Goal: Task Accomplishment & Management: Manage account settings

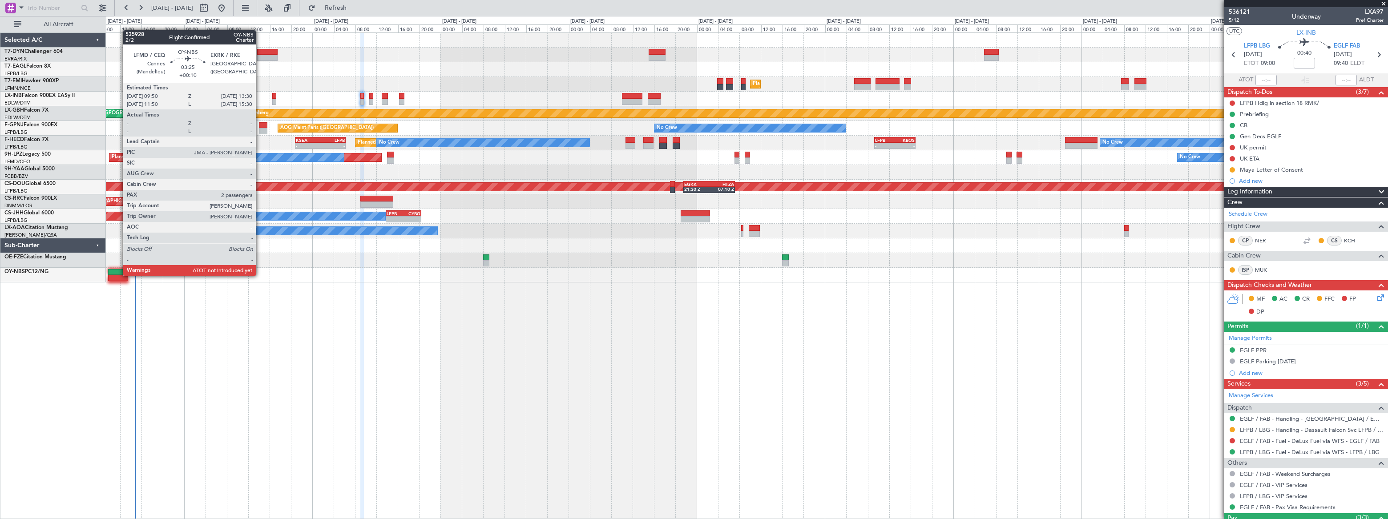
scroll to position [69, 0]
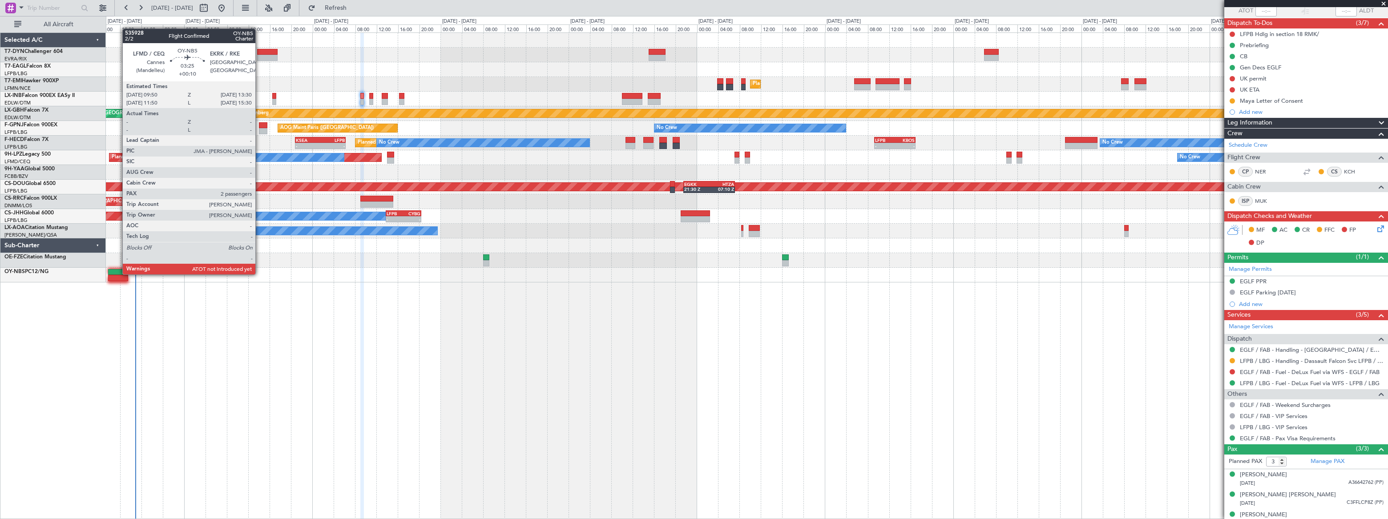
click at [118, 274] on div at bounding box center [118, 272] width 20 height 6
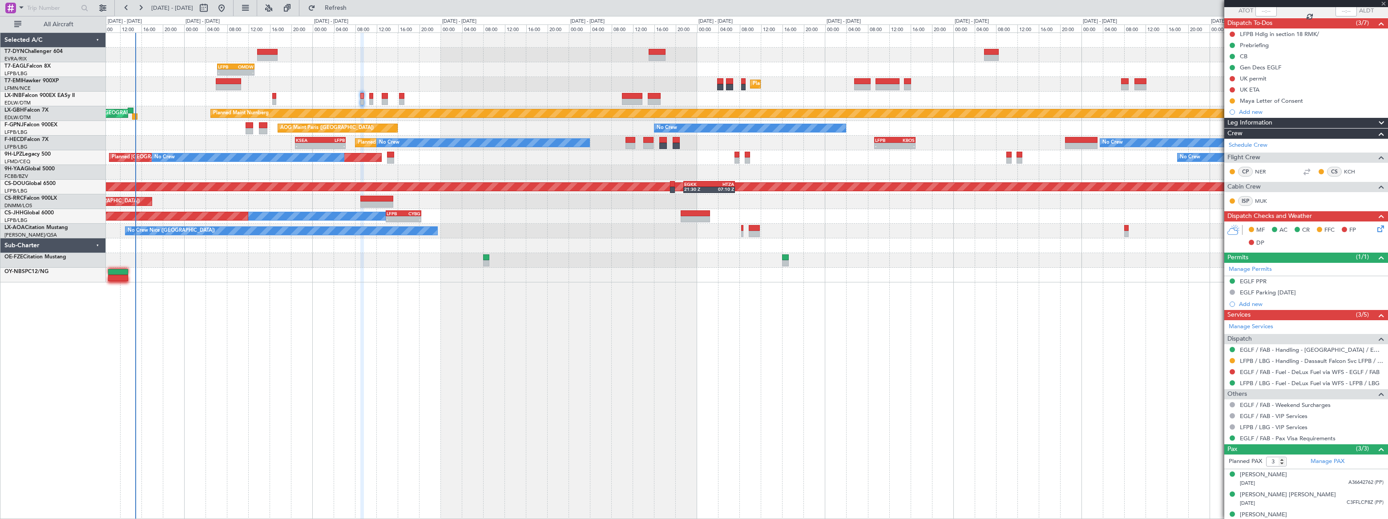
type input "+00:10"
type input "2"
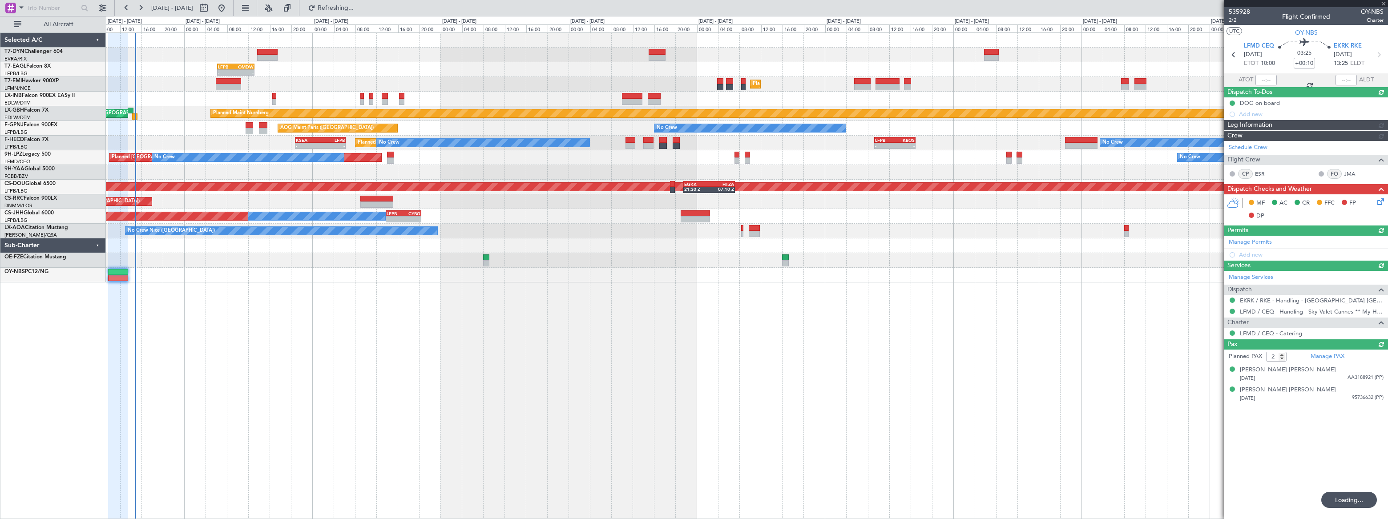
click at [599, 235] on div "Unplanned Maint [GEOGRAPHIC_DATA] (Riga Intl) - - LFPB 06:15 Z OMDW 13:10 Z Gro…" at bounding box center [747, 158] width 1282 height 250
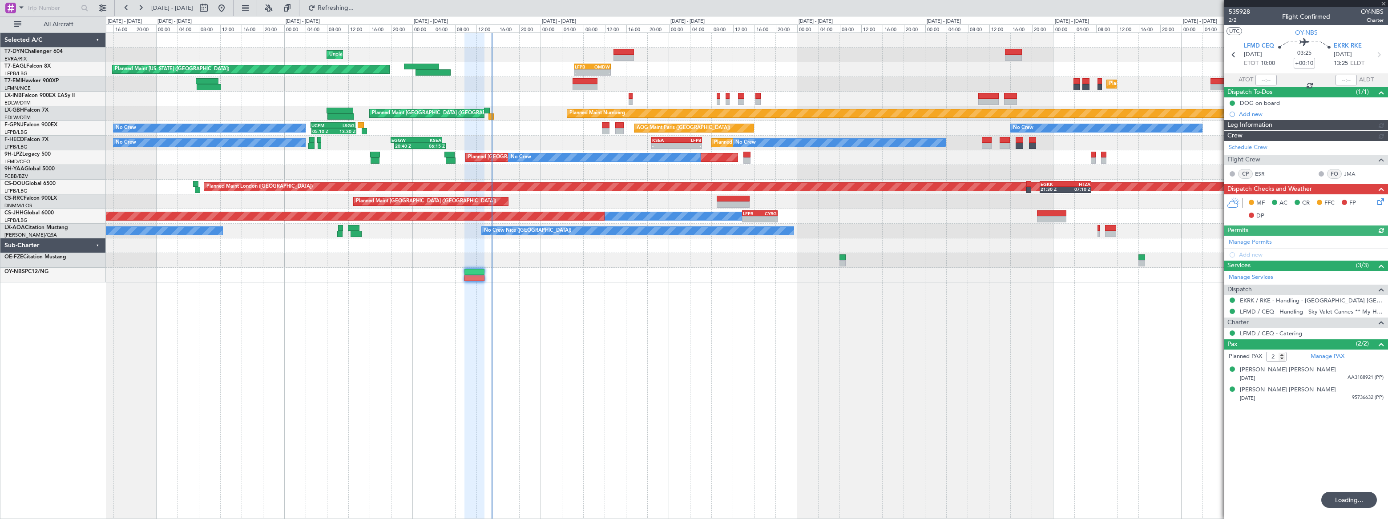
click at [425, 262] on div "Unplanned Maint [GEOGRAPHIC_DATA] (Riga Intl) - - LFPB 06:15 Z OMDW 13:10 Z Pla…" at bounding box center [747, 158] width 1282 height 250
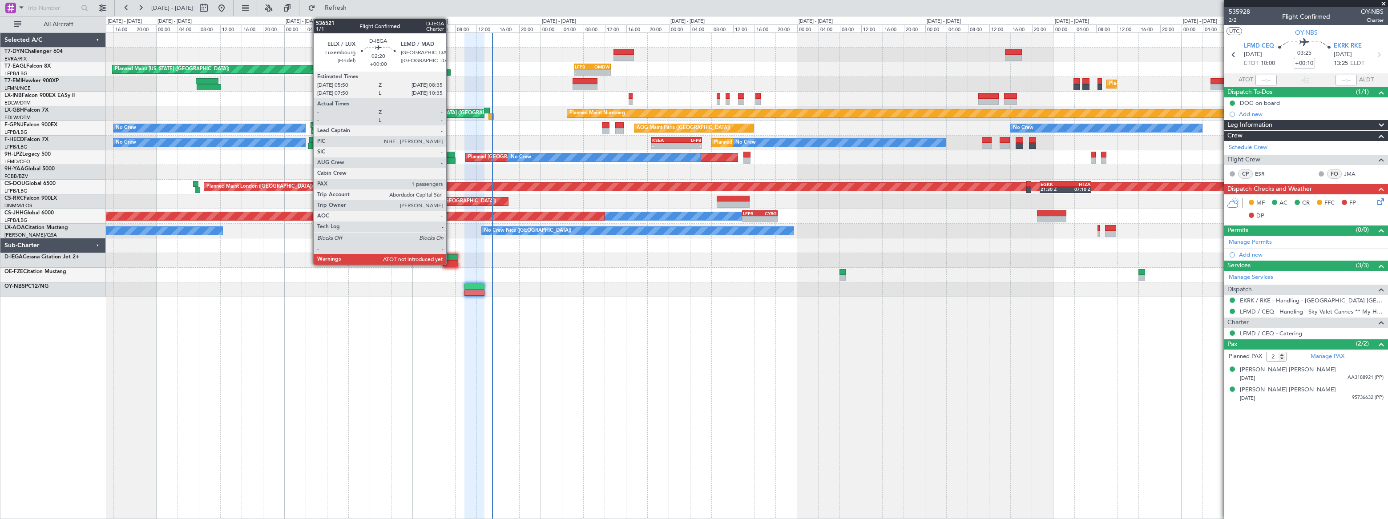
click at [450, 257] on div at bounding box center [450, 258] width 15 height 6
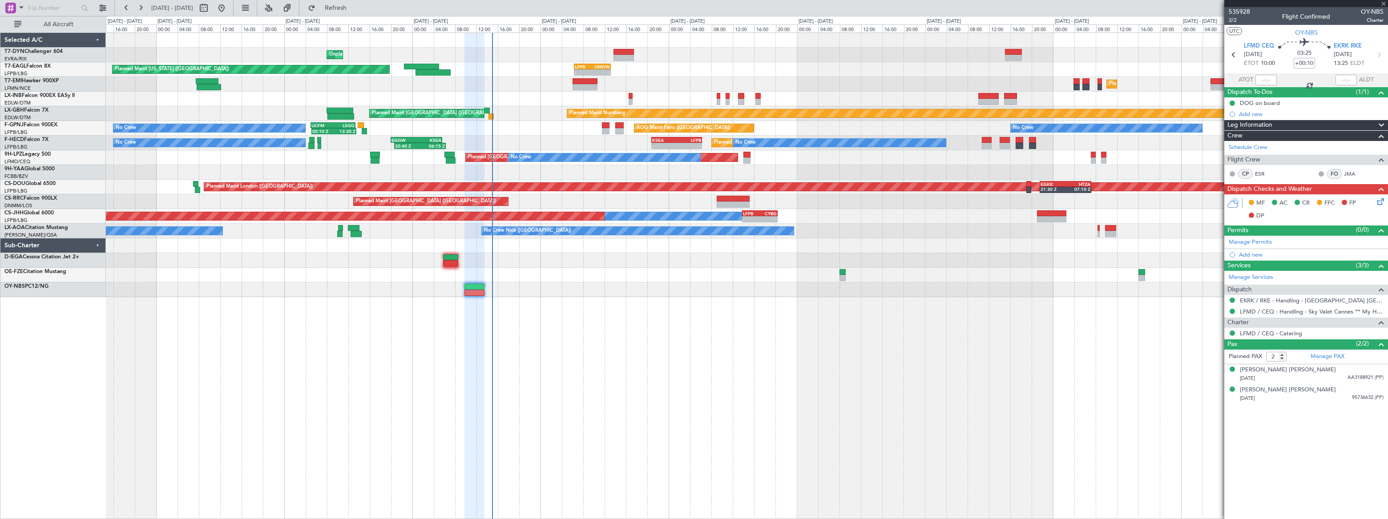
type input "1"
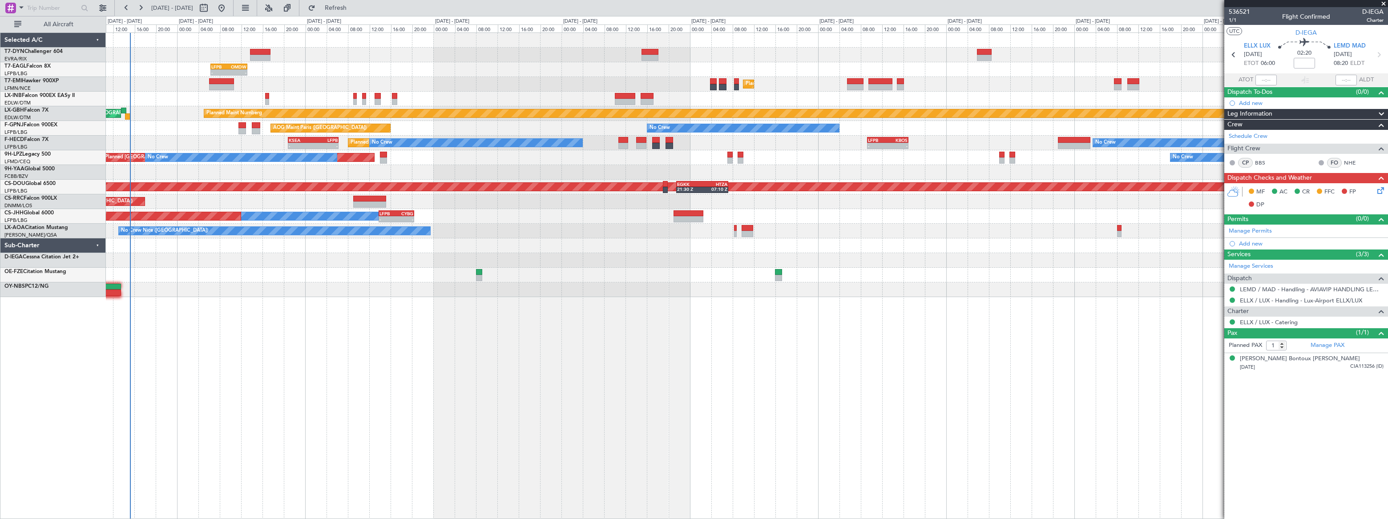
click at [182, 72] on div "Unplanned Maint [GEOGRAPHIC_DATA] (Riga Intl) - - LFPB 06:15 Z OMDW 13:10 Z Gro…" at bounding box center [747, 165] width 1282 height 264
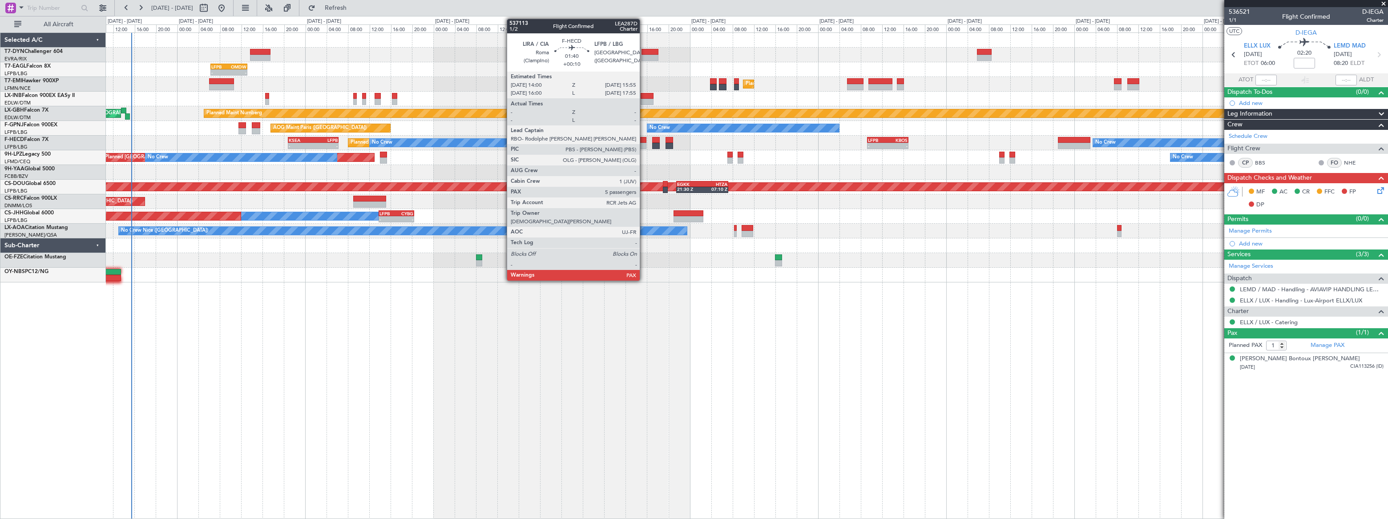
click at [644, 142] on div at bounding box center [641, 140] width 11 height 6
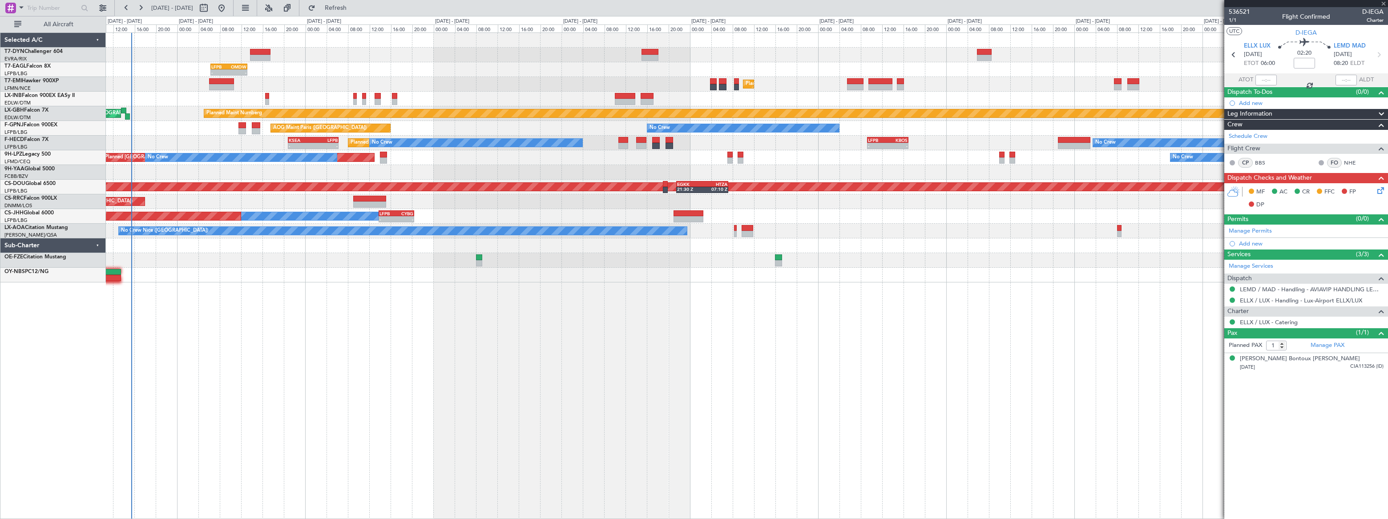
type input "+00:10"
type input "7"
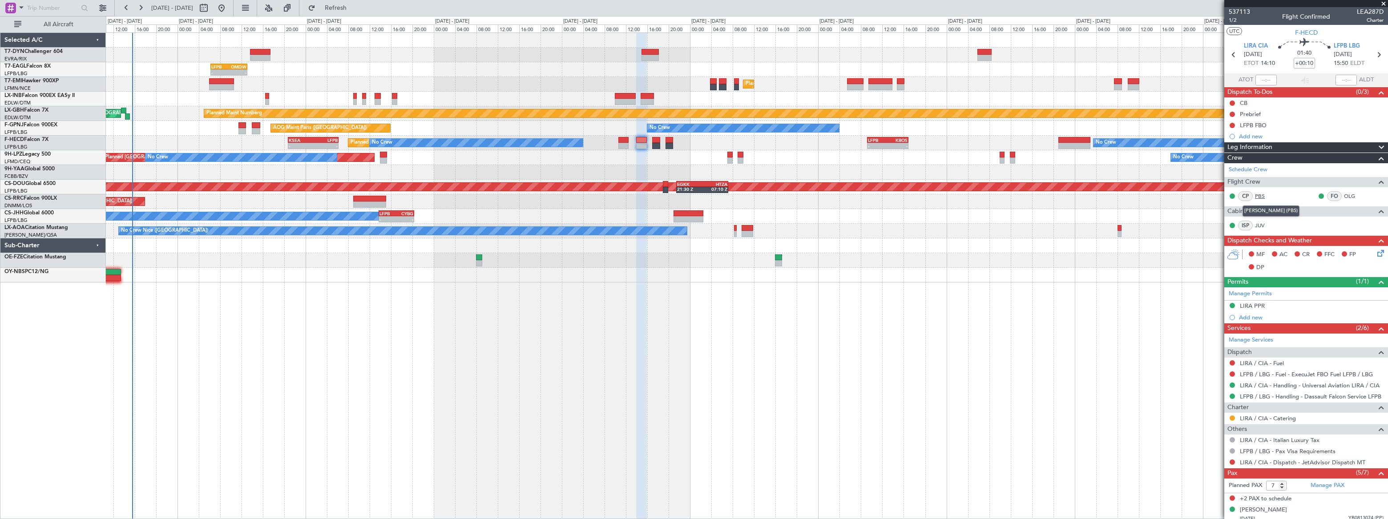
click at [1263, 196] on link "PBS" at bounding box center [1265, 196] width 20 height 8
click at [1346, 194] on link "OLG" at bounding box center [1354, 196] width 20 height 8
click at [1344, 195] on link "OLG" at bounding box center [1354, 196] width 20 height 8
click at [1256, 223] on link "JUV" at bounding box center [1265, 226] width 20 height 8
click at [1325, 486] on link "Manage PAX" at bounding box center [1328, 486] width 34 height 9
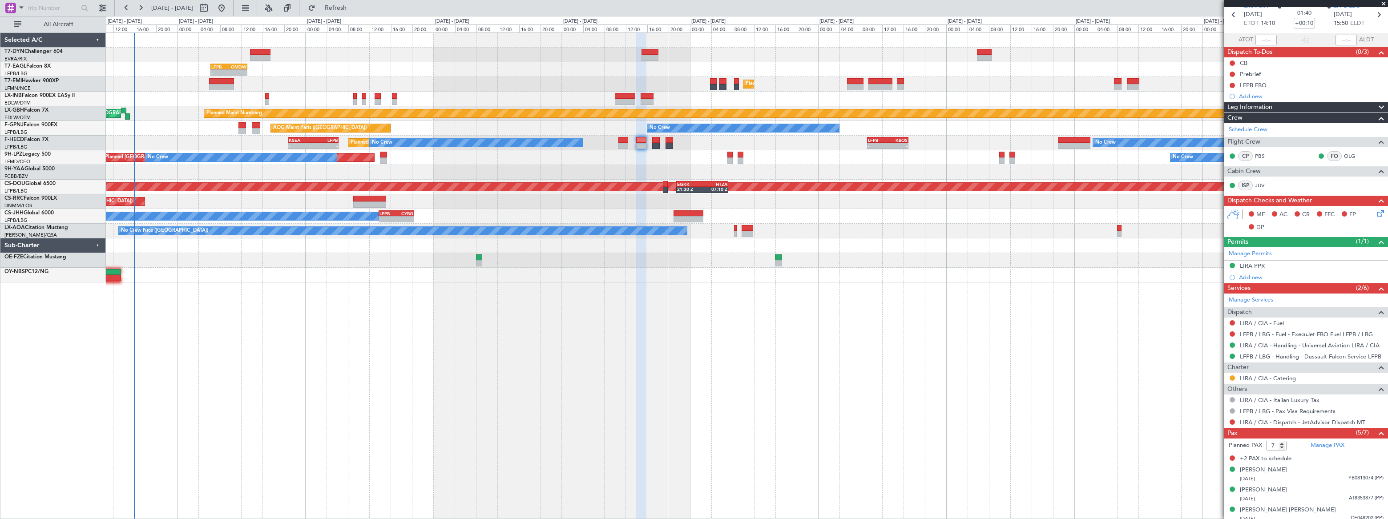
scroll to position [84, 0]
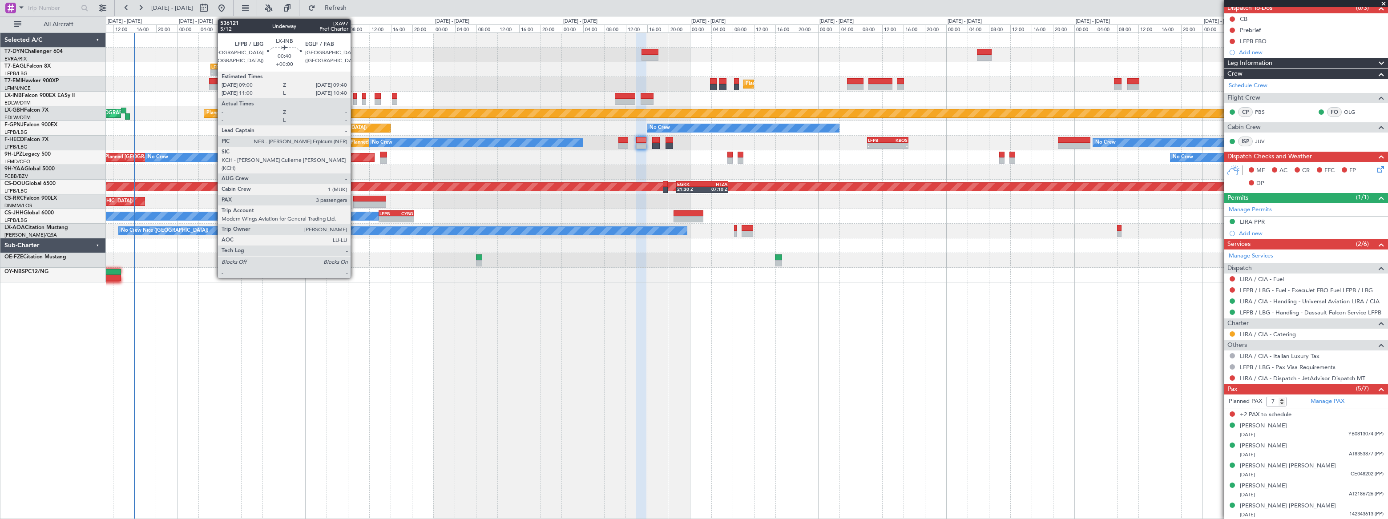
click at [355, 101] on div at bounding box center [355, 102] width 4 height 6
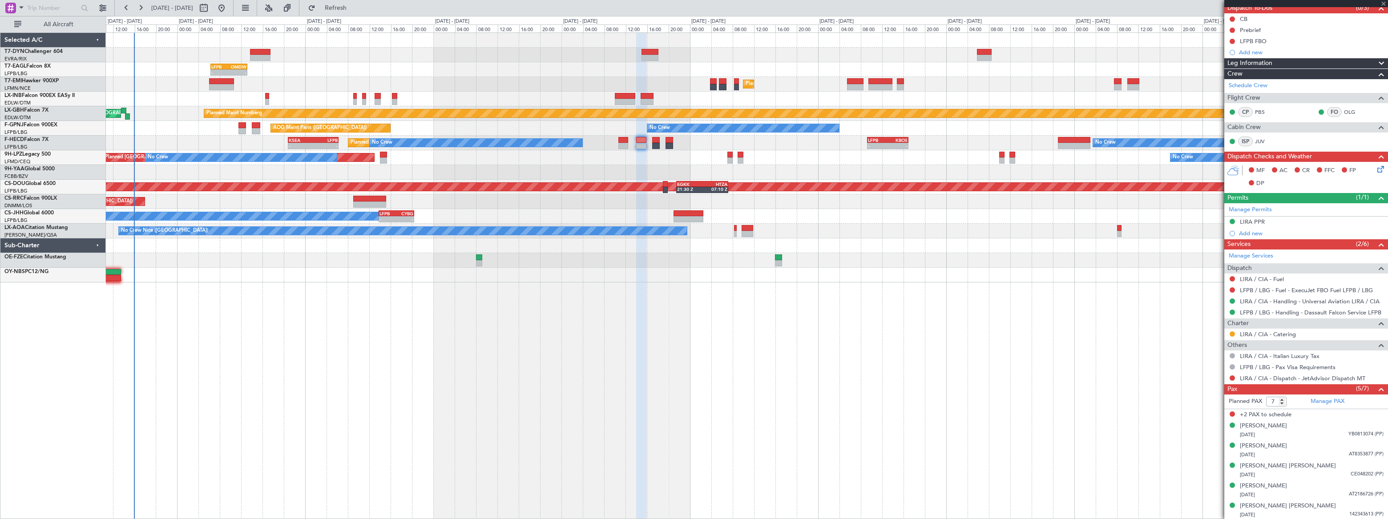
type input "3"
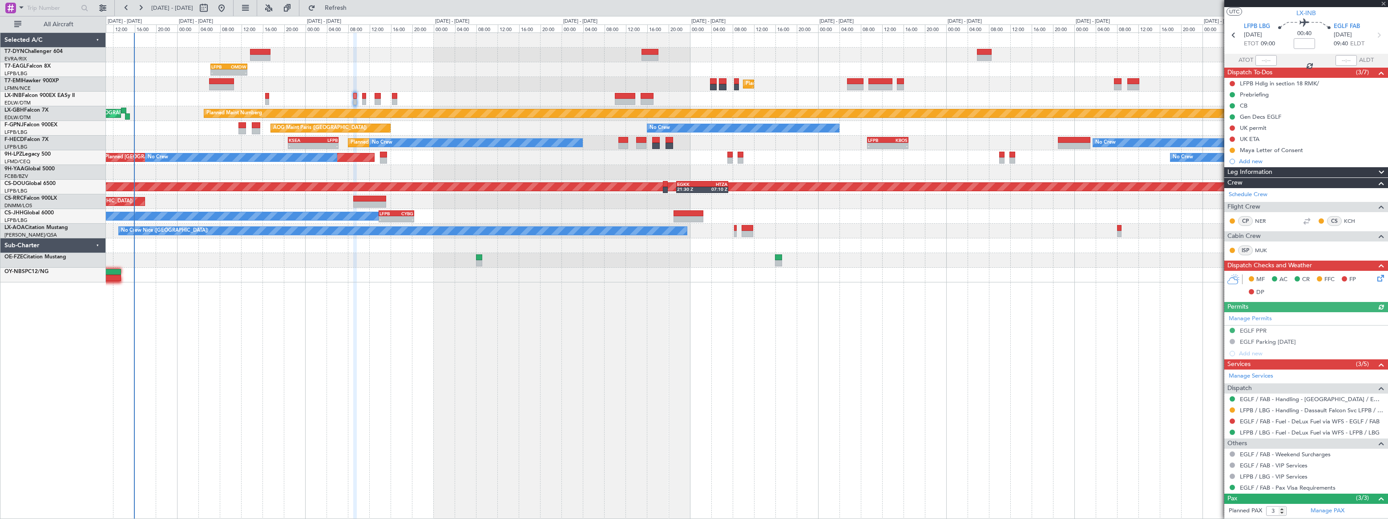
scroll to position [0, 0]
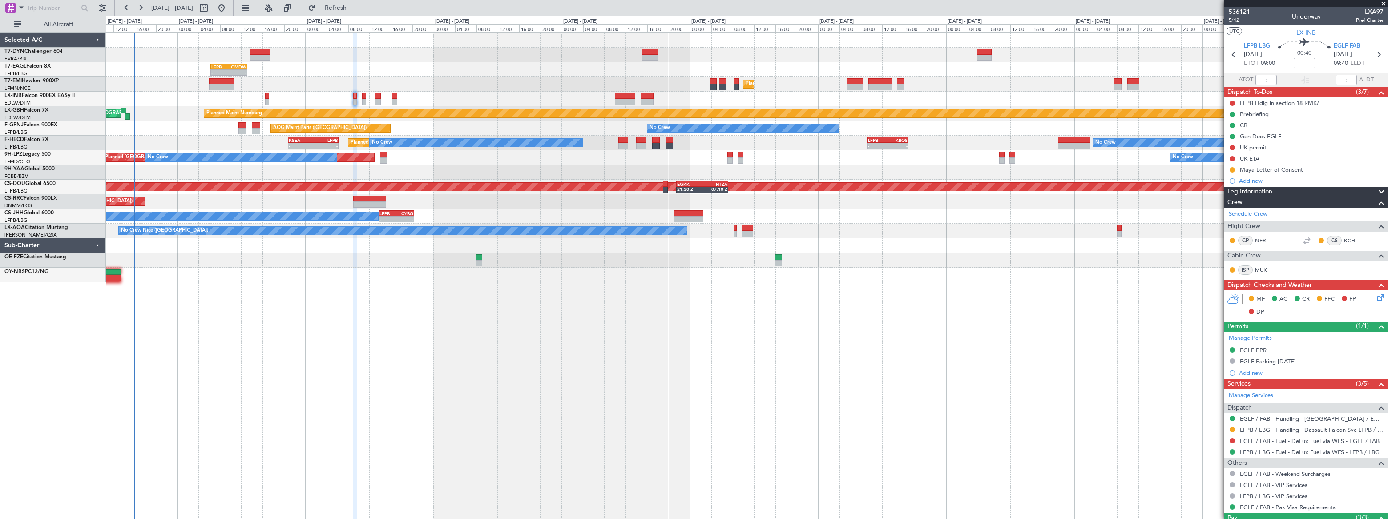
drag, startPoint x: 1234, startPoint y: 135, endPoint x: 1234, endPoint y: 142, distance: 6.7
click at [1233, 135] on button at bounding box center [1232, 136] width 5 height 5
click at [1227, 162] on span "In Progress" at bounding box center [1237, 162] width 30 height 9
click at [1233, 22] on span "5/12" at bounding box center [1239, 20] width 21 height 8
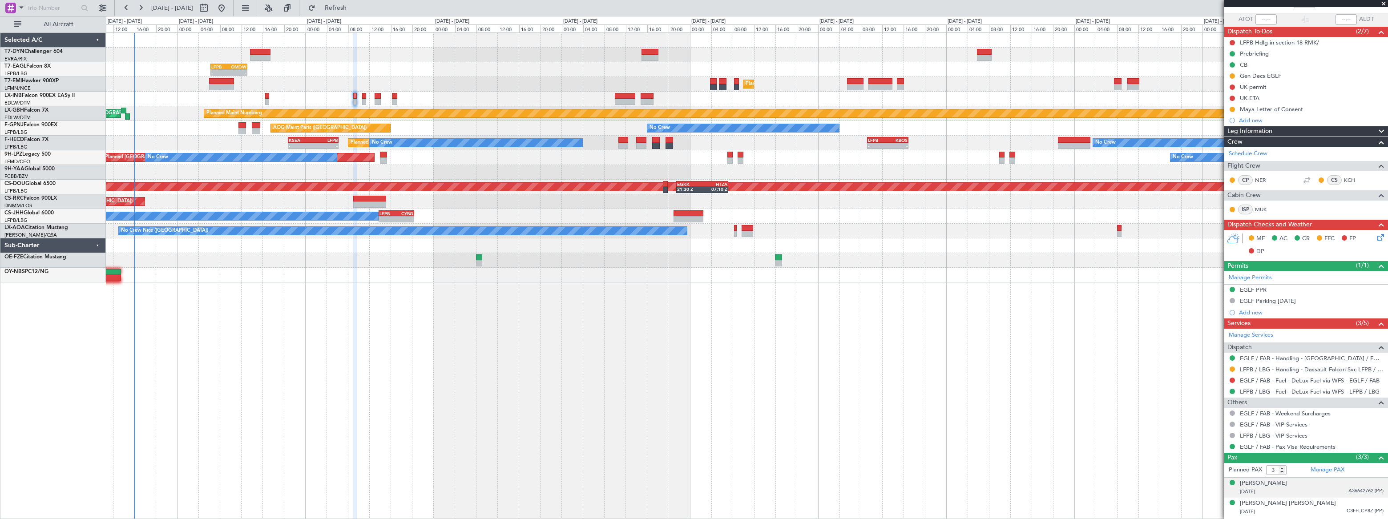
scroll to position [78, 0]
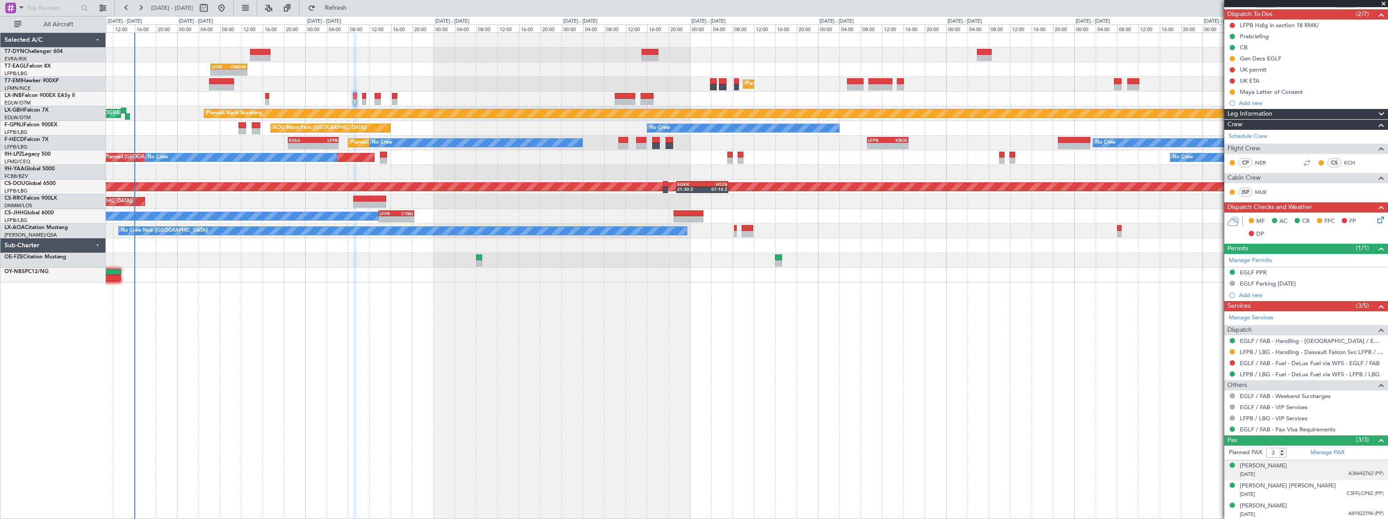
click at [1336, 472] on div "[DATE] A36642762 (PP)" at bounding box center [1312, 474] width 144 height 9
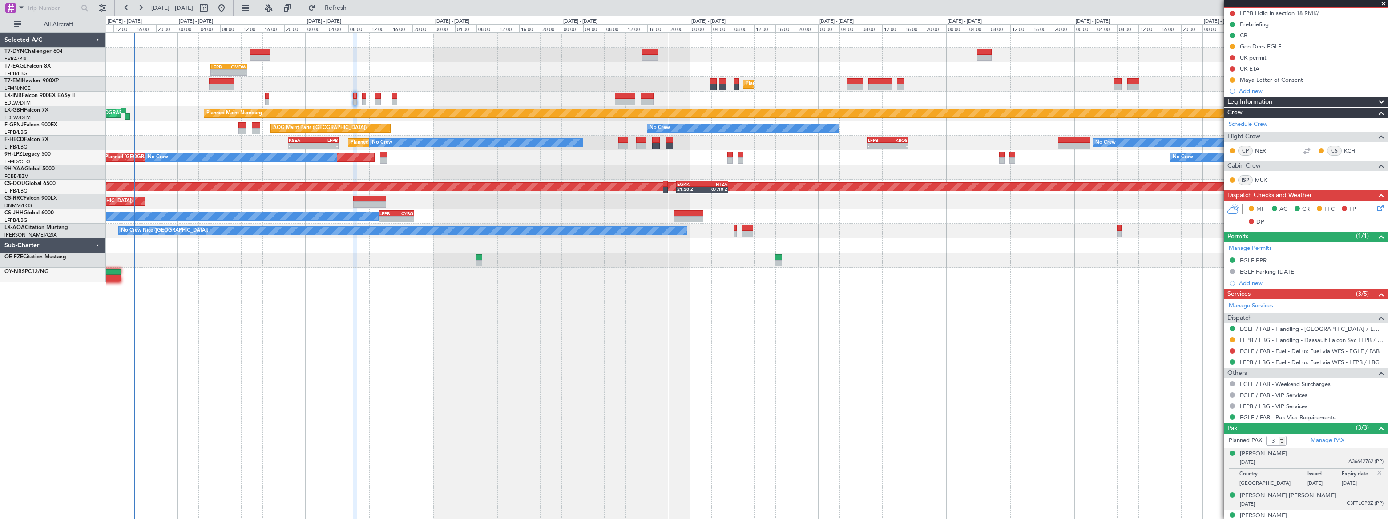
scroll to position [99, 0]
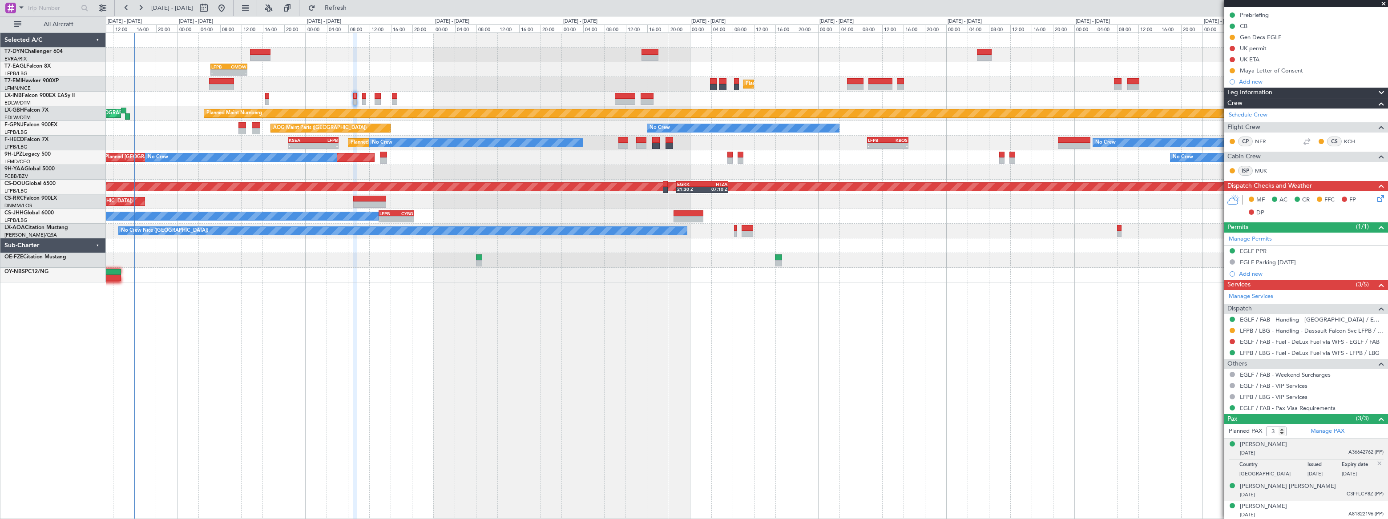
click at [1338, 493] on div "[DATE] C3FFLCP8Z (PP)" at bounding box center [1312, 495] width 144 height 9
click at [1347, 319] on link "EGLF / FAB - Handling - [GEOGRAPHIC_DATA] / EGLF / FAB" at bounding box center [1312, 320] width 144 height 8
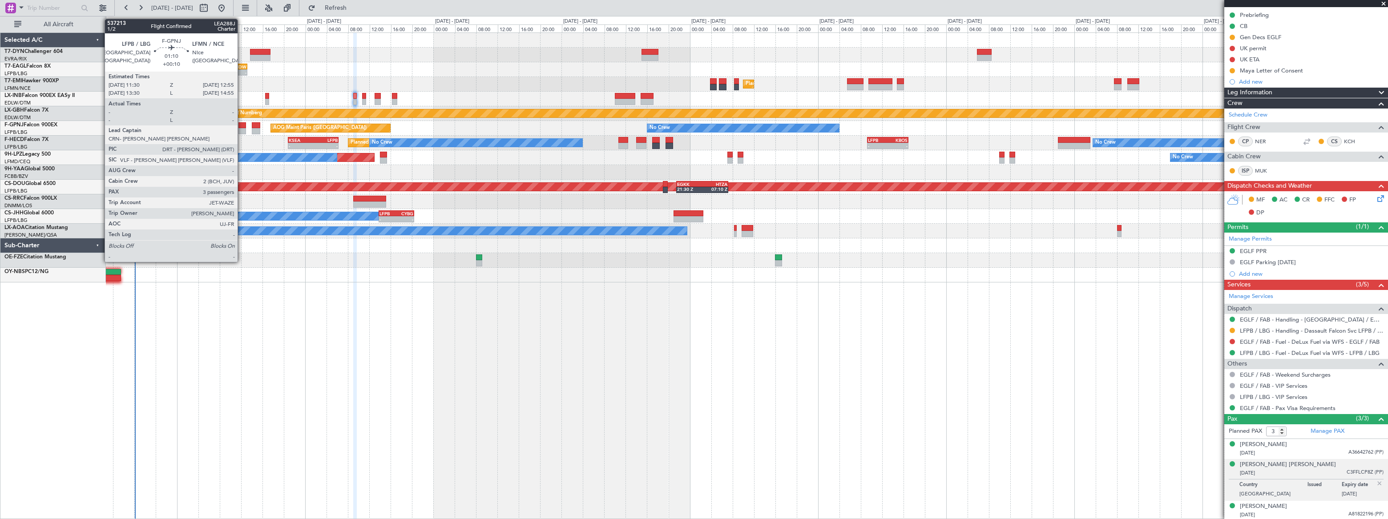
click at [242, 128] on div at bounding box center [243, 131] width 8 height 6
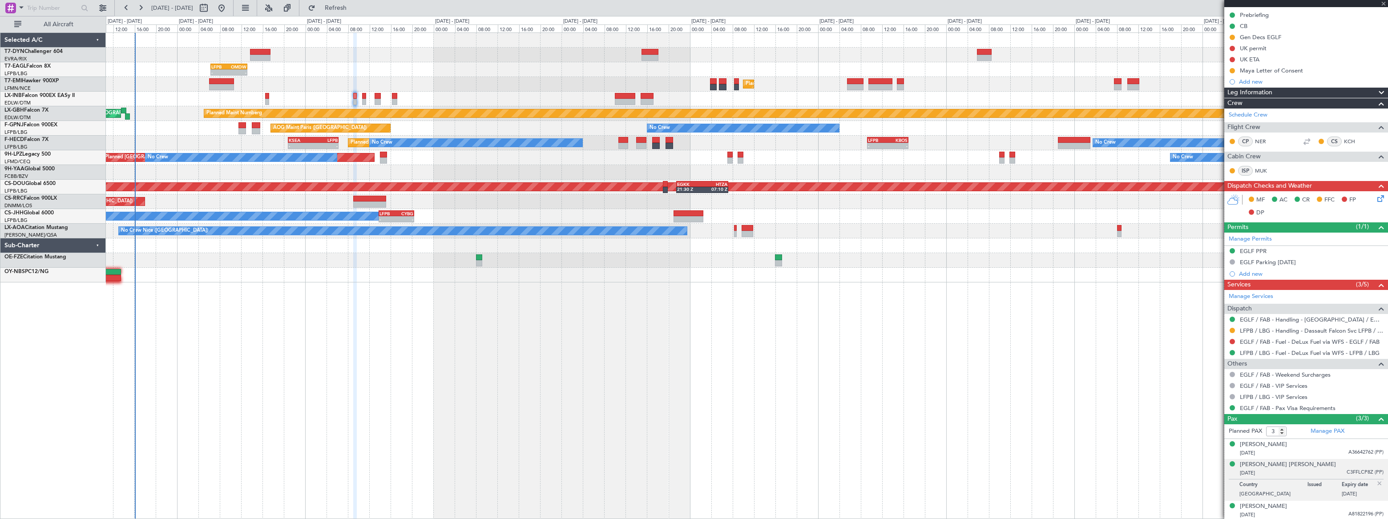
type input "+00:10"
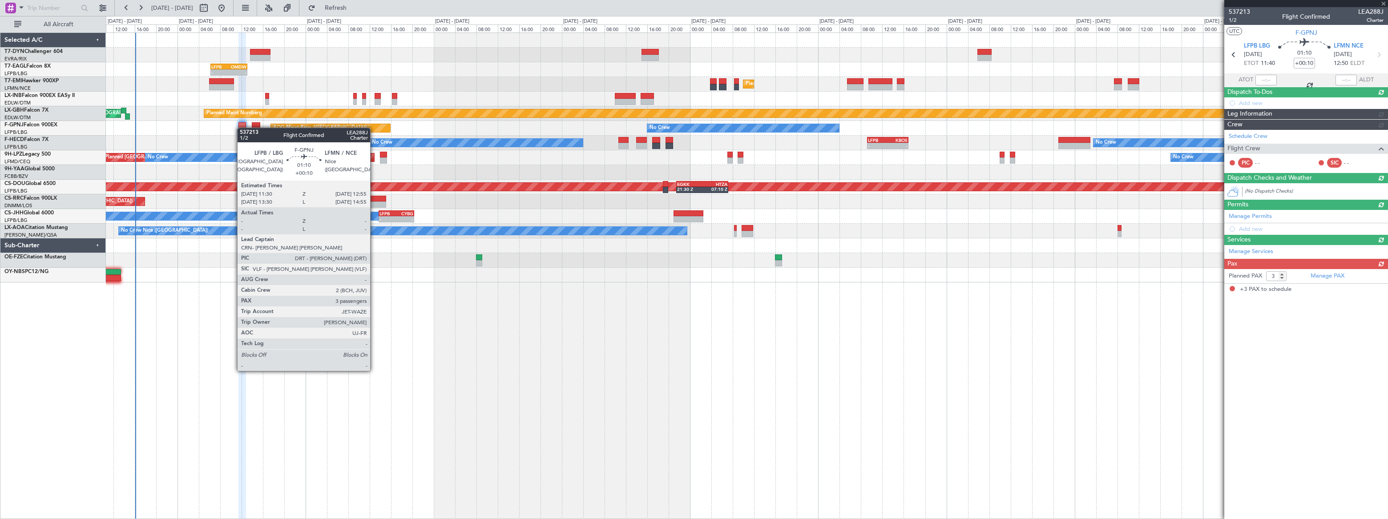
scroll to position [0, 0]
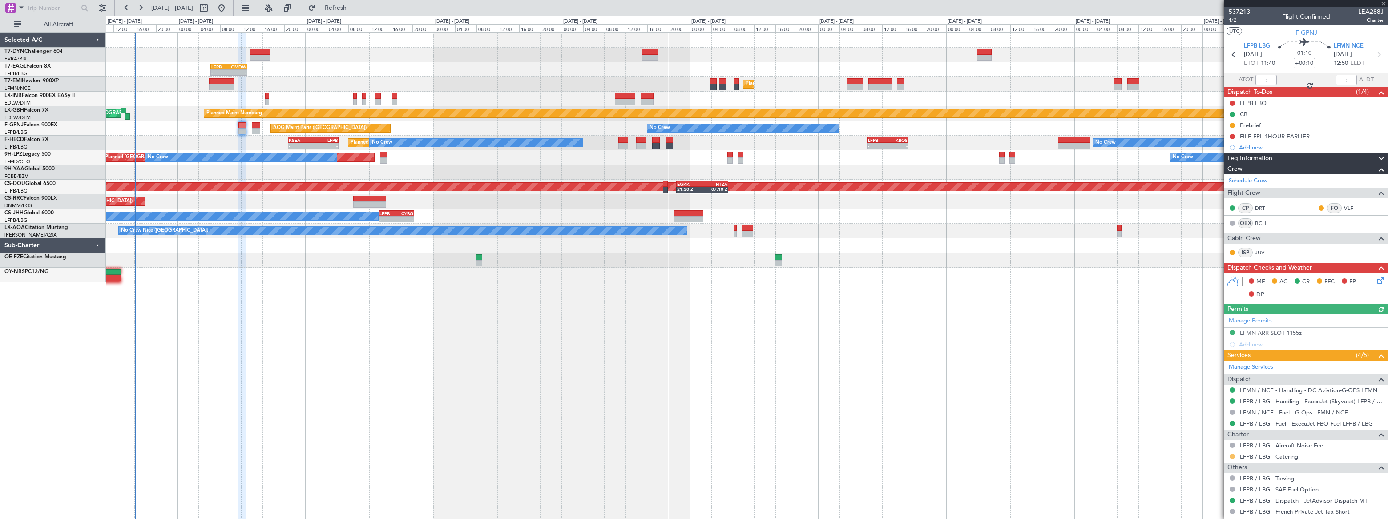
click at [1233, 456] on button at bounding box center [1232, 456] width 5 height 5
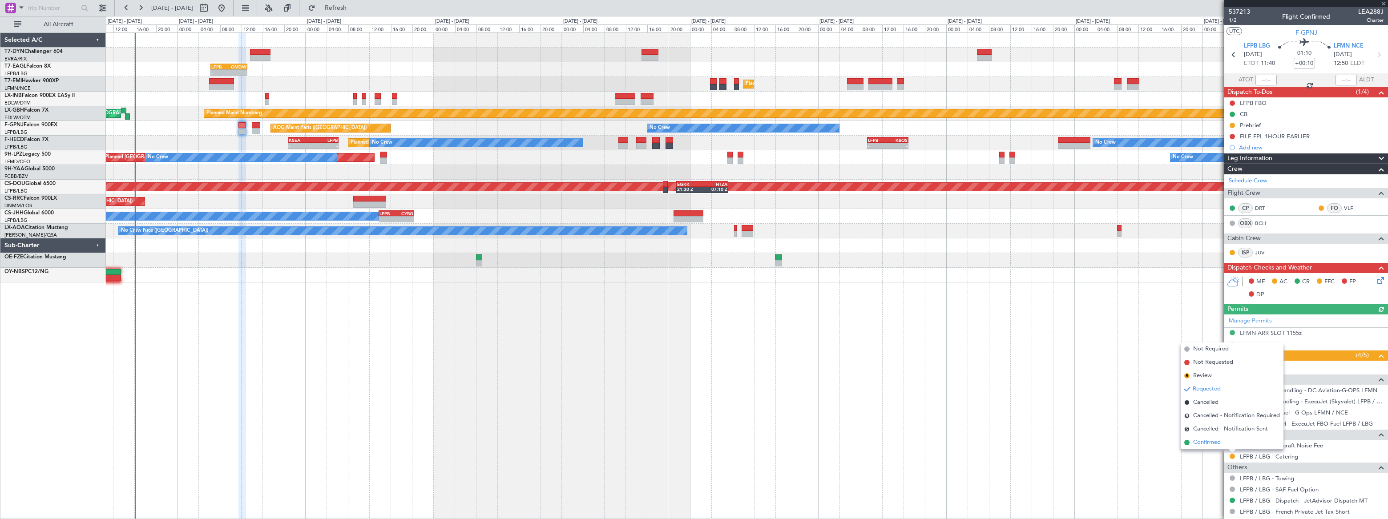
click at [1202, 441] on span "Confirmed" at bounding box center [1208, 442] width 28 height 9
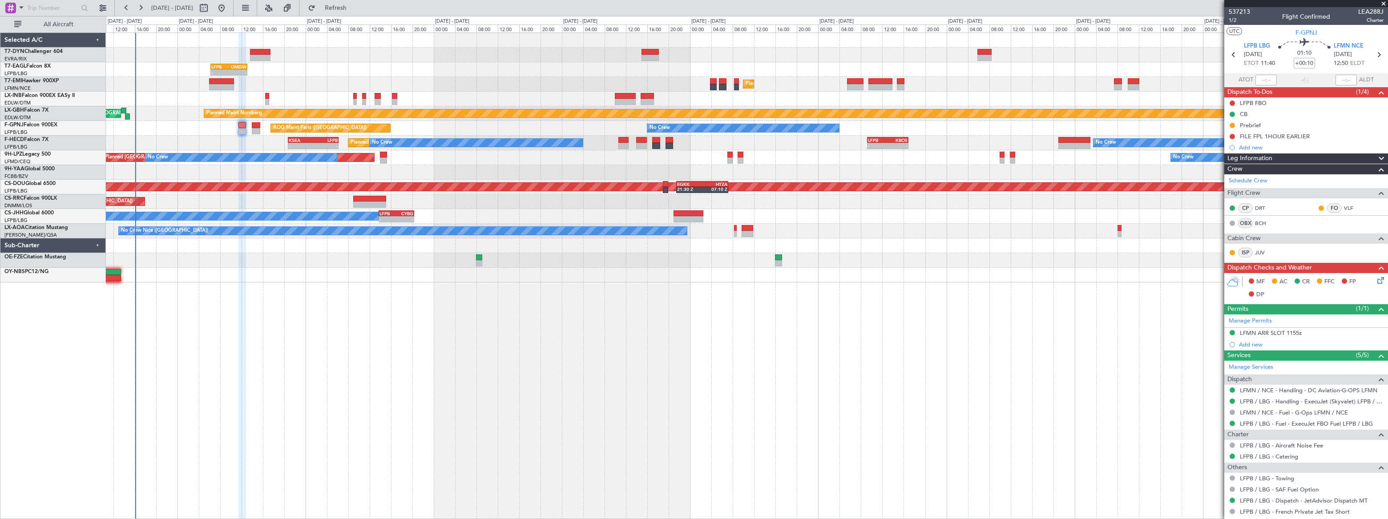
scroll to position [93, 0]
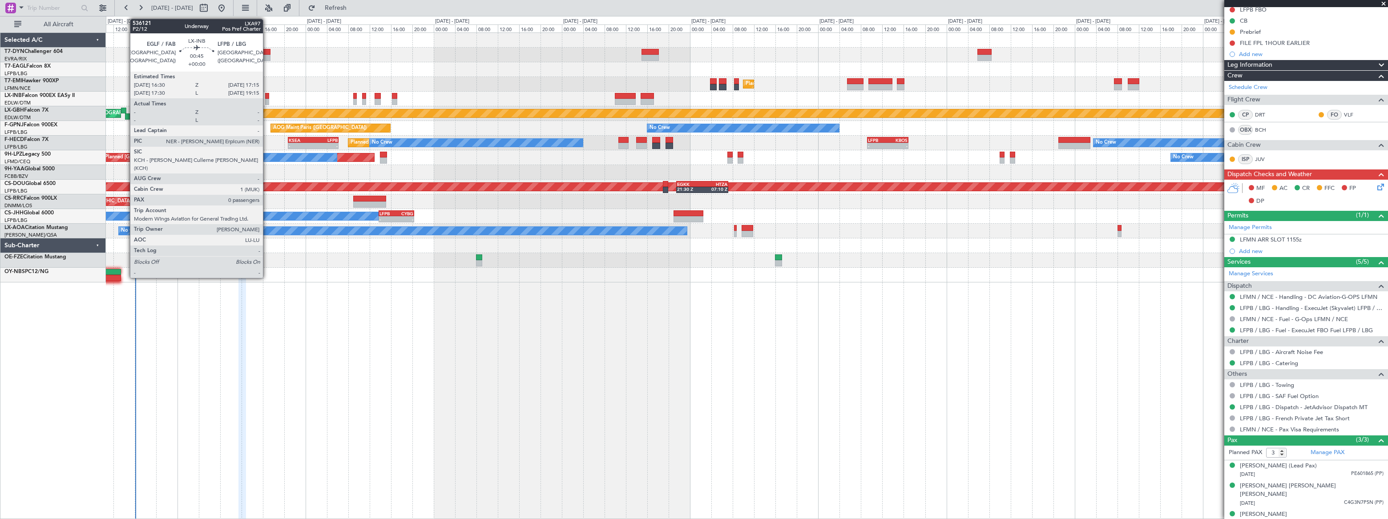
click at [267, 97] on div at bounding box center [267, 96] width 4 height 6
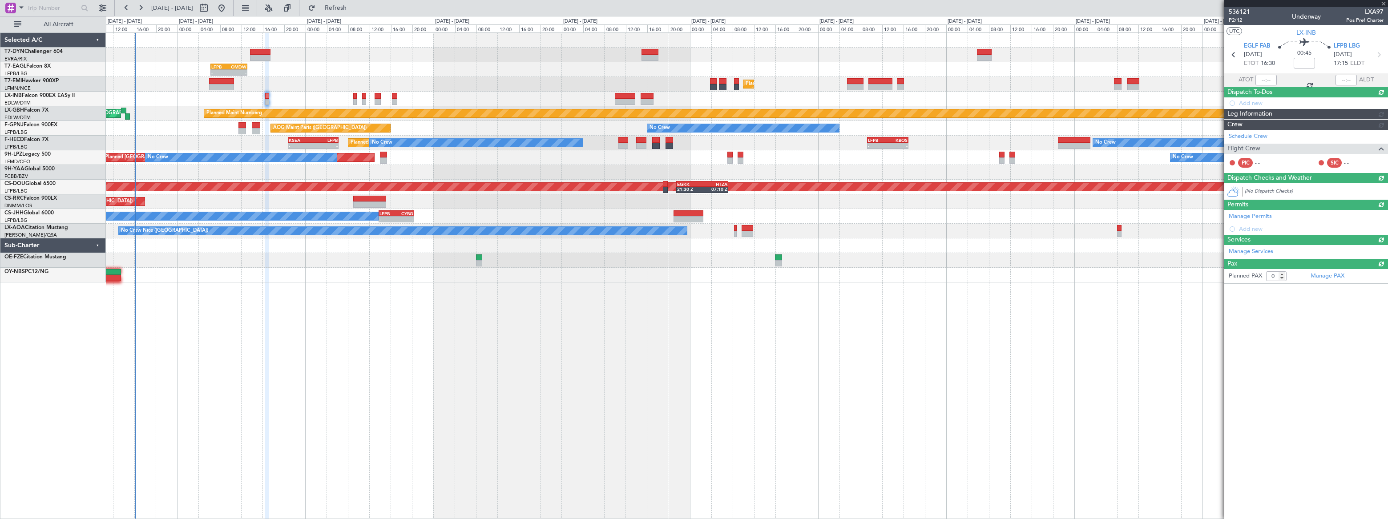
scroll to position [0, 0]
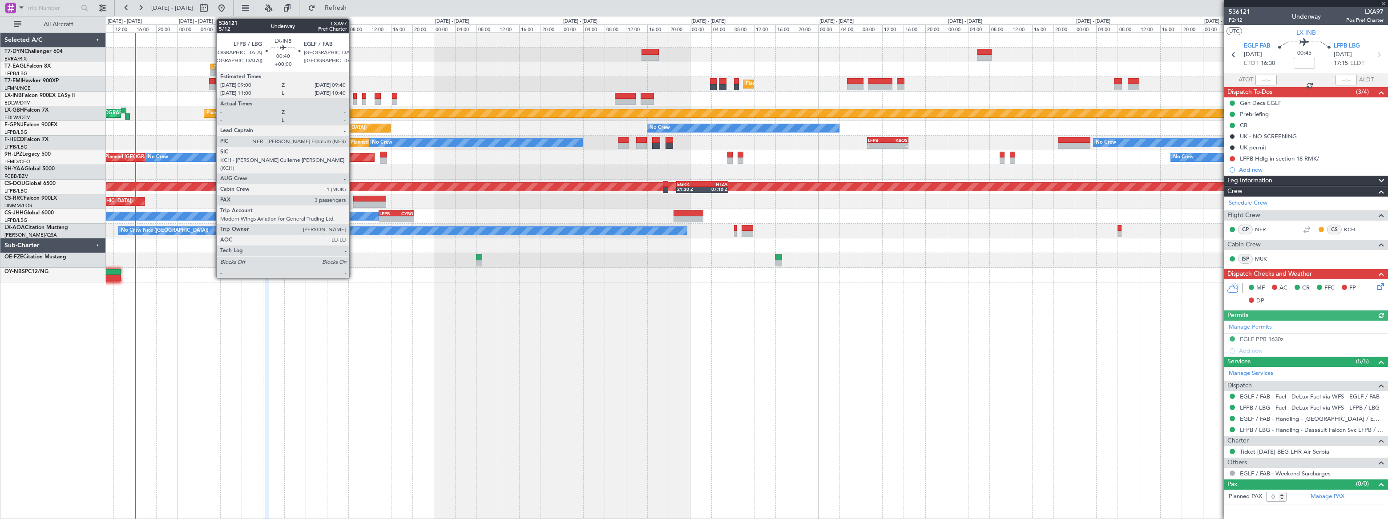
click at [353, 101] on div at bounding box center [355, 102] width 4 height 6
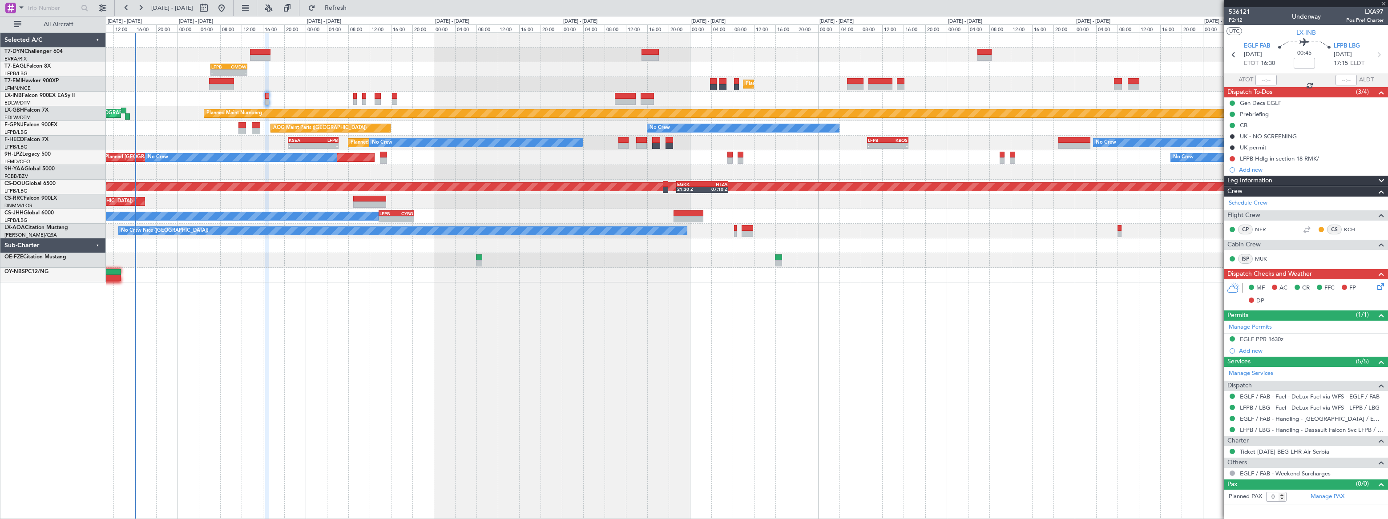
type input "3"
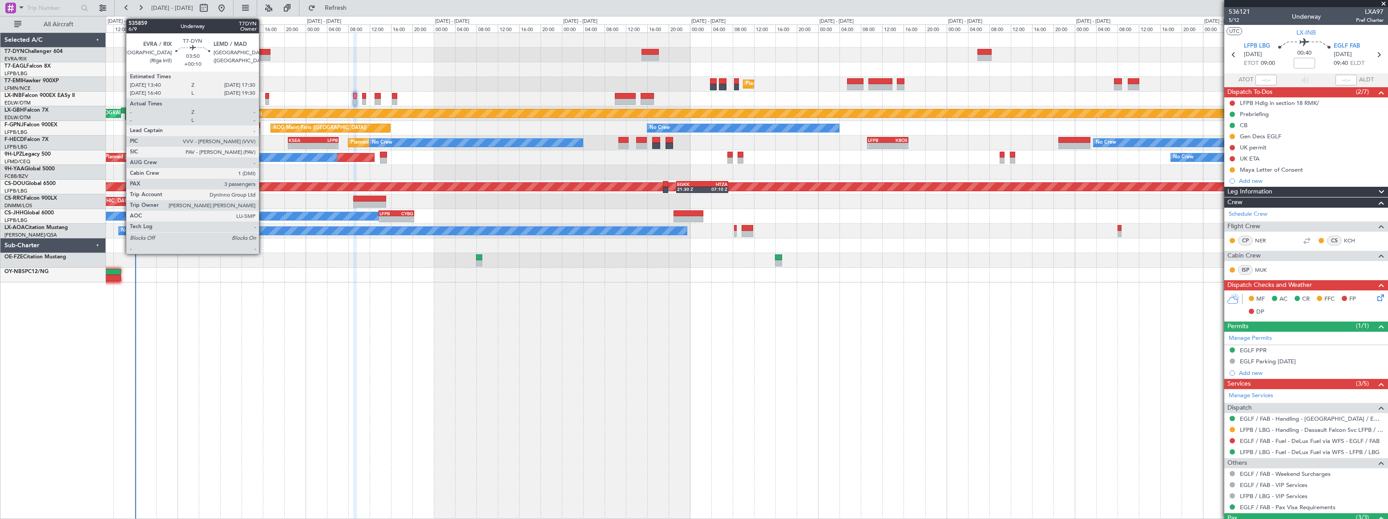
click at [263, 53] on div at bounding box center [260, 52] width 21 height 6
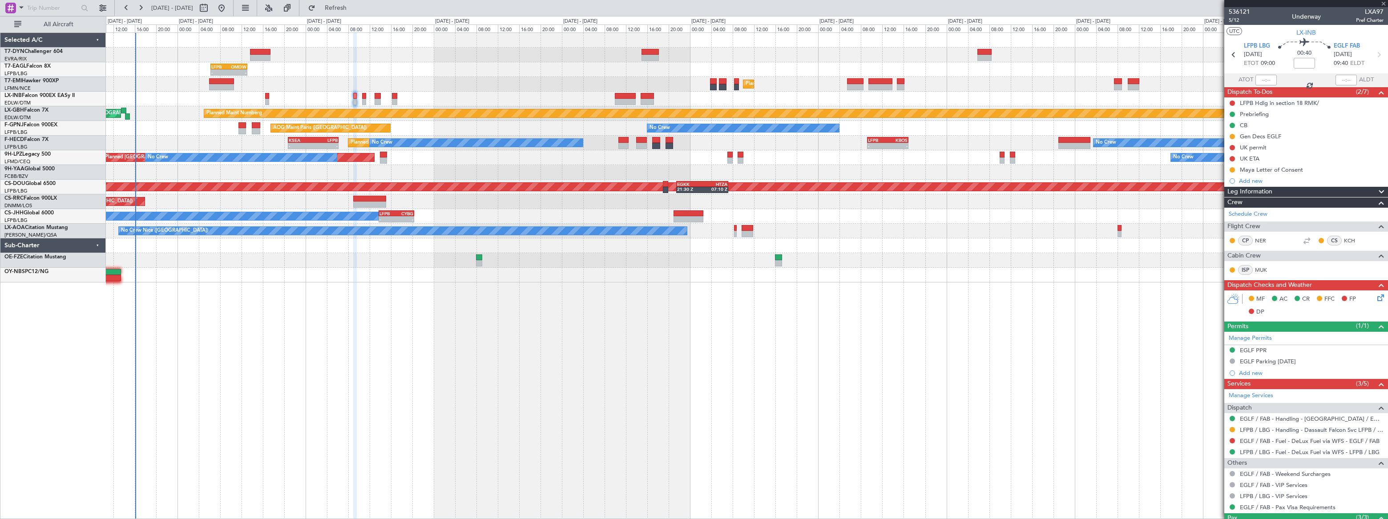
type input "+00:10"
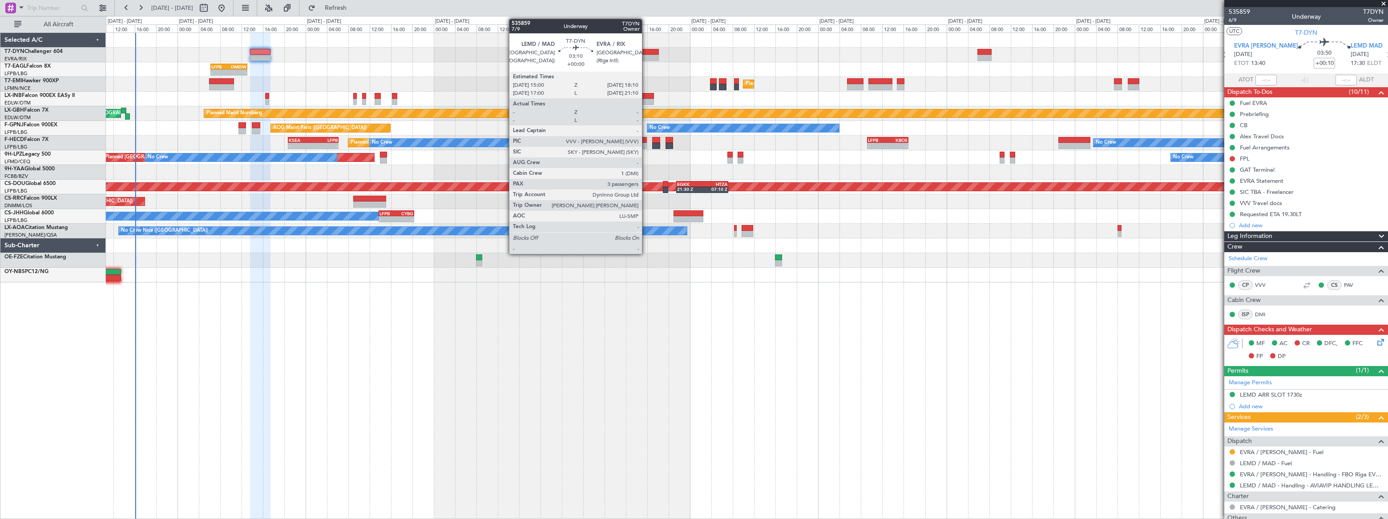
click at [646, 55] on div at bounding box center [650, 58] width 17 height 6
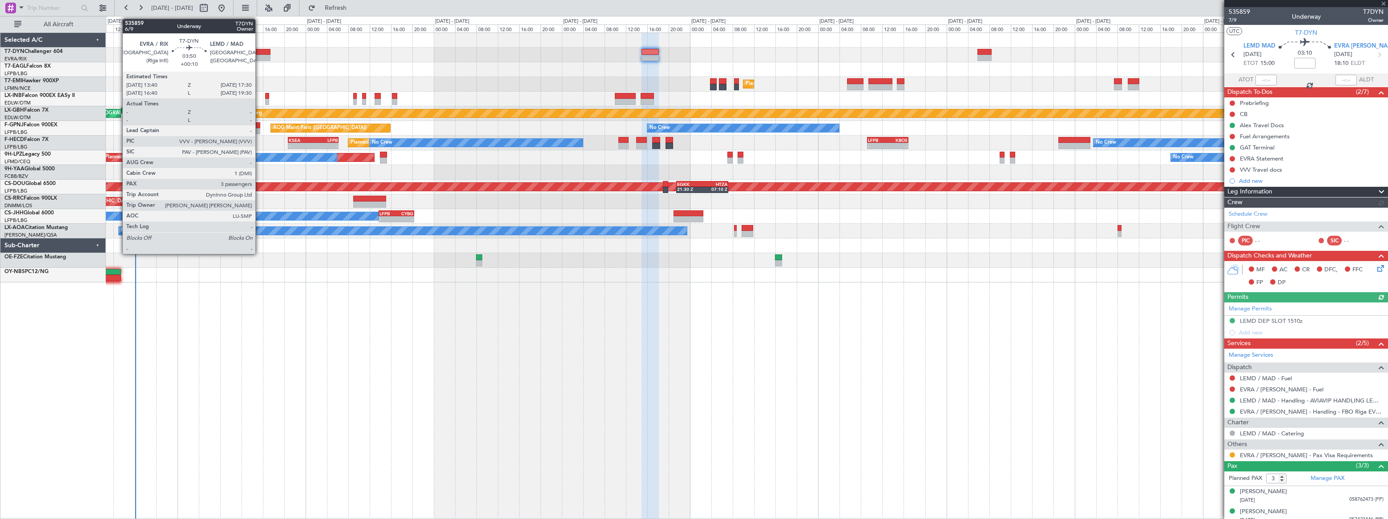
click at [260, 55] on div at bounding box center [260, 58] width 21 height 6
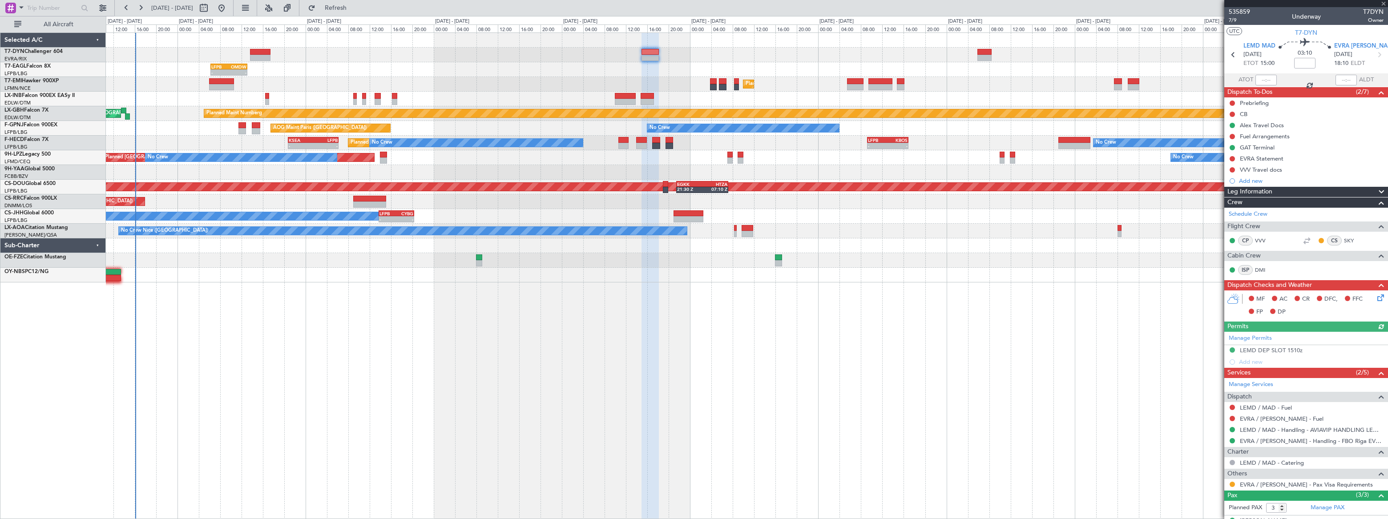
type input "+00:10"
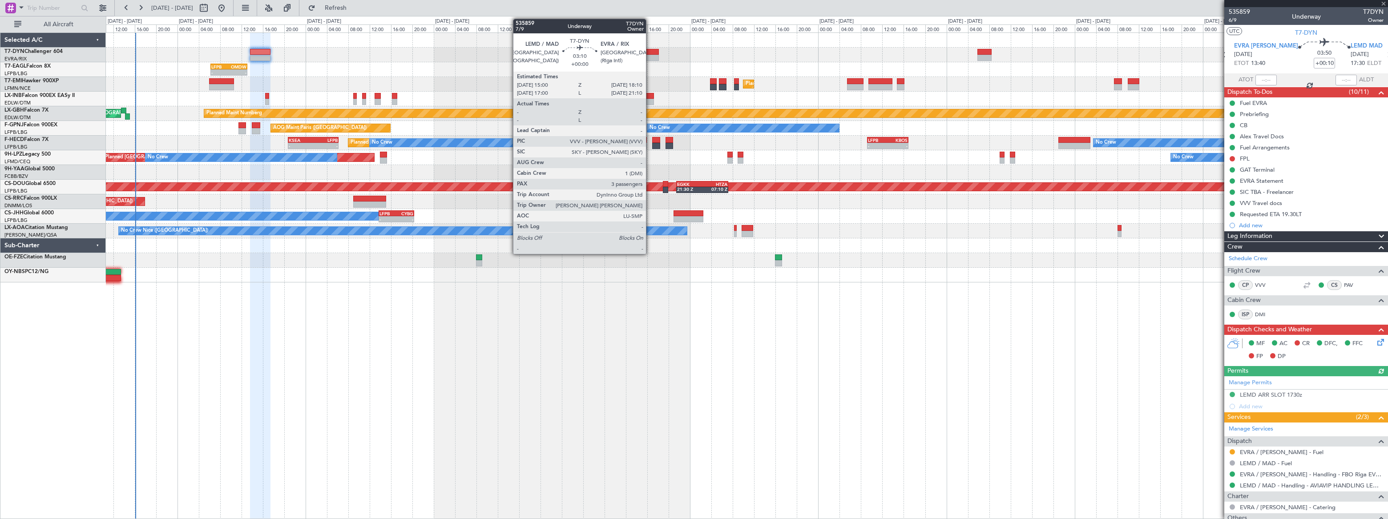
click at [650, 51] on div at bounding box center [650, 52] width 17 height 6
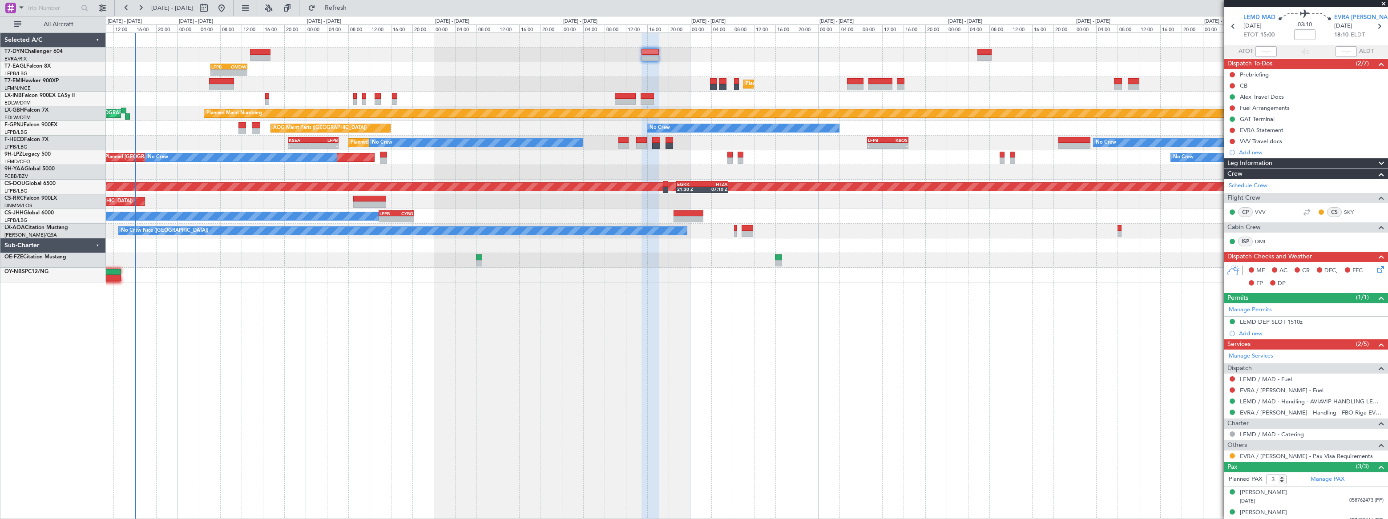
scroll to position [55, 0]
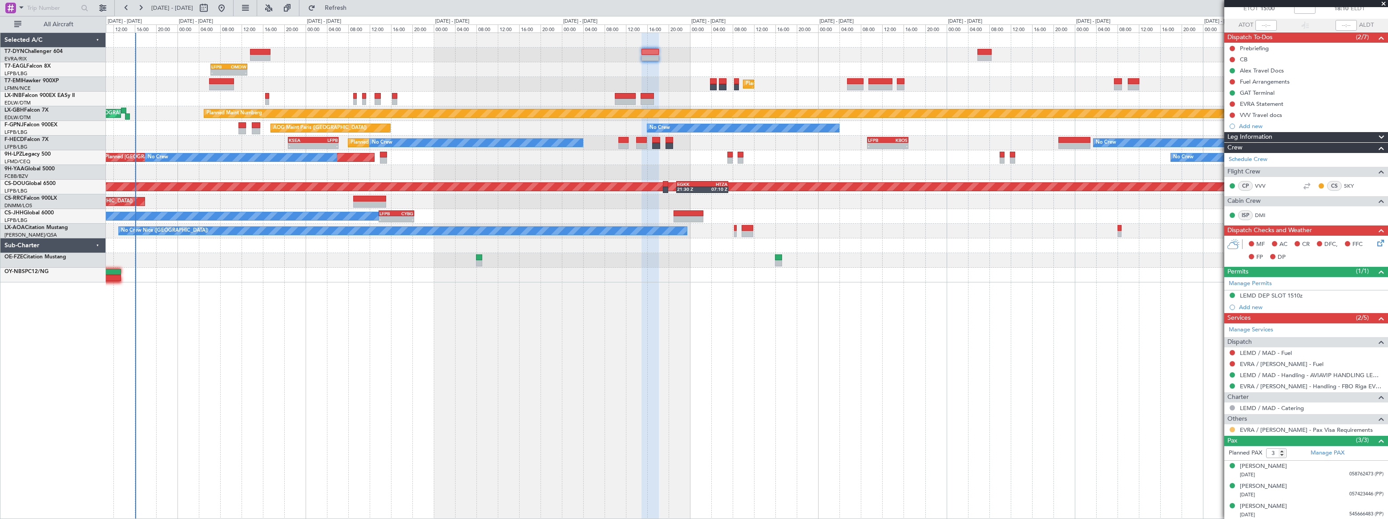
click at [1234, 429] on button at bounding box center [1232, 429] width 5 height 5
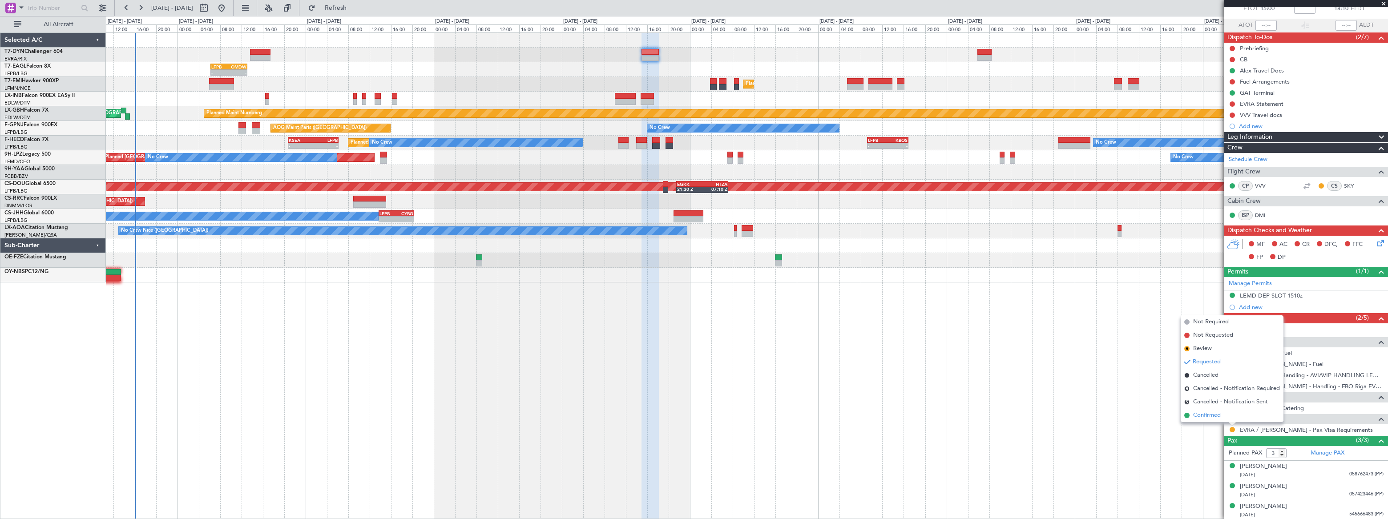
click at [1210, 417] on span "Confirmed" at bounding box center [1208, 415] width 28 height 9
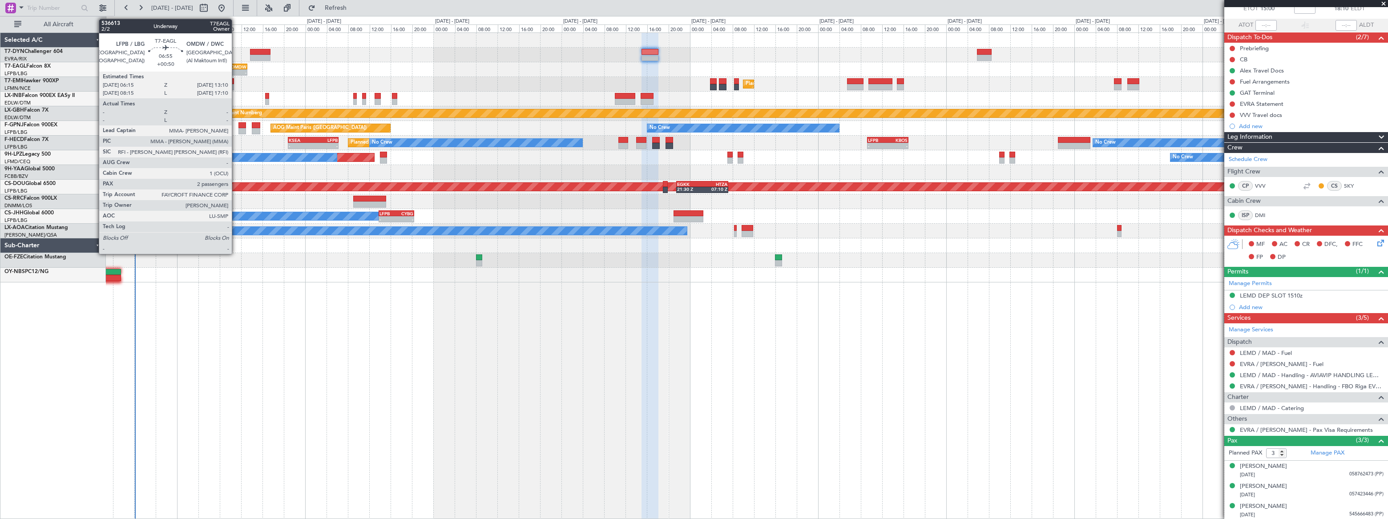
click at [236, 67] on div "OMDW" at bounding box center [238, 66] width 18 height 5
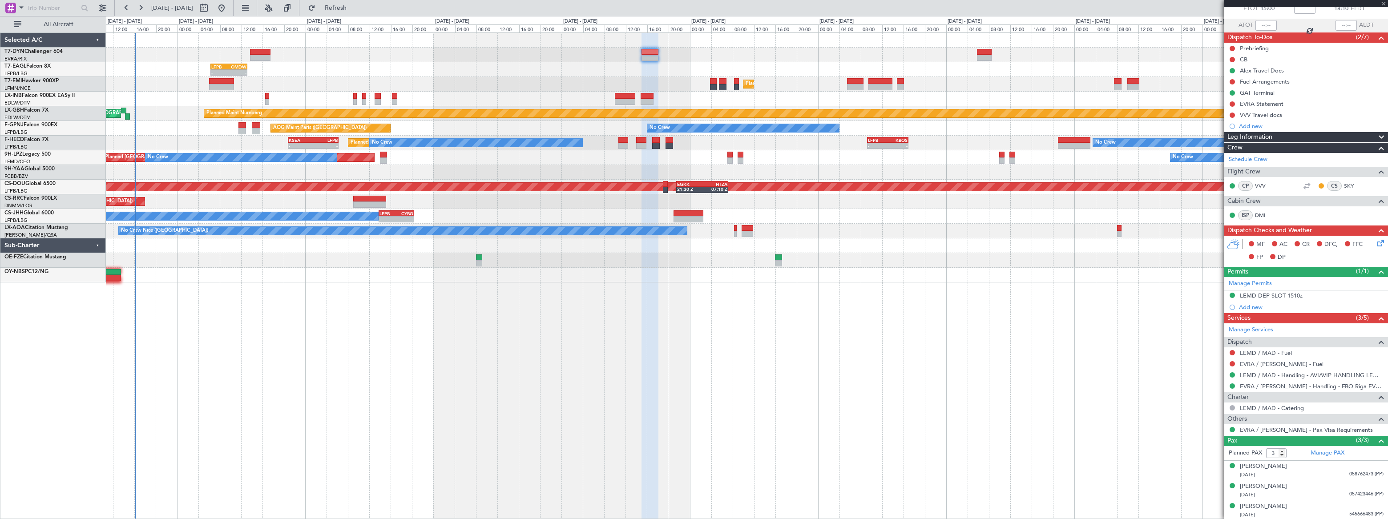
type input "+00:50"
type input "2"
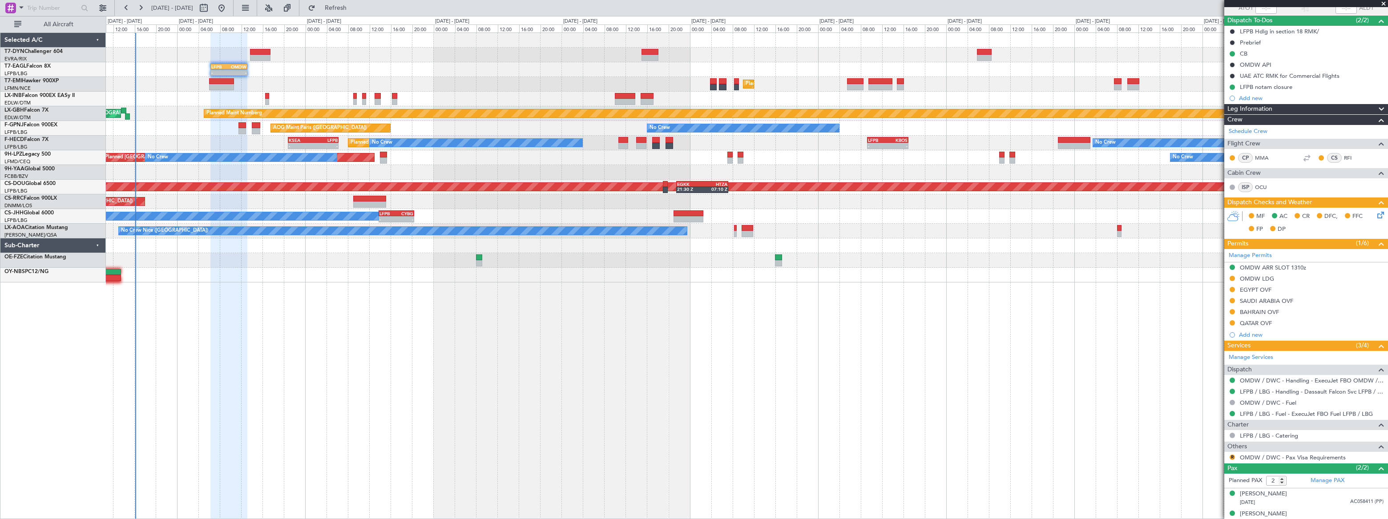
scroll to position [80, 0]
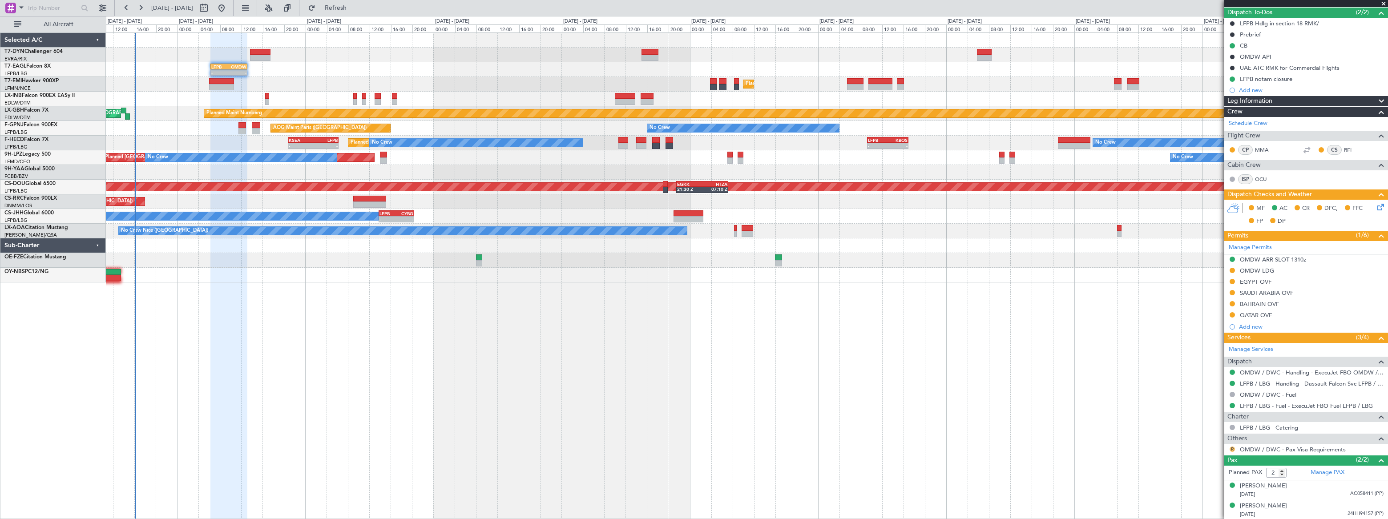
click at [1233, 448] on button "R" at bounding box center [1232, 449] width 5 height 5
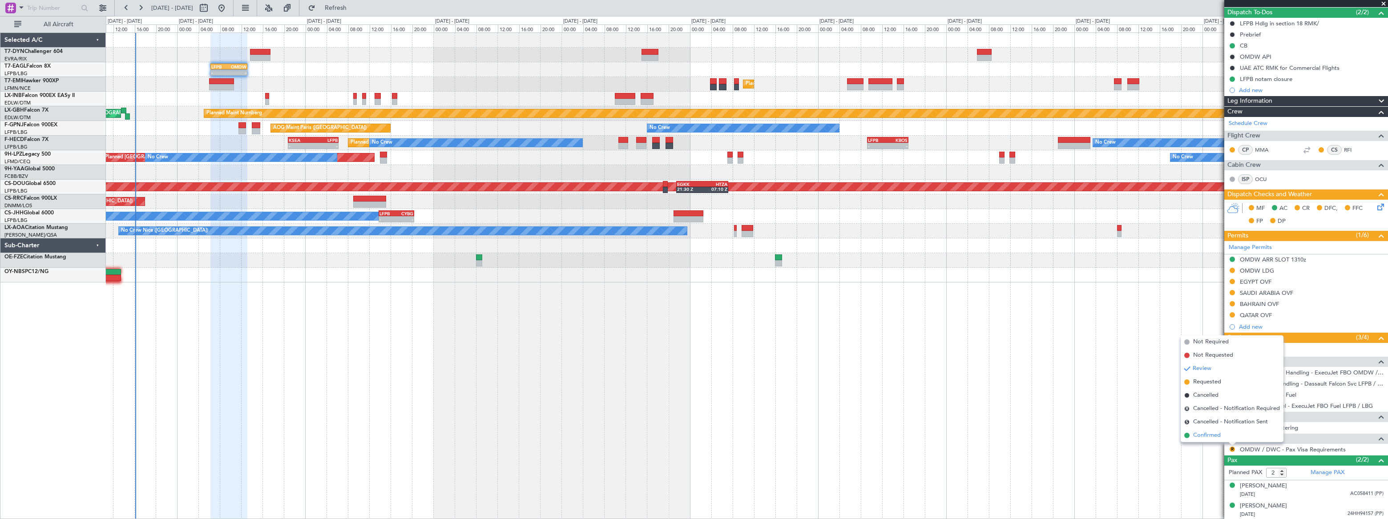
click at [1202, 435] on span "Confirmed" at bounding box center [1208, 435] width 28 height 9
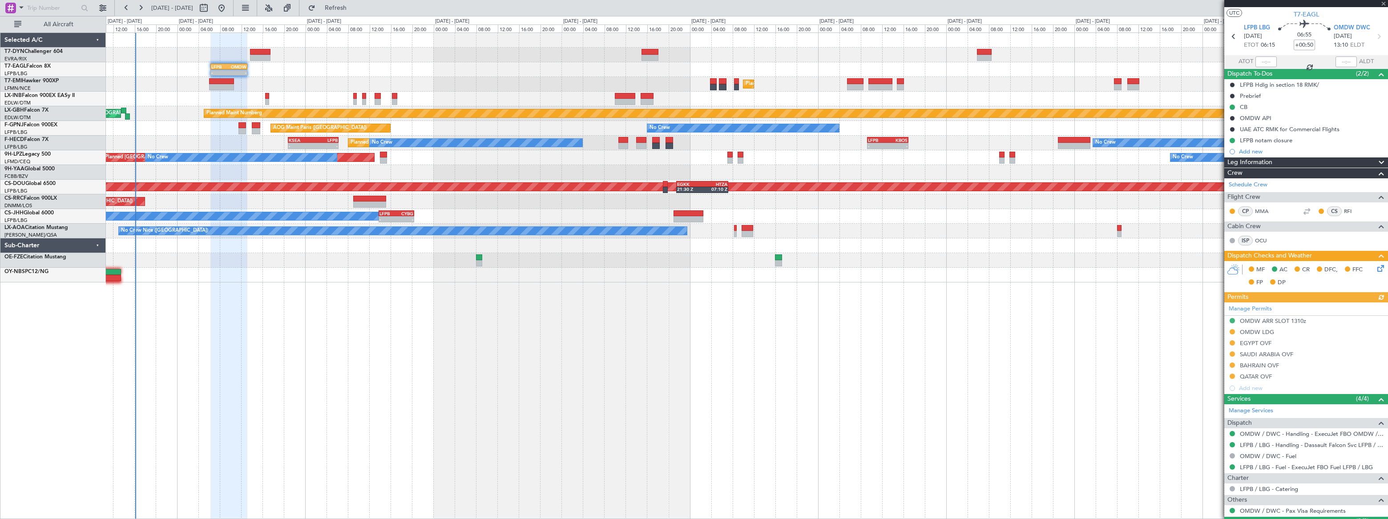
scroll to position [0, 0]
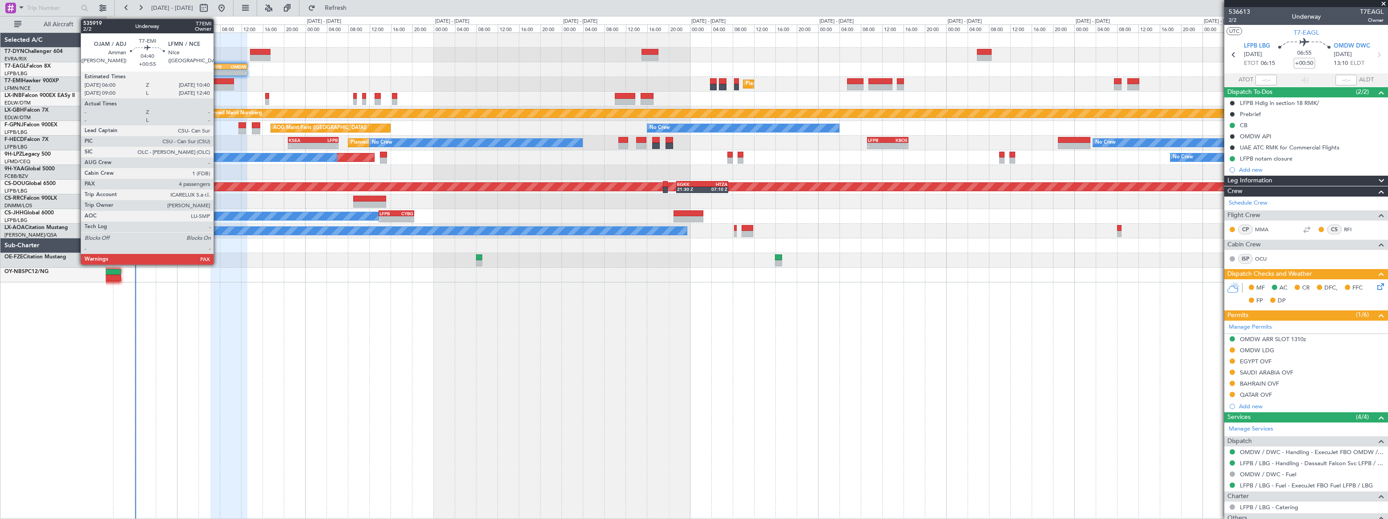
click at [218, 81] on div at bounding box center [221, 81] width 25 height 6
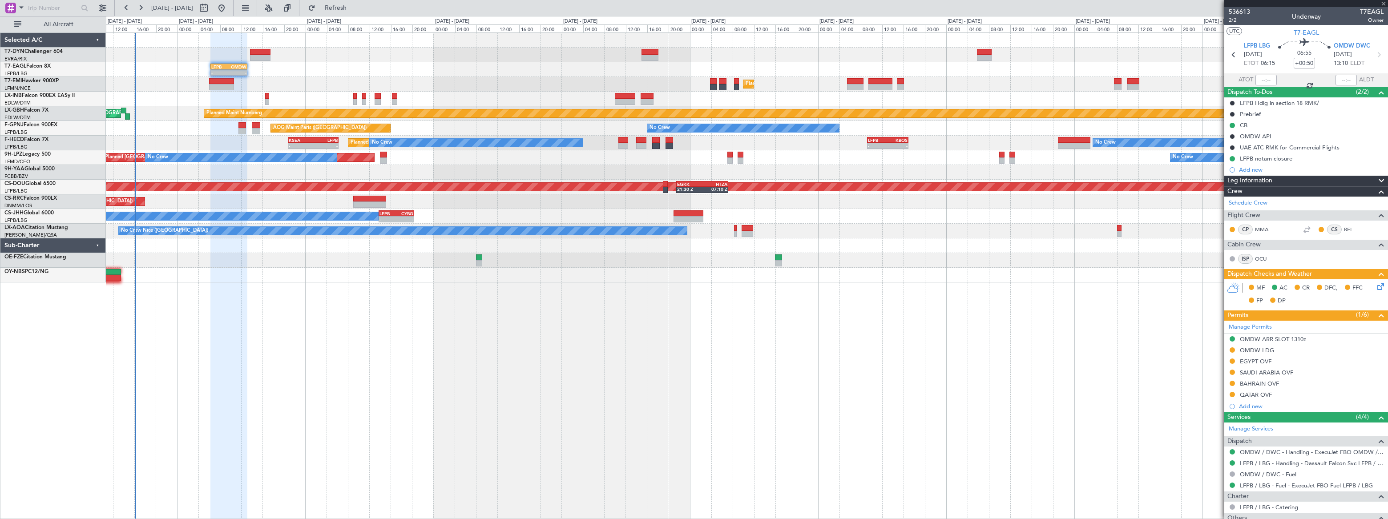
type input "+00:55"
type input "4"
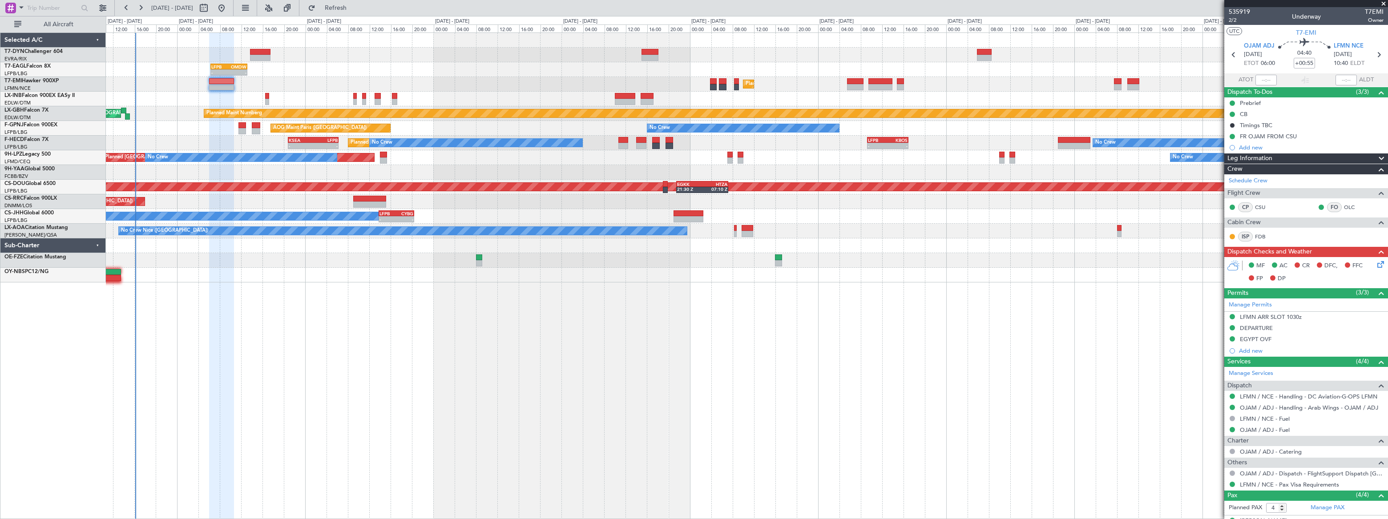
scroll to position [75, 0]
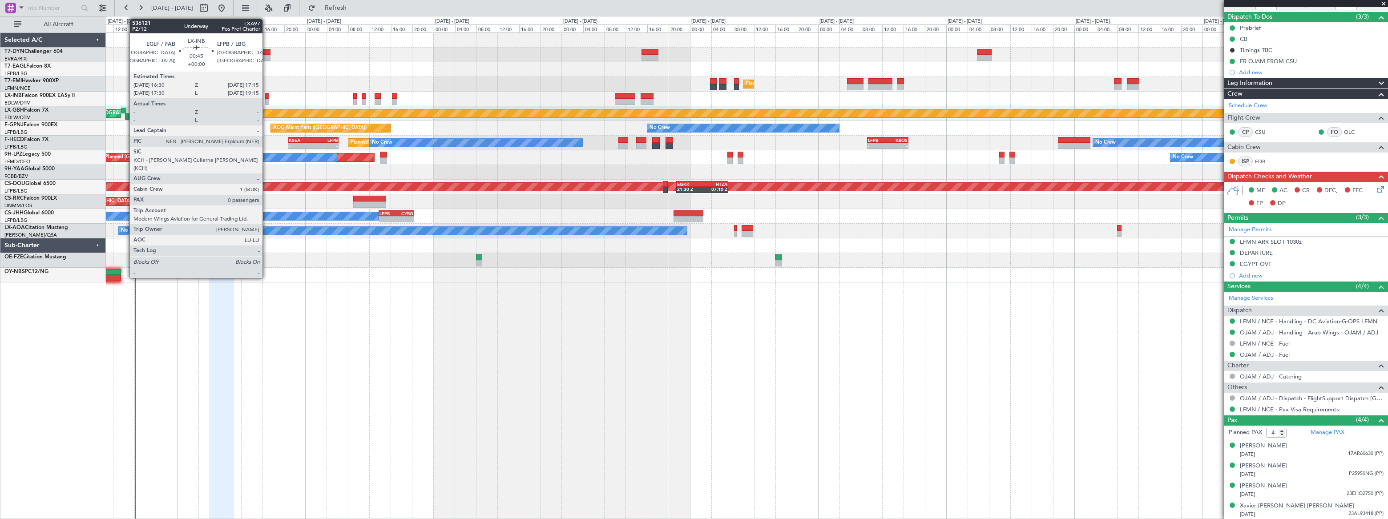
click at [267, 100] on div at bounding box center [267, 102] width 4 height 6
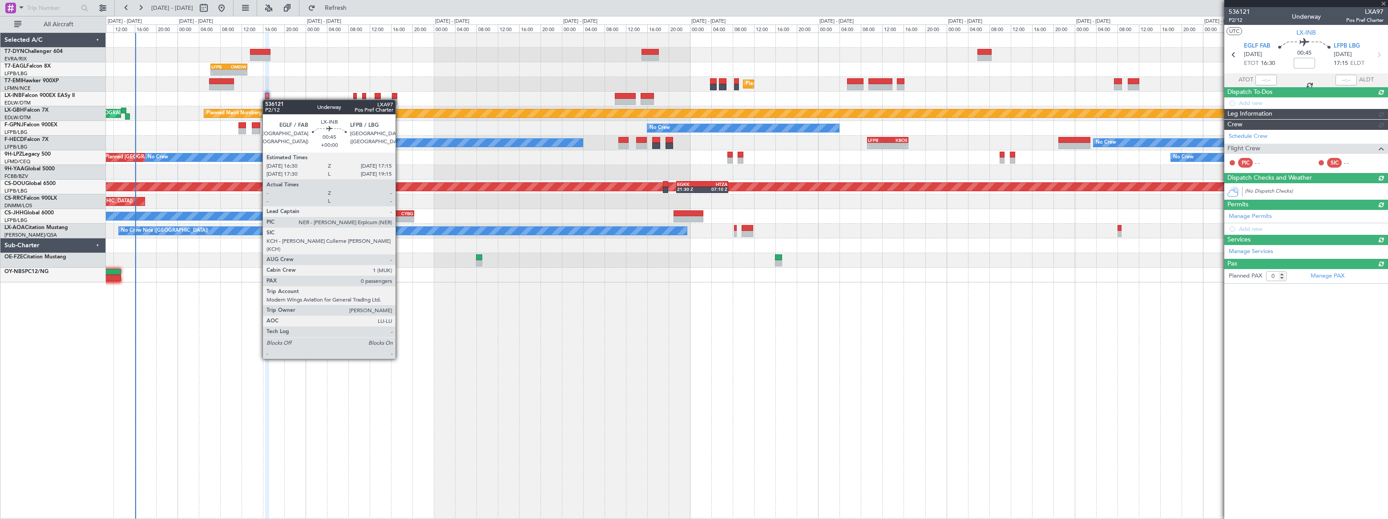
scroll to position [0, 0]
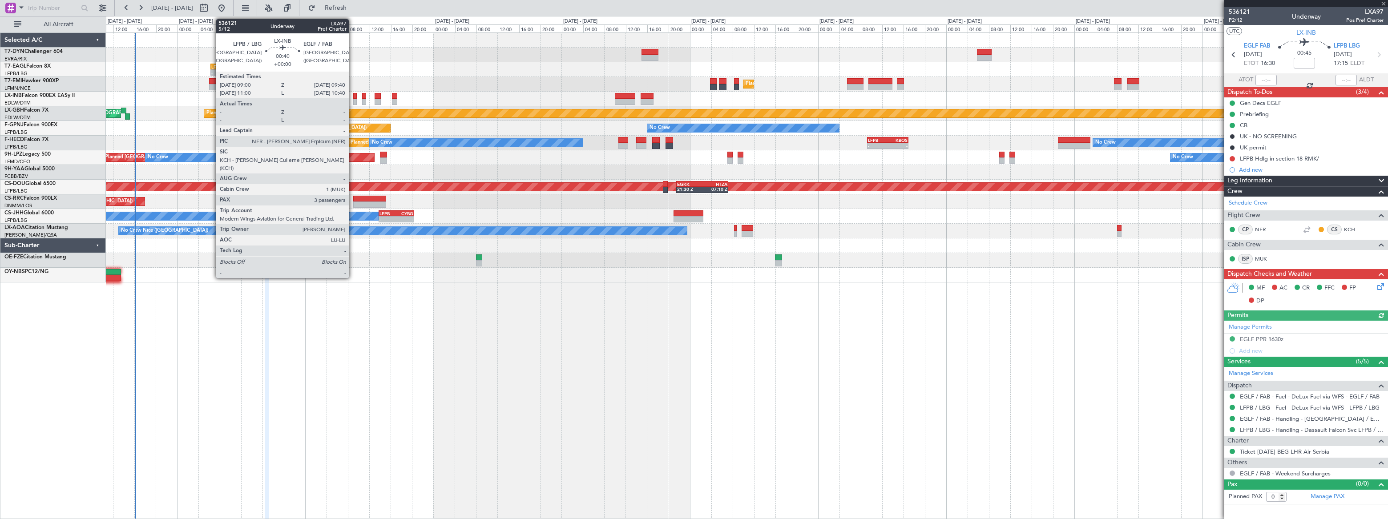
click at [353, 102] on div at bounding box center [355, 102] width 4 height 6
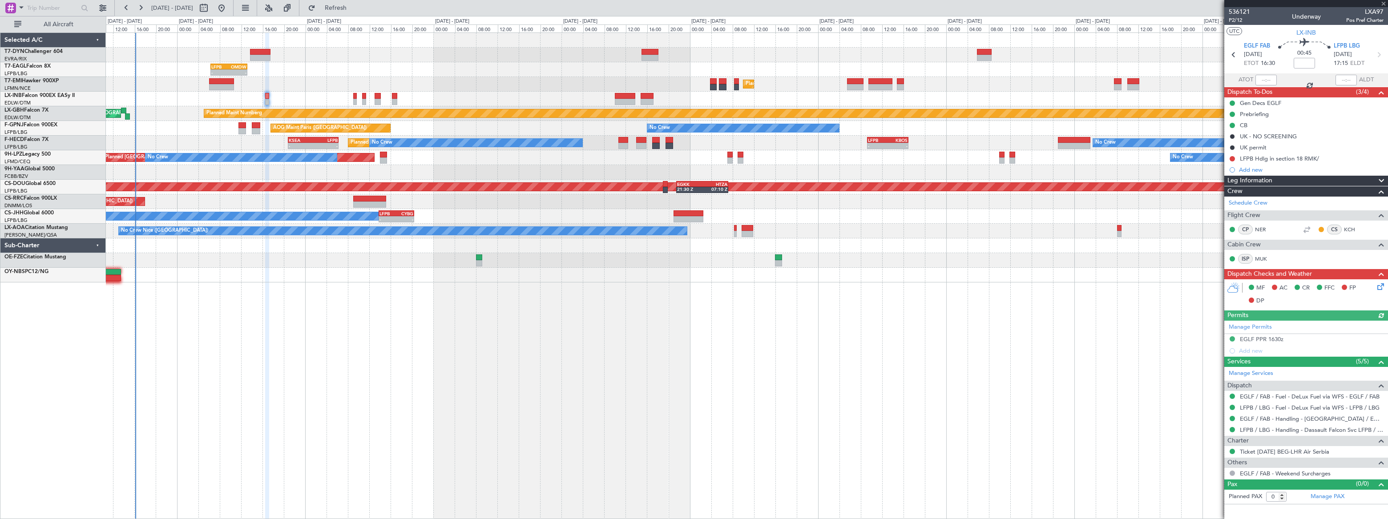
type input "3"
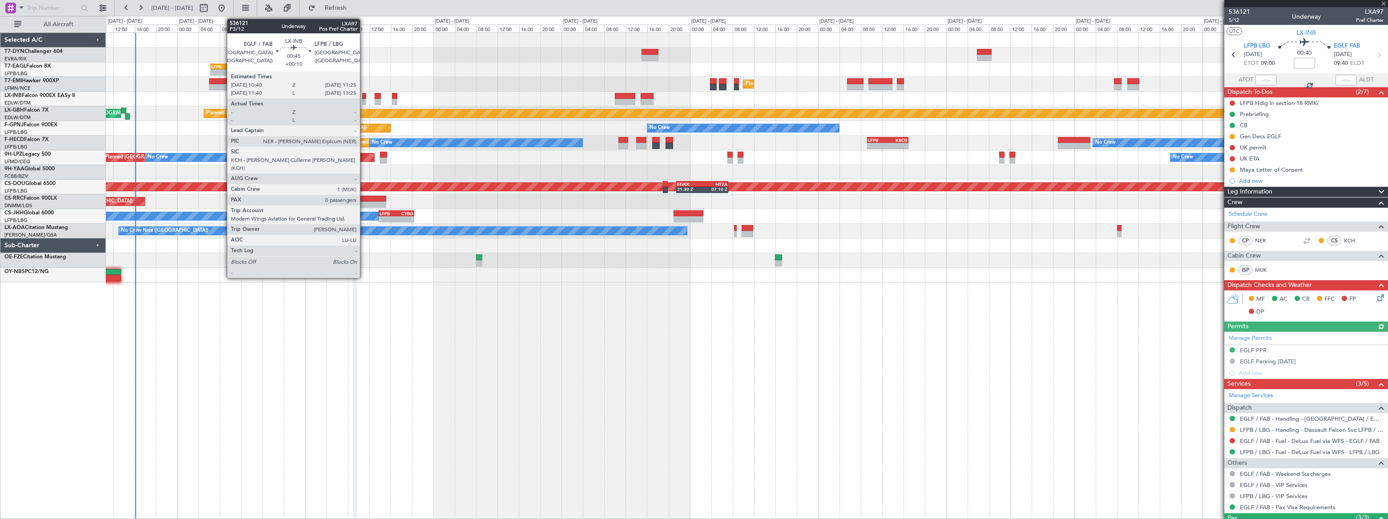
click at [364, 100] on div at bounding box center [364, 102] width 4 height 6
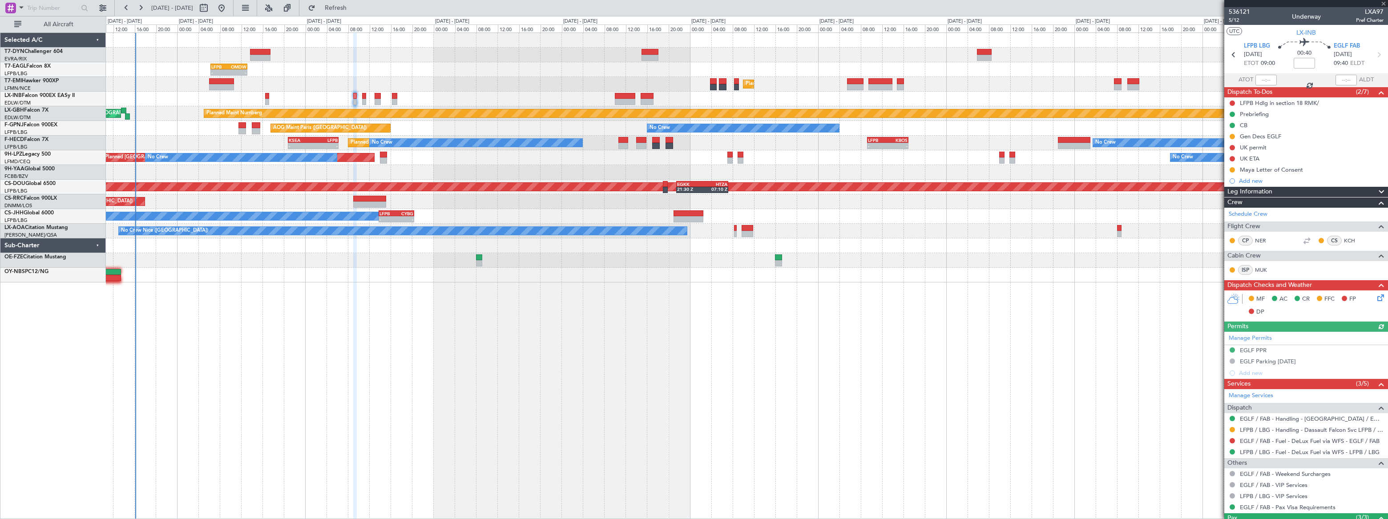
type input "+00:10"
type input "0"
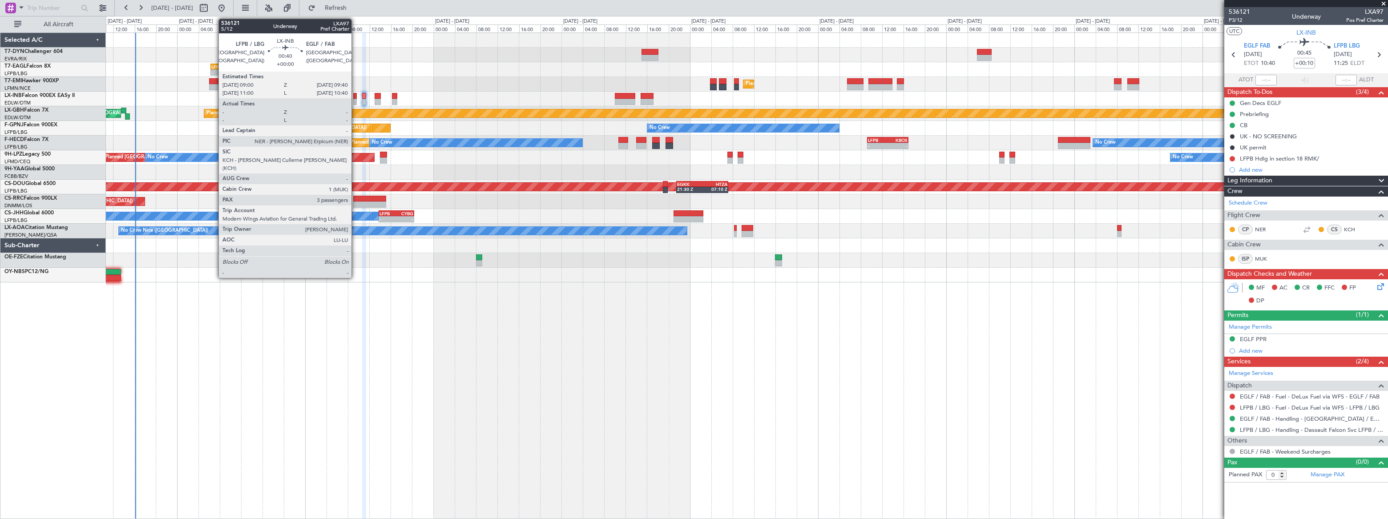
click at [356, 99] on div at bounding box center [355, 102] width 4 height 6
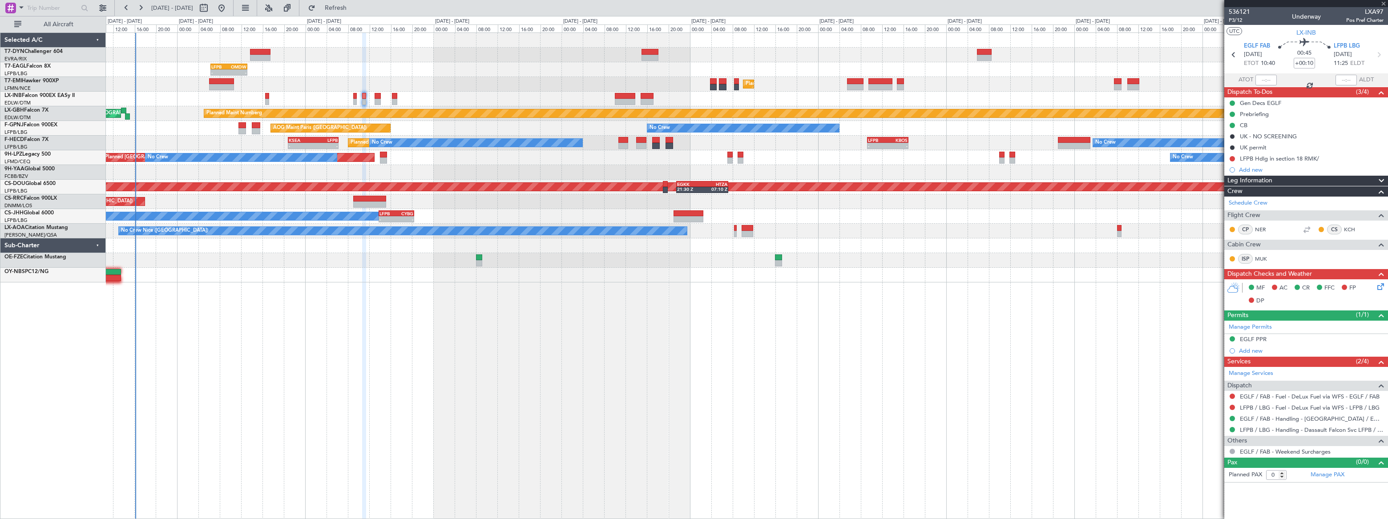
type input "3"
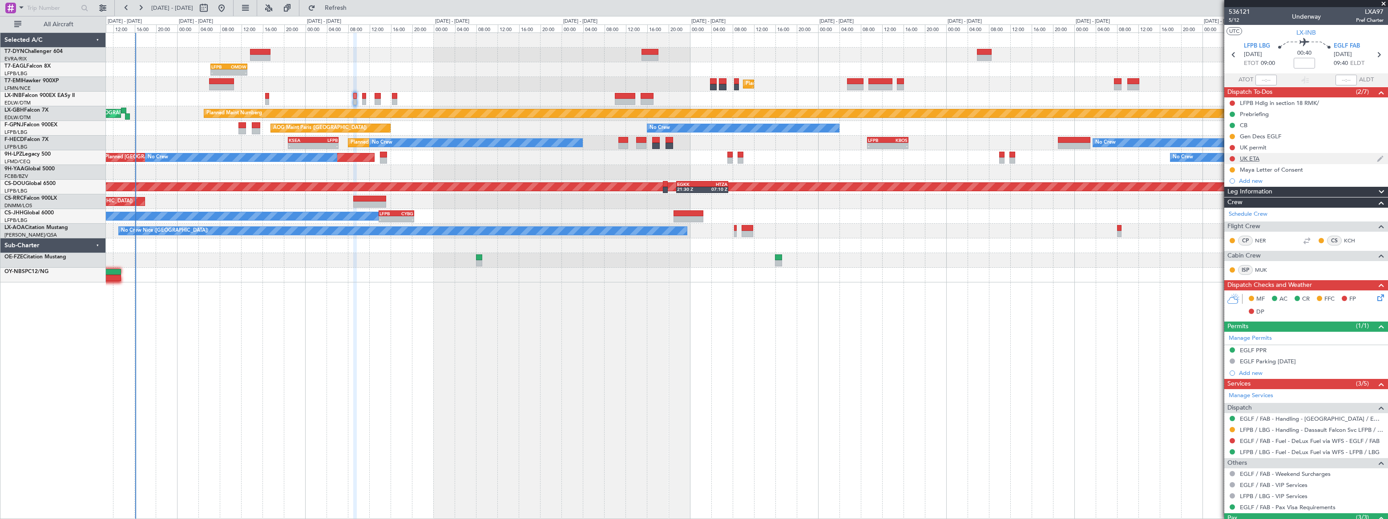
click at [1277, 160] on div "UK ETA" at bounding box center [1307, 158] width 164 height 11
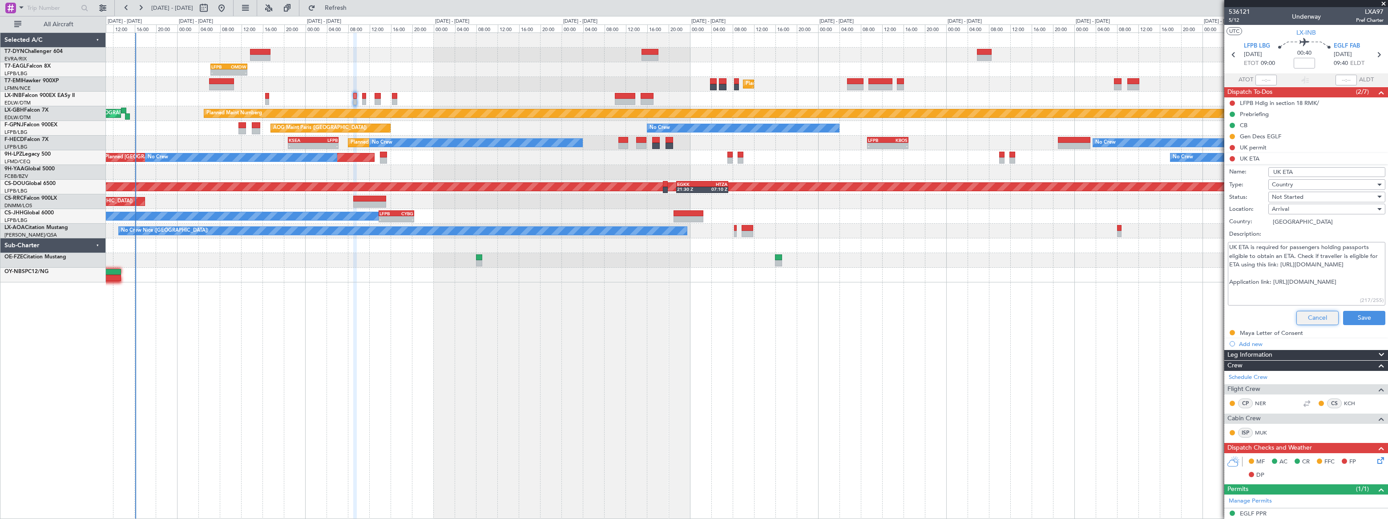
click at [1314, 316] on button "Cancel" at bounding box center [1318, 318] width 42 height 14
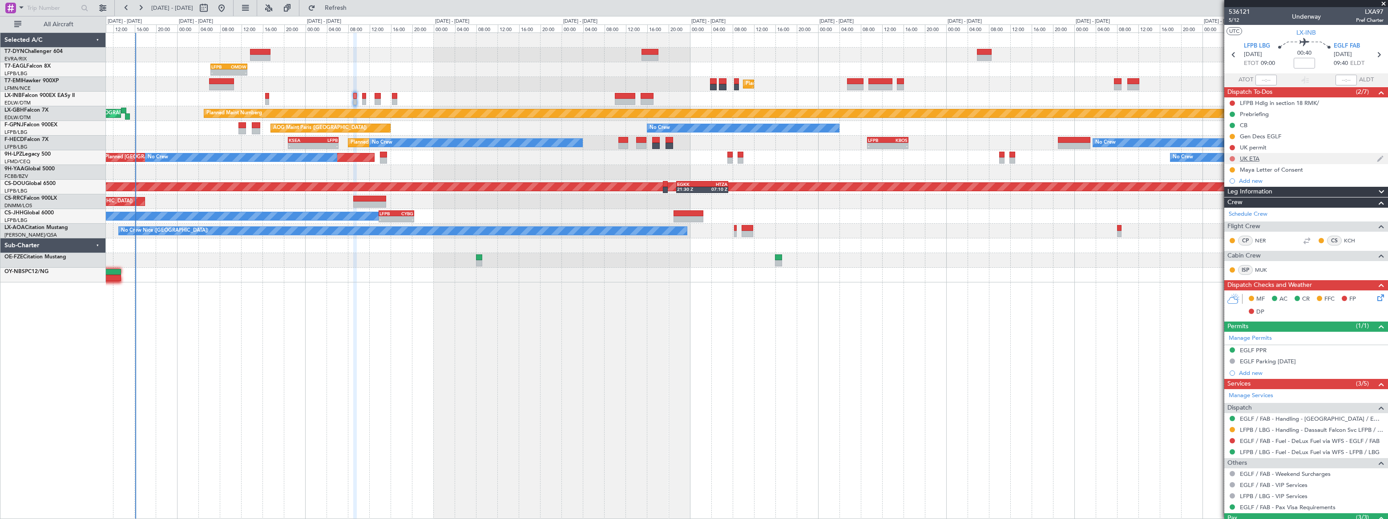
click at [1231, 156] on button at bounding box center [1232, 158] width 5 height 5
click at [1232, 198] on span "Completed" at bounding box center [1236, 198] width 29 height 9
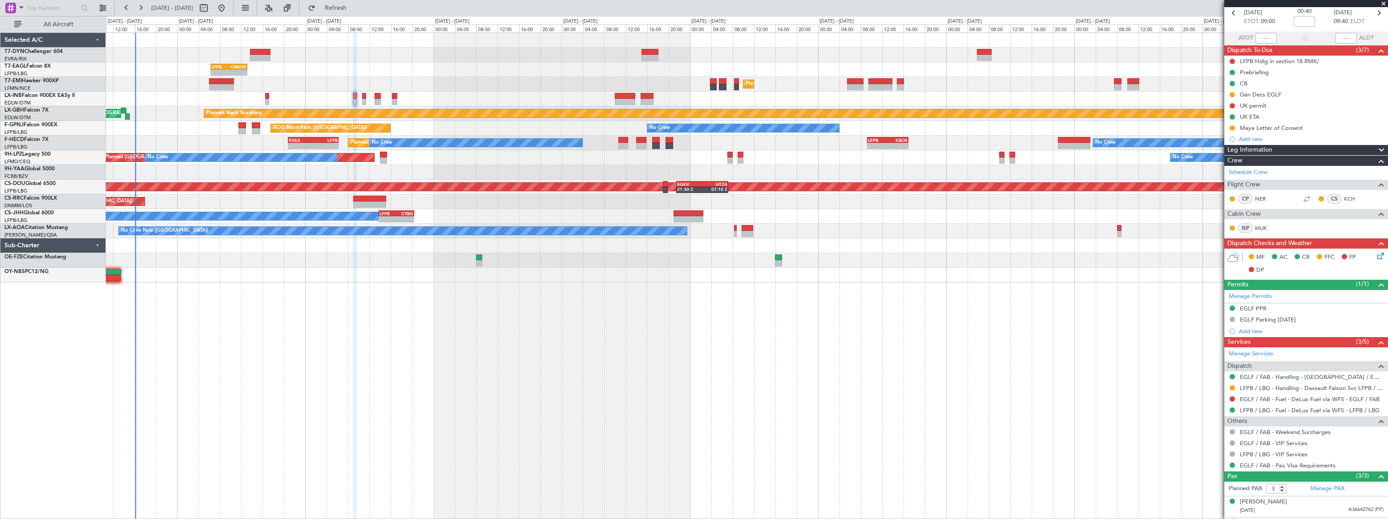
scroll to position [99, 0]
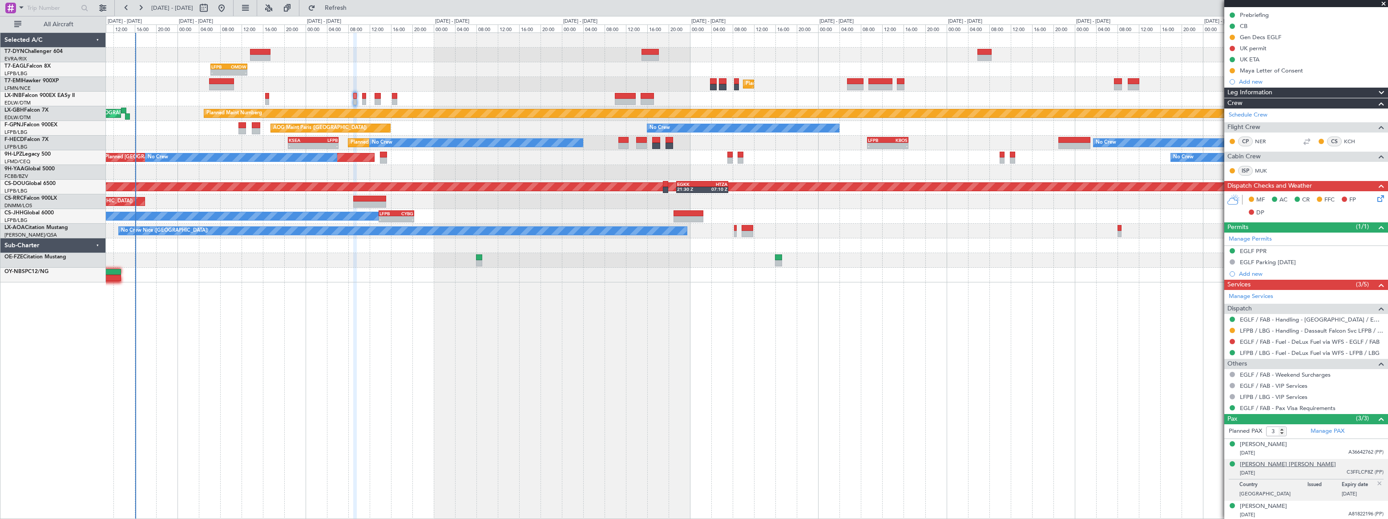
click at [1312, 464] on div "[PERSON_NAME] [PERSON_NAME]" at bounding box center [1288, 465] width 96 height 9
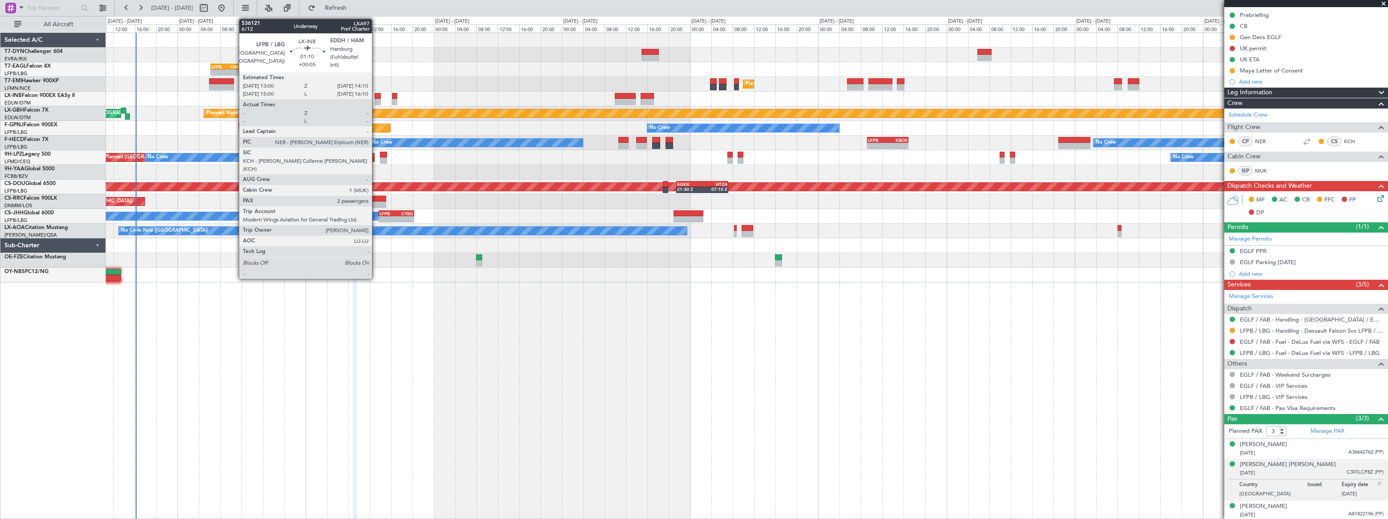
click at [376, 99] on div at bounding box center [378, 102] width 7 height 6
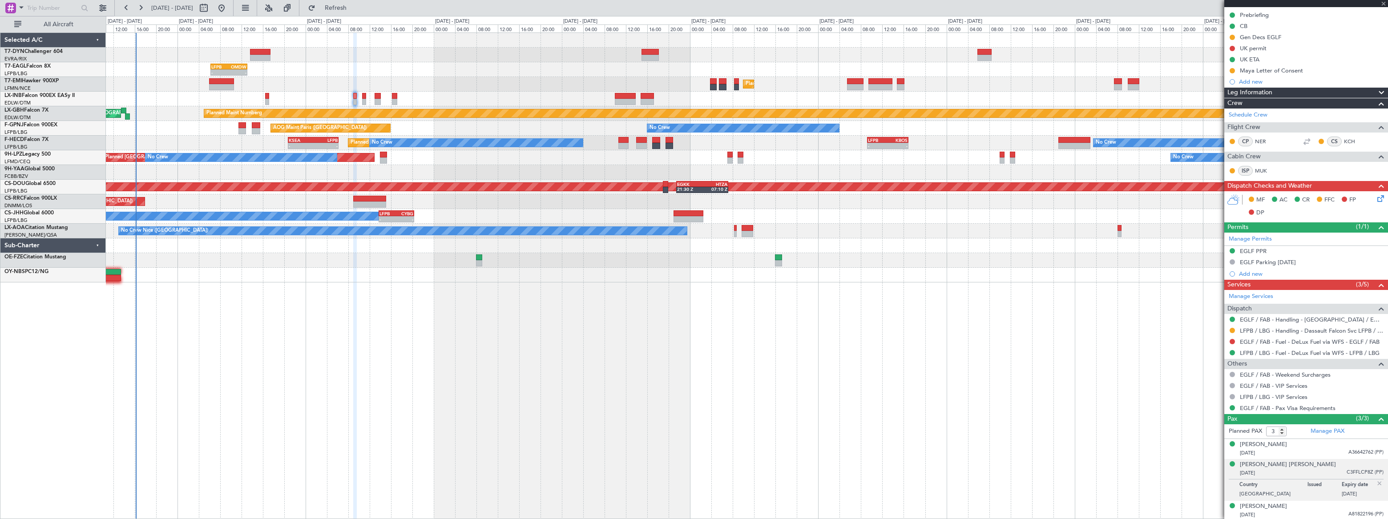
type input "+00:05"
type input "2"
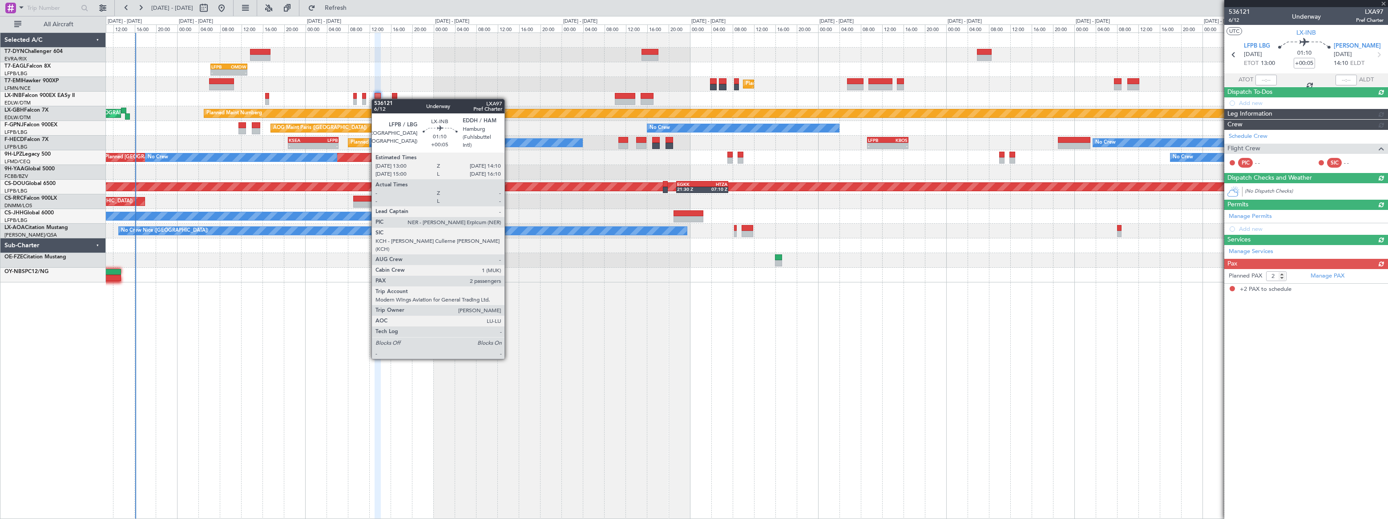
scroll to position [0, 0]
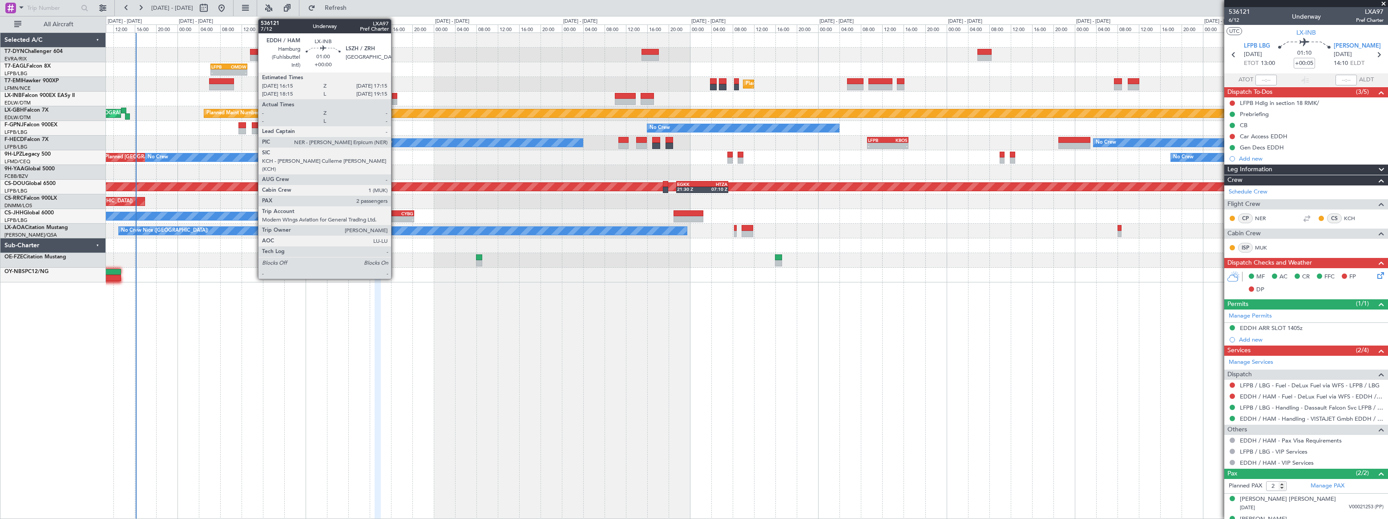
click at [395, 99] on div at bounding box center [395, 102] width 6 height 6
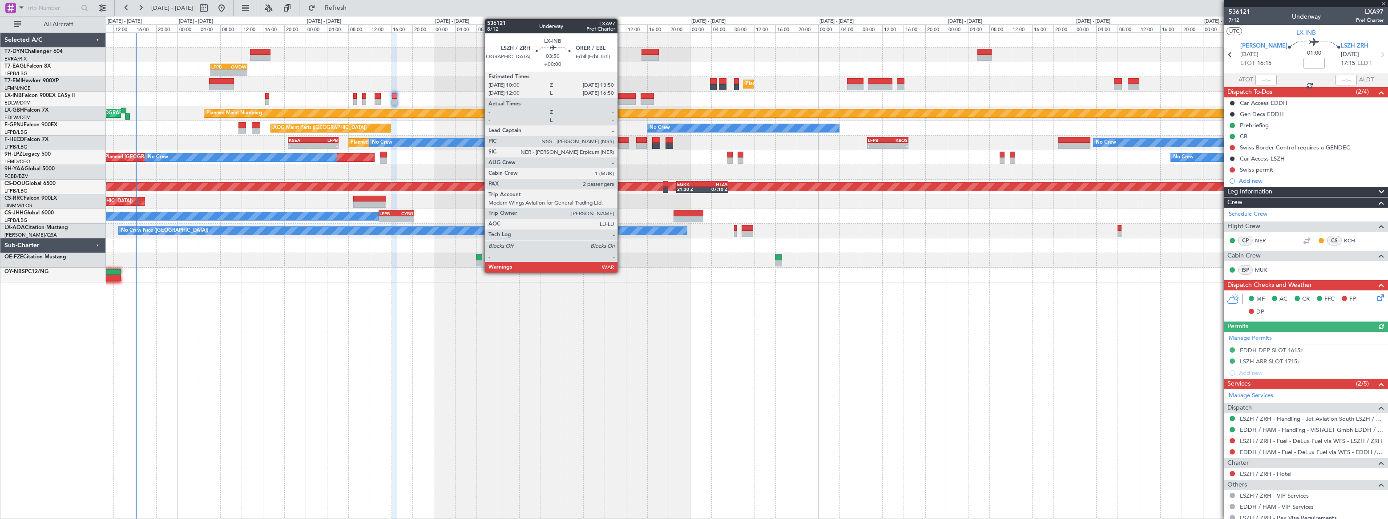
click at [622, 96] on div at bounding box center [625, 96] width 21 height 6
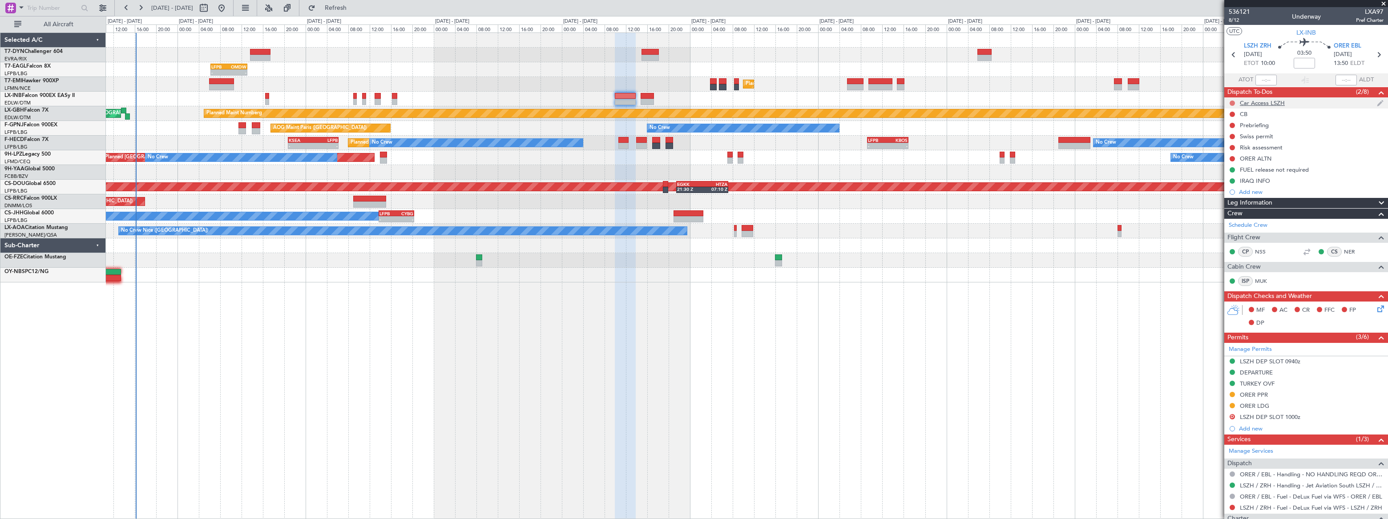
click at [1232, 101] on button at bounding box center [1232, 103] width 5 height 5
click at [1222, 154] on span "Cancelled" at bounding box center [1234, 155] width 25 height 9
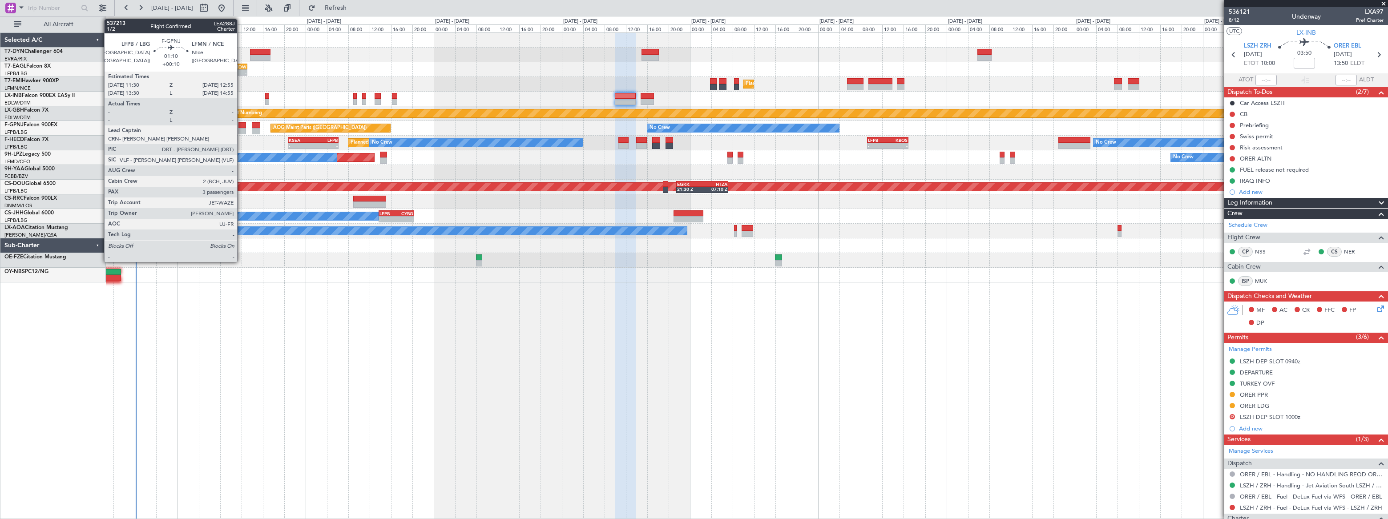
click at [241, 125] on div at bounding box center [243, 125] width 8 height 6
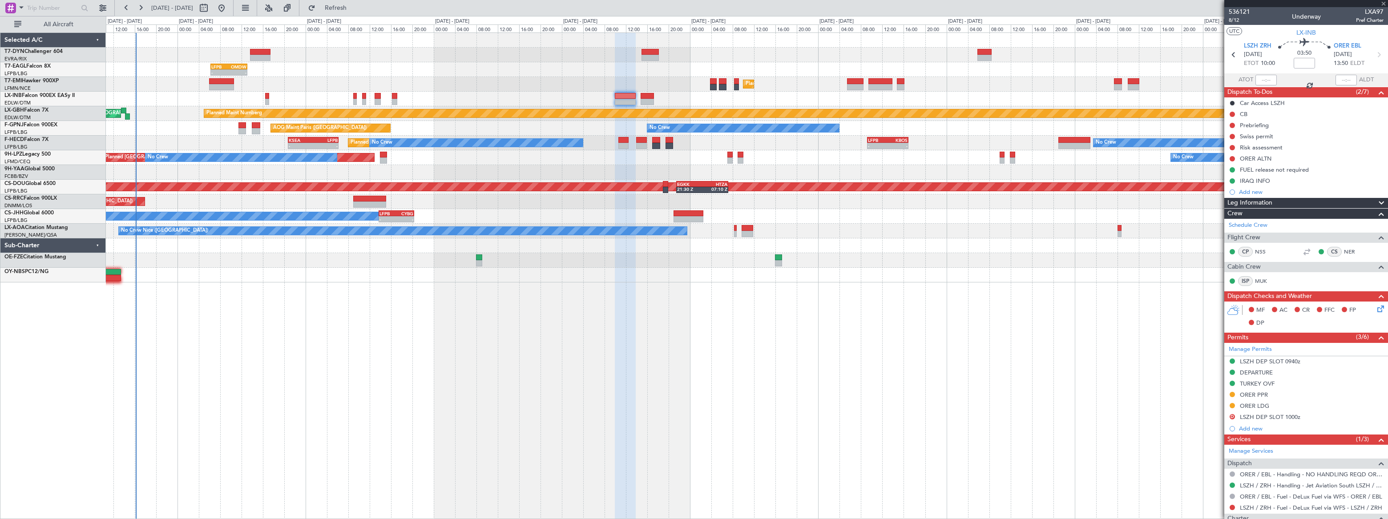
type input "+00:10"
type input "3"
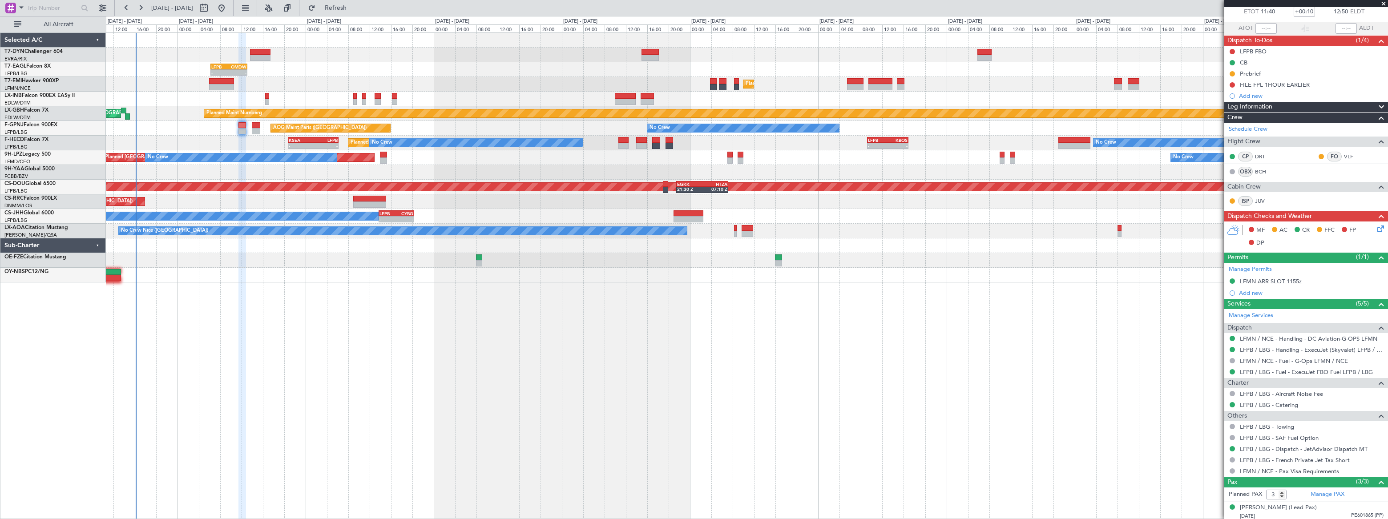
scroll to position [93, 0]
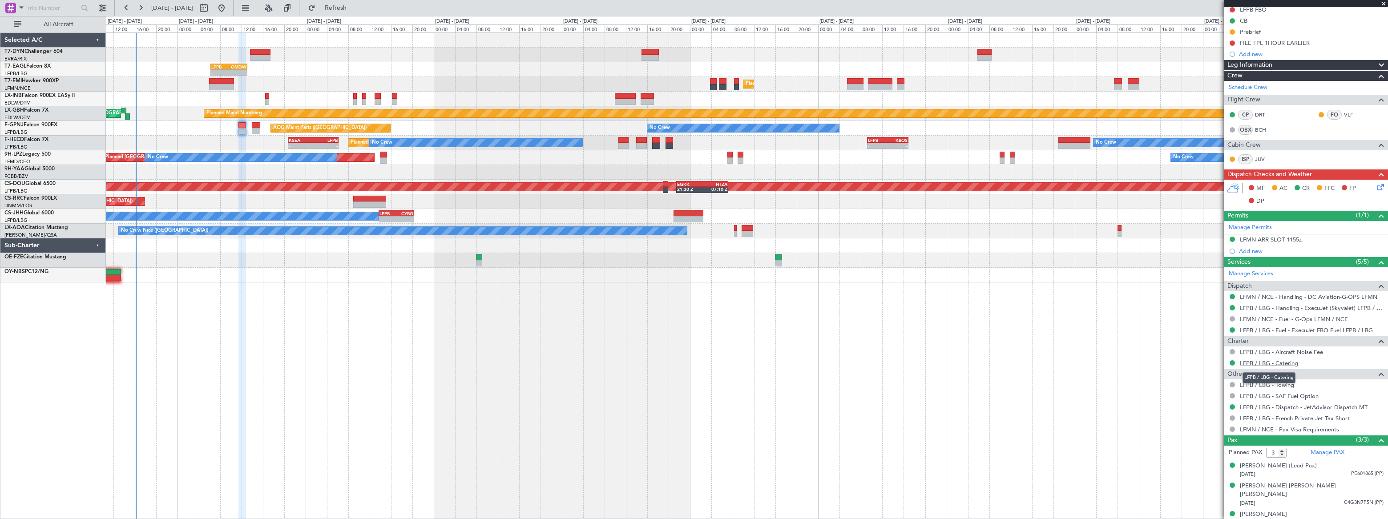
click at [1279, 364] on link "LFPB / LBG - Catering" at bounding box center [1269, 364] width 58 height 8
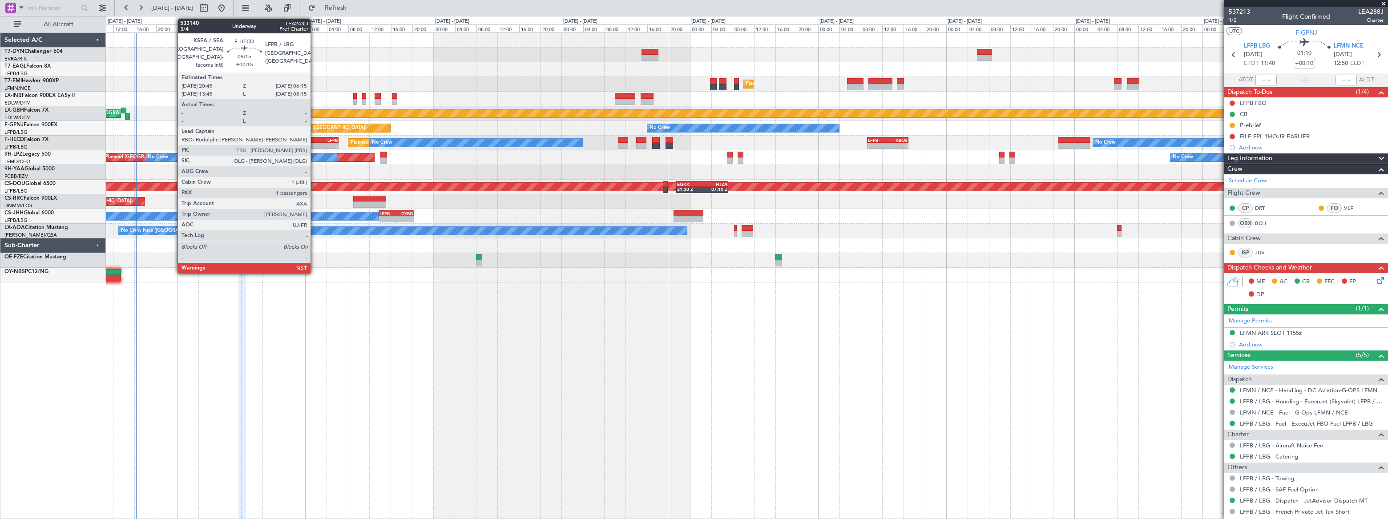
click at [315, 139] on div "LFPB" at bounding box center [325, 140] width 24 height 5
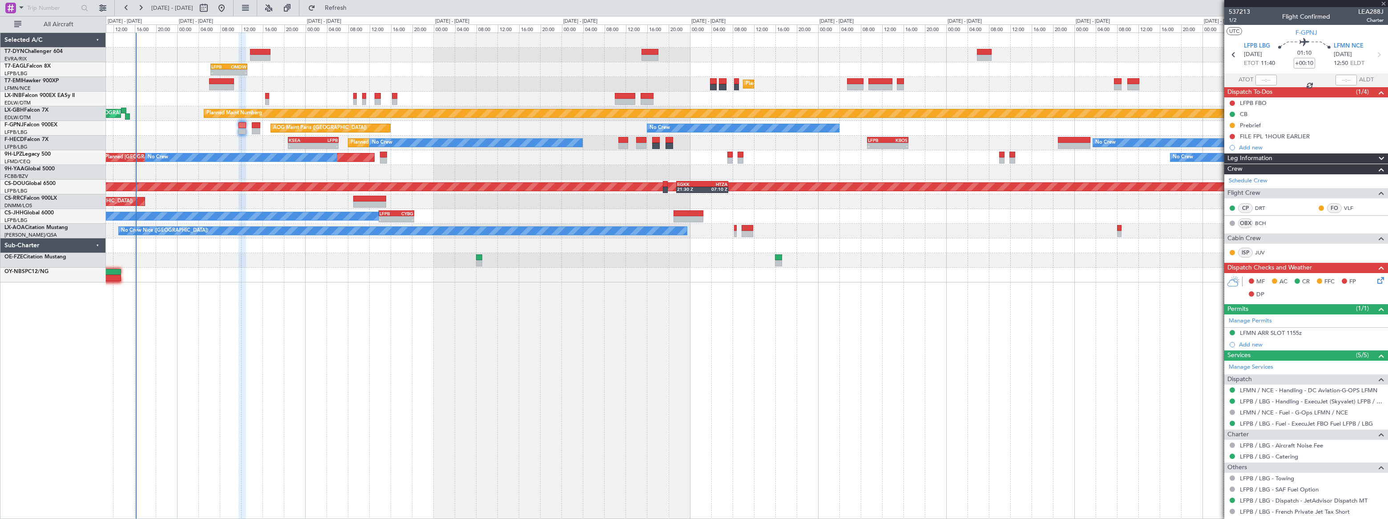
type input "+00:15"
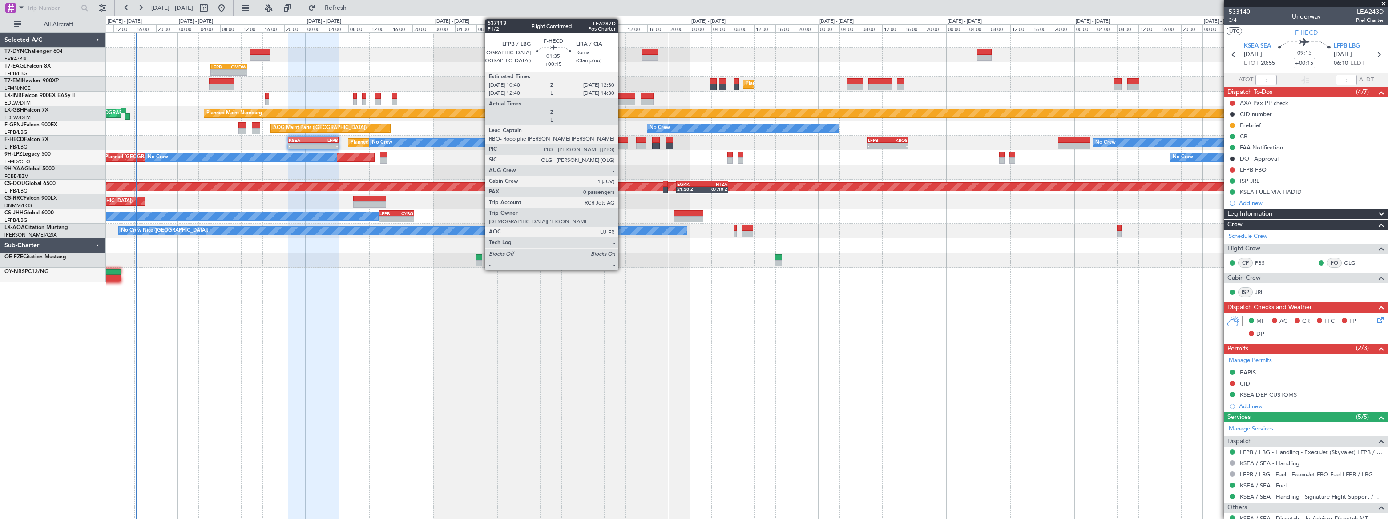
click at [622, 140] on div at bounding box center [624, 140] width 10 height 6
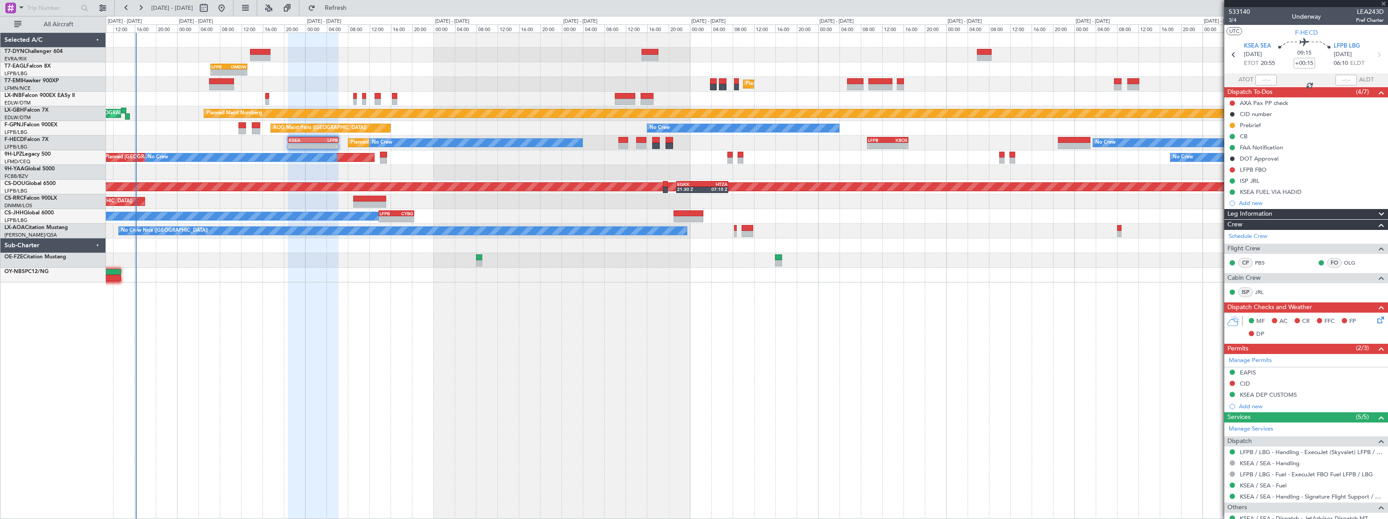
type input "0"
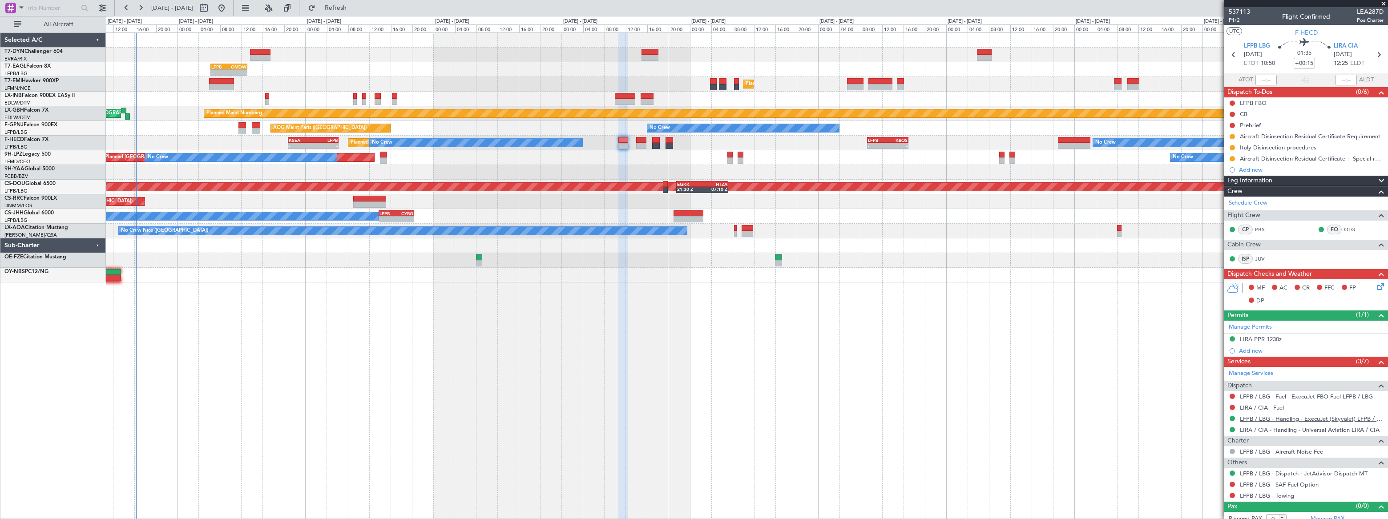
scroll to position [6, 0]
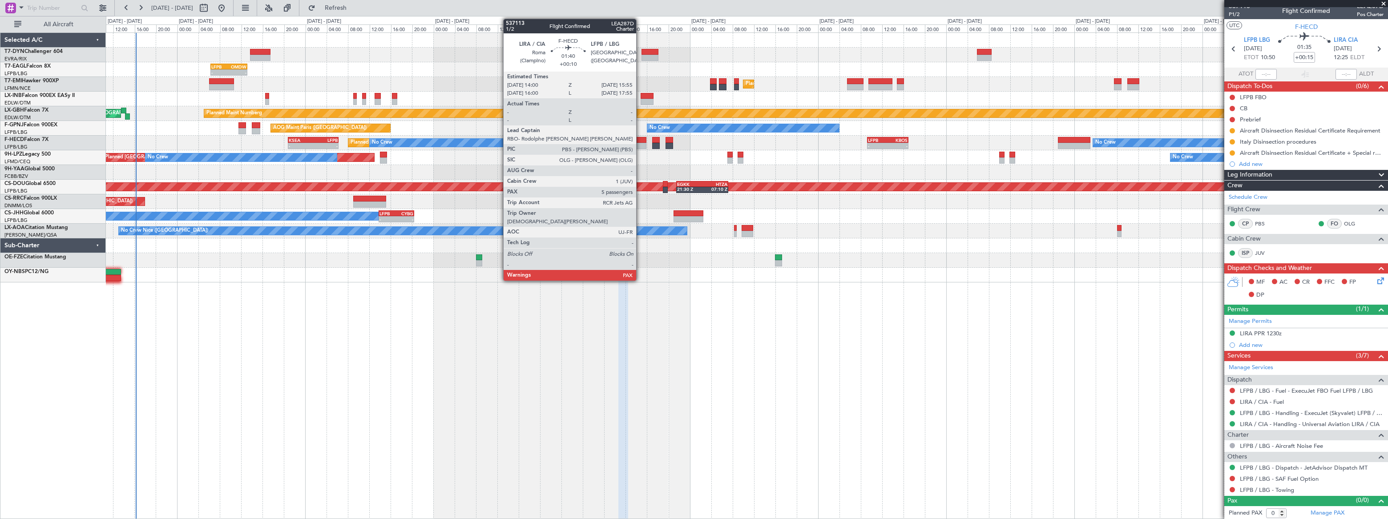
click at [640, 138] on div at bounding box center [641, 140] width 11 height 6
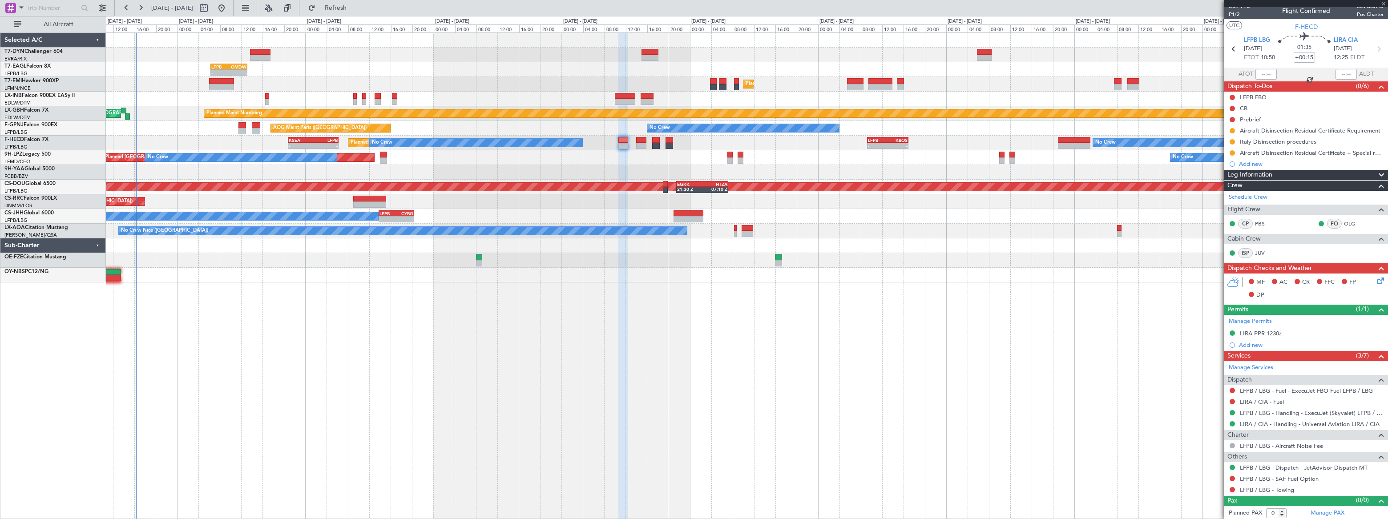
type input "+00:10"
type input "7"
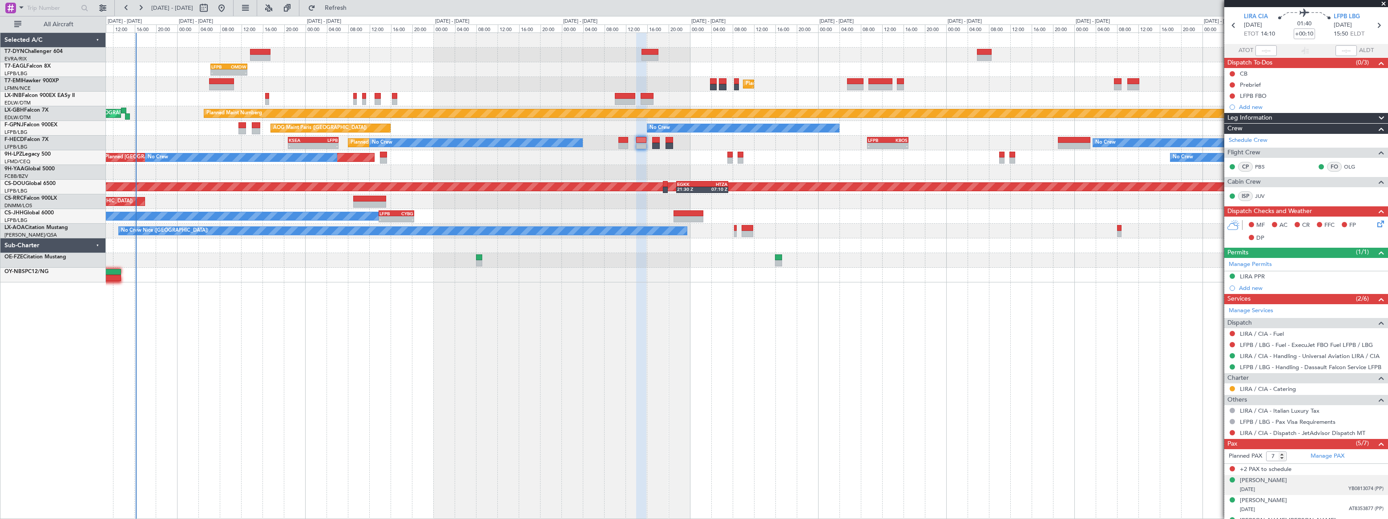
scroll to position [0, 0]
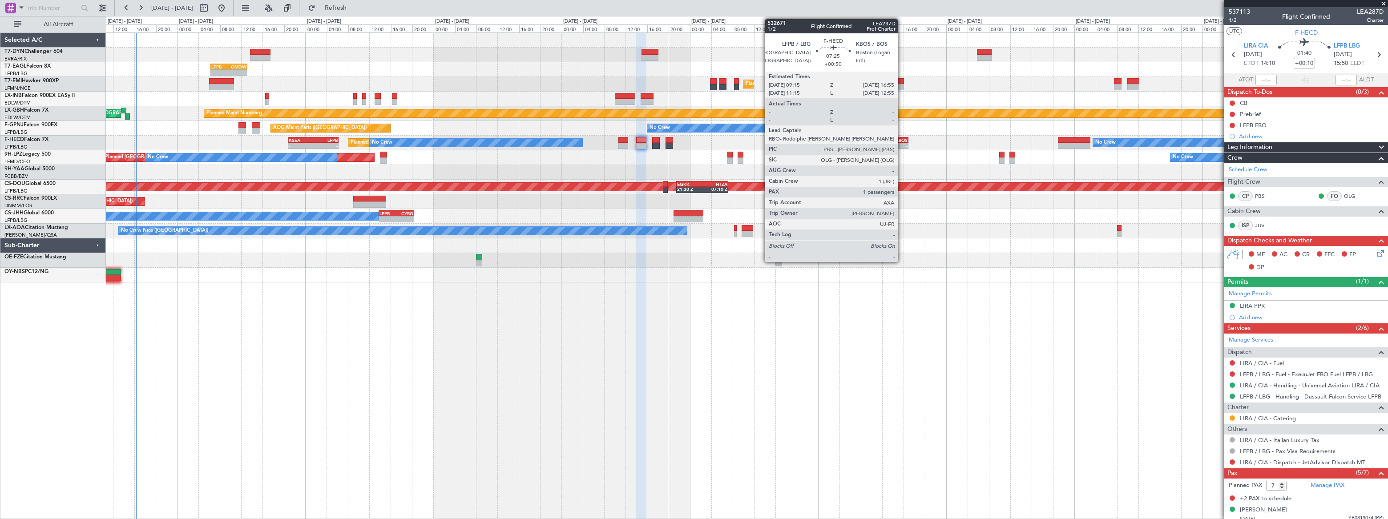
click at [902, 138] on div "KBOS" at bounding box center [898, 140] width 20 height 5
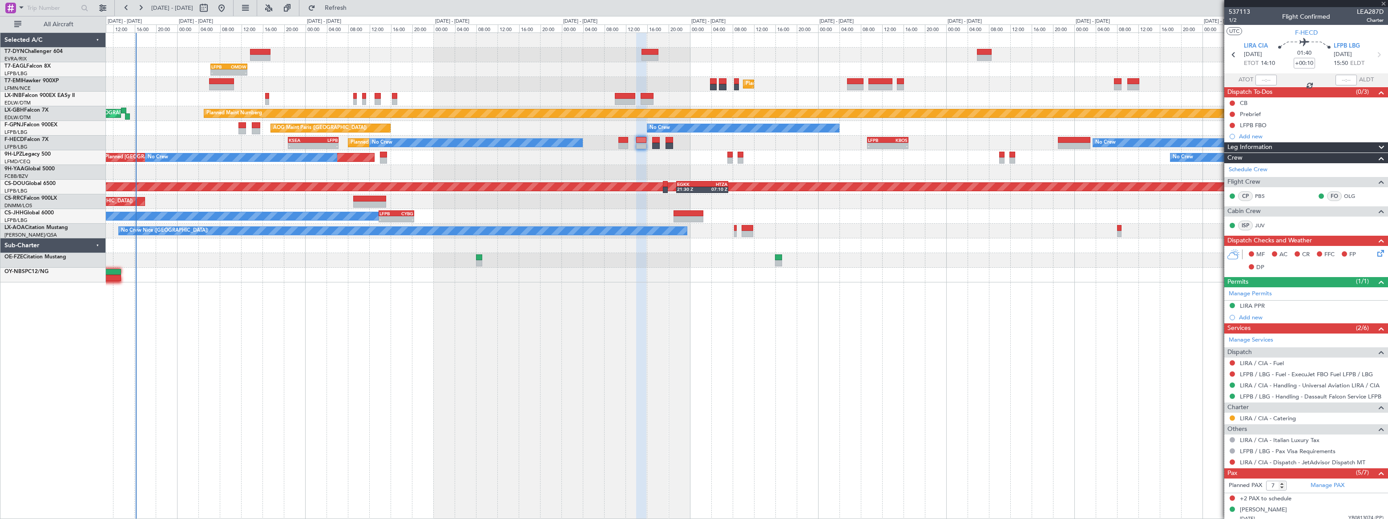
type input "+00:50"
type input "1"
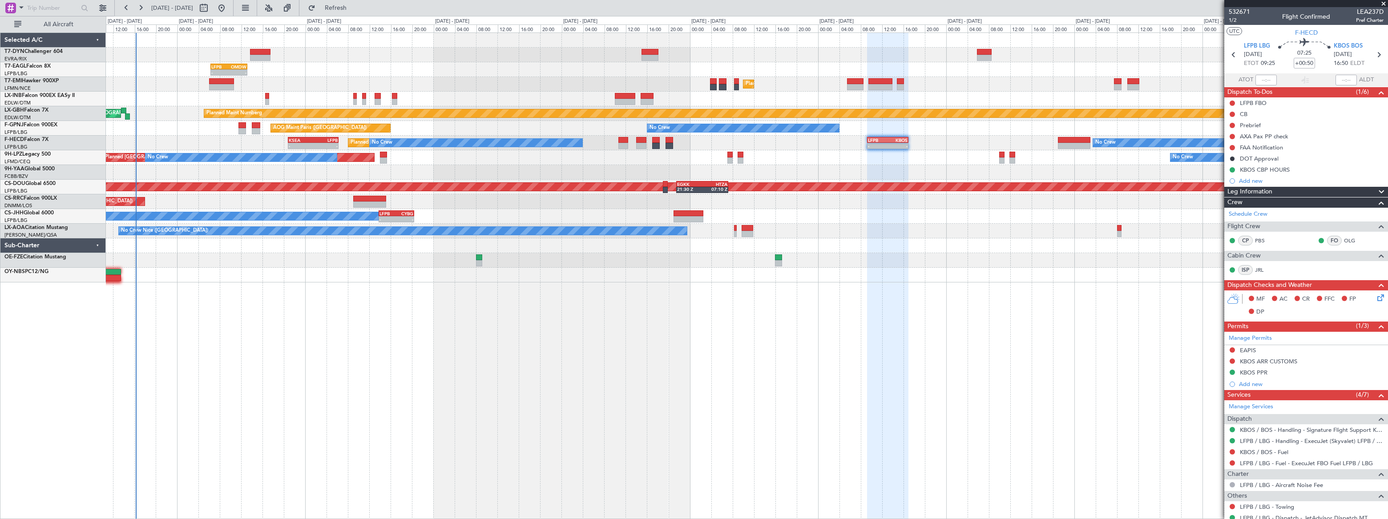
scroll to position [59, 0]
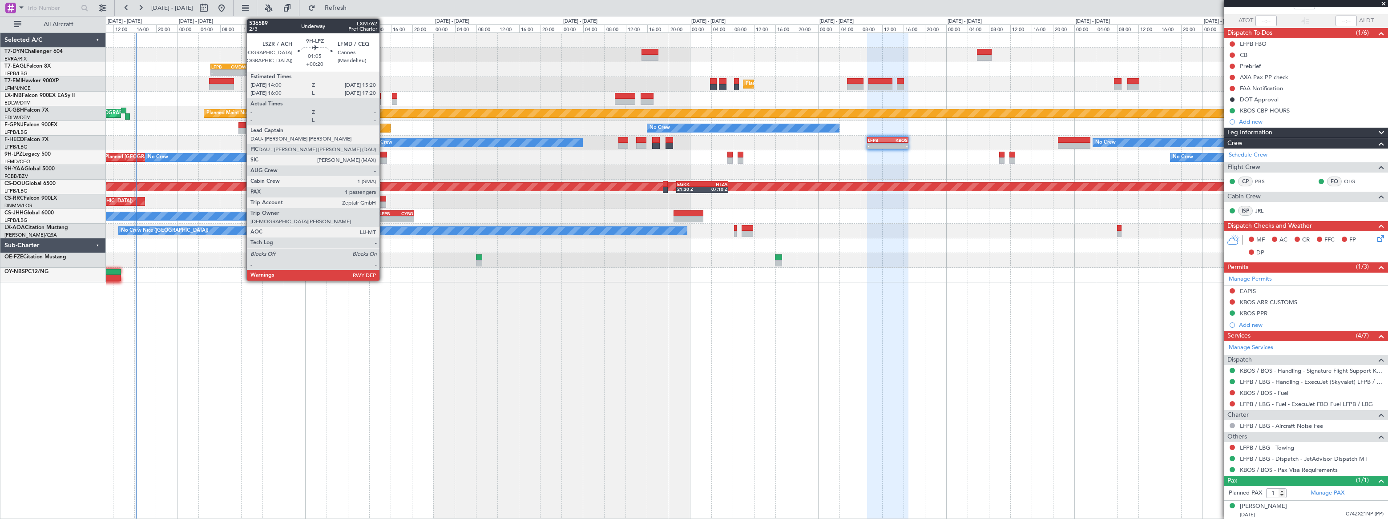
click at [384, 156] on div at bounding box center [384, 155] width 8 height 6
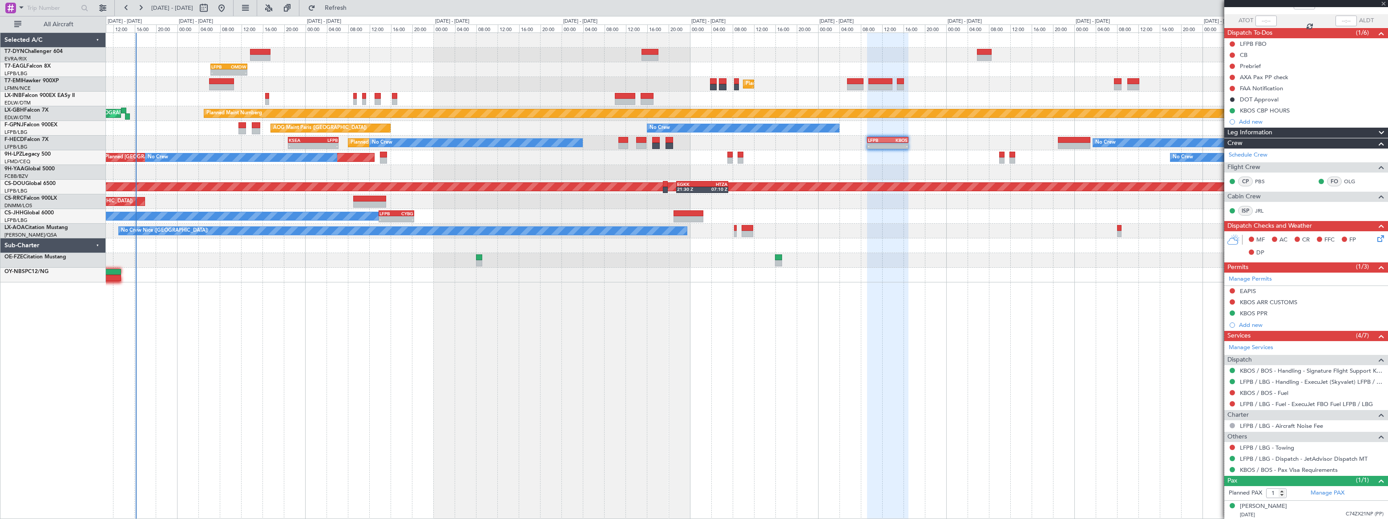
type input "+00:20"
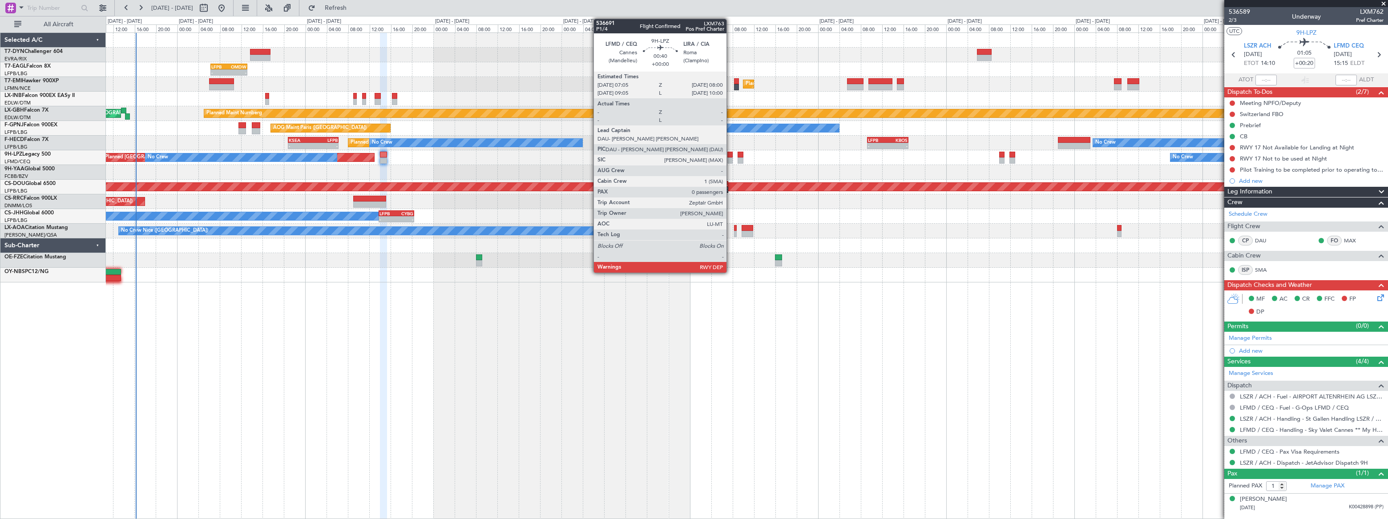
click at [731, 156] on div at bounding box center [730, 155] width 5 height 6
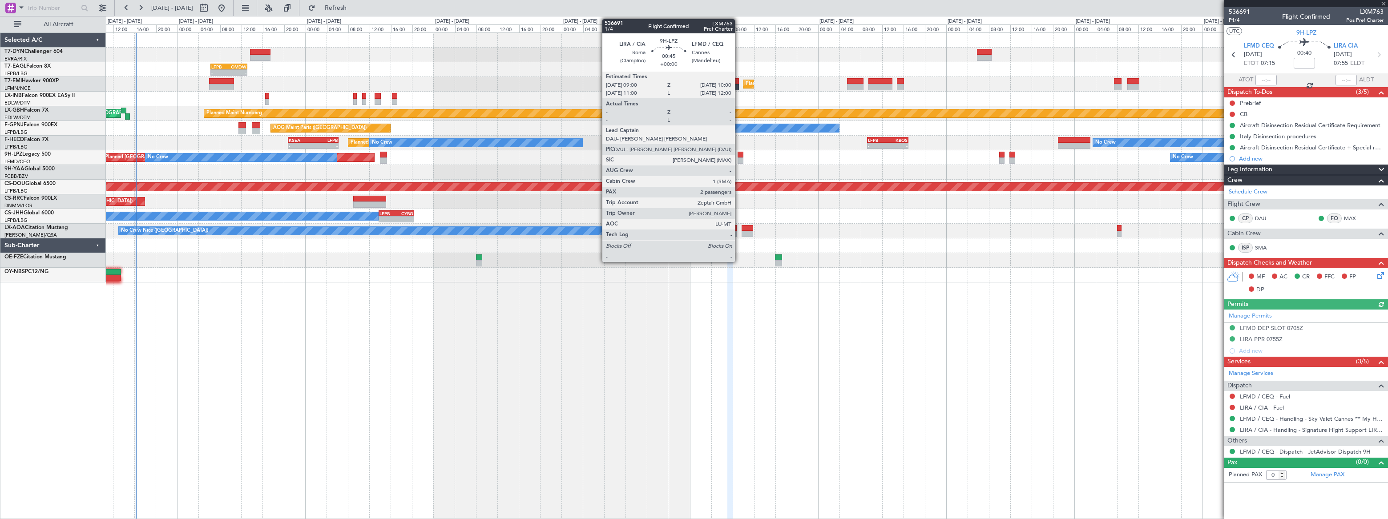
click at [739, 159] on div at bounding box center [741, 161] width 6 height 6
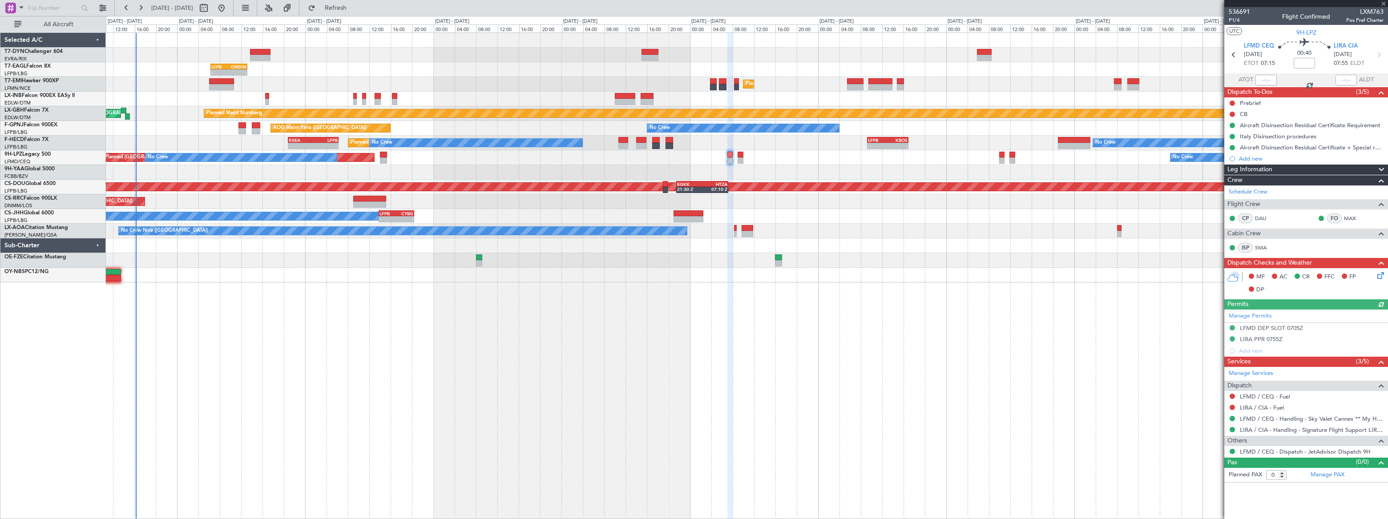
type input "2"
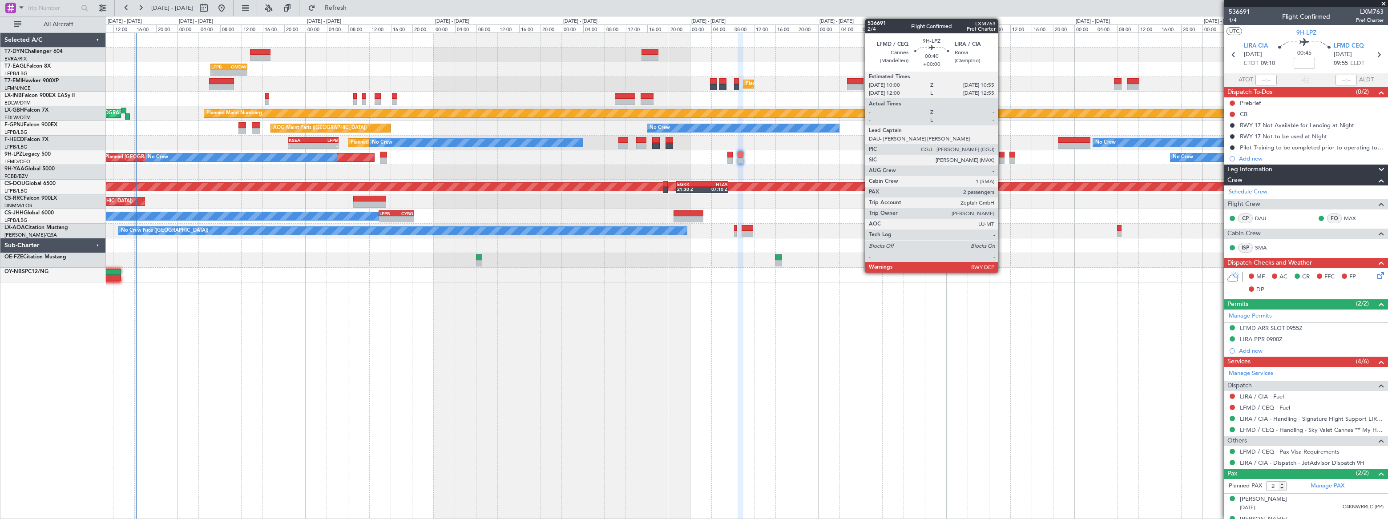
click at [1002, 157] on div at bounding box center [1002, 155] width 5 height 6
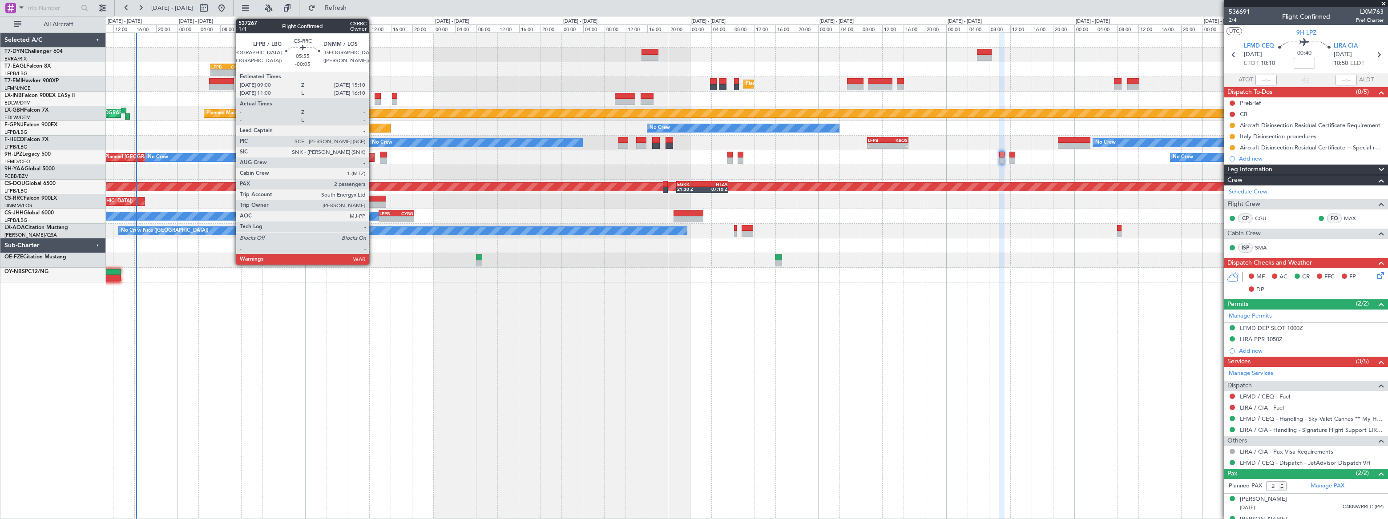
click at [373, 199] on div at bounding box center [369, 199] width 33 height 6
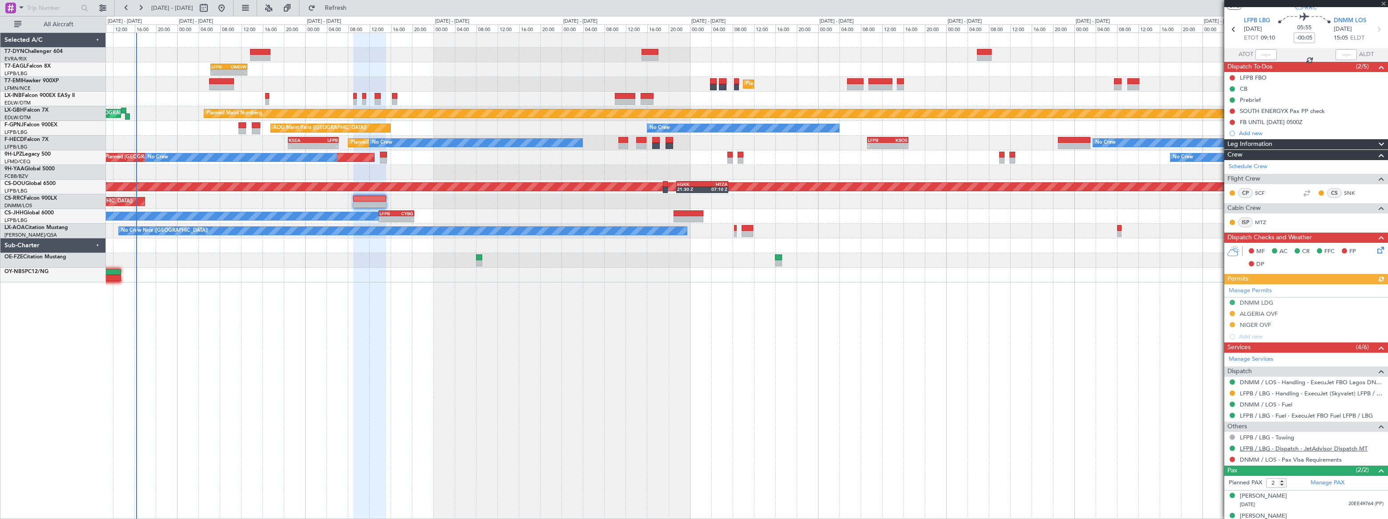
scroll to position [36, 0]
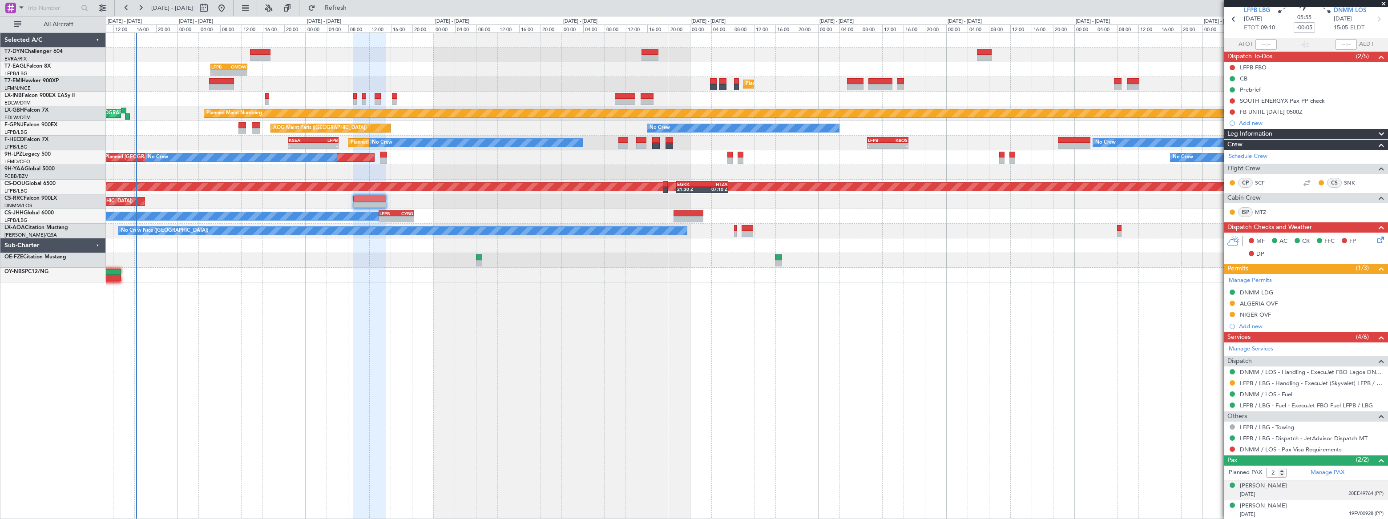
click at [1313, 491] on div "08/01/1949 20EE49764 (PP)" at bounding box center [1312, 494] width 144 height 9
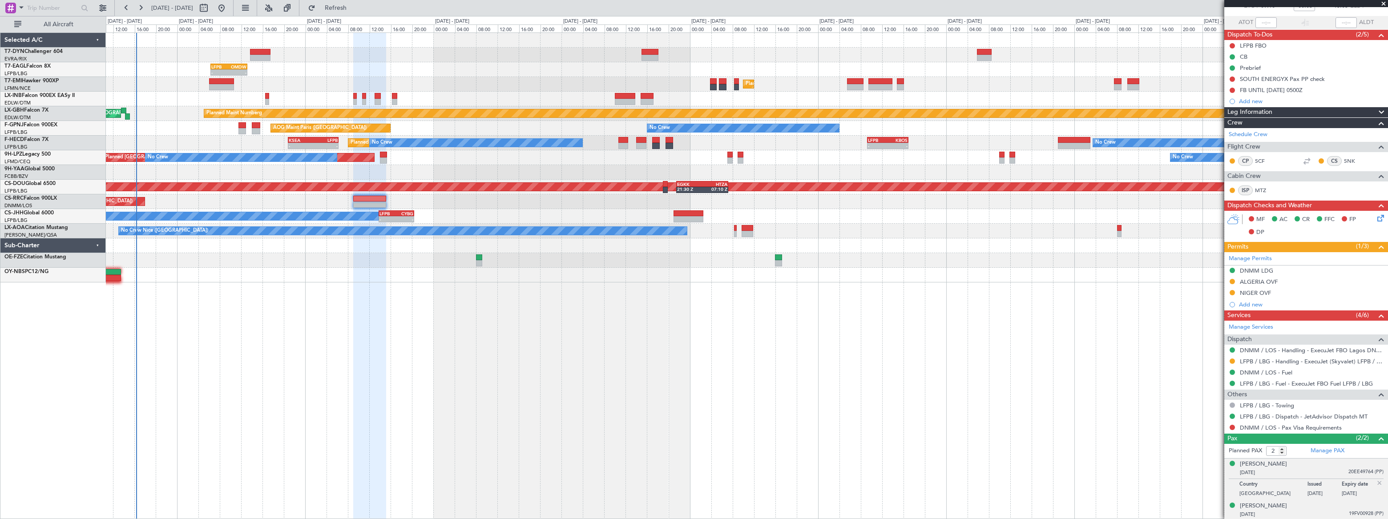
click at [1324, 510] on div "23/01/1983 19FV00928 (PP)" at bounding box center [1312, 514] width 144 height 9
click at [1231, 427] on button at bounding box center [1232, 427] width 5 height 5
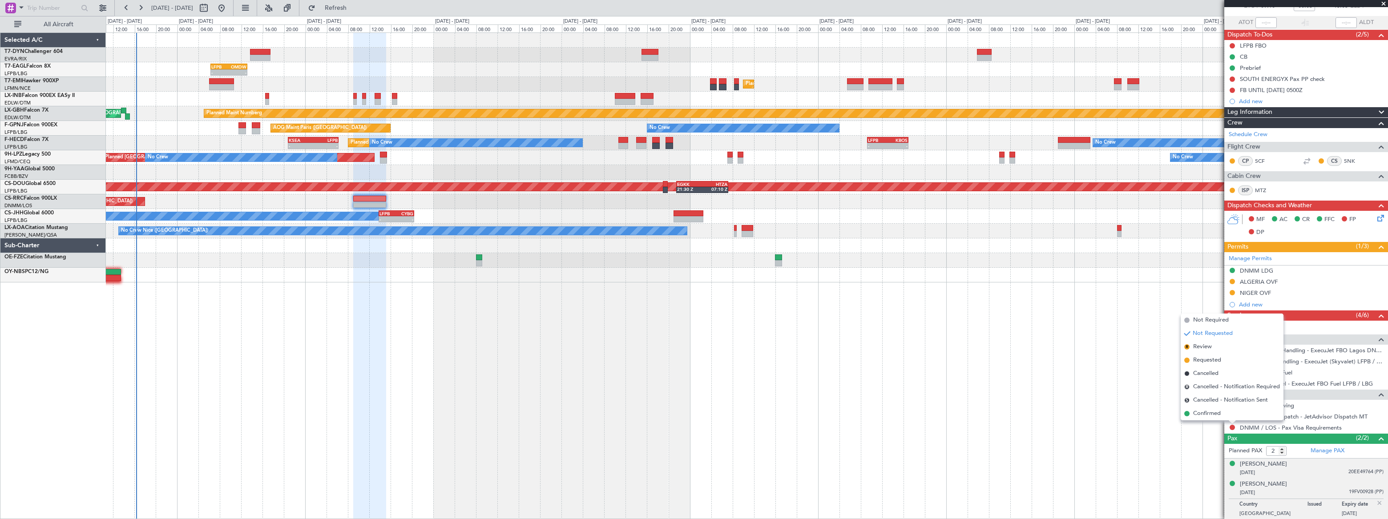
click at [1326, 471] on div "08/01/1949 20EE49764 (PP)" at bounding box center [1312, 473] width 144 height 9
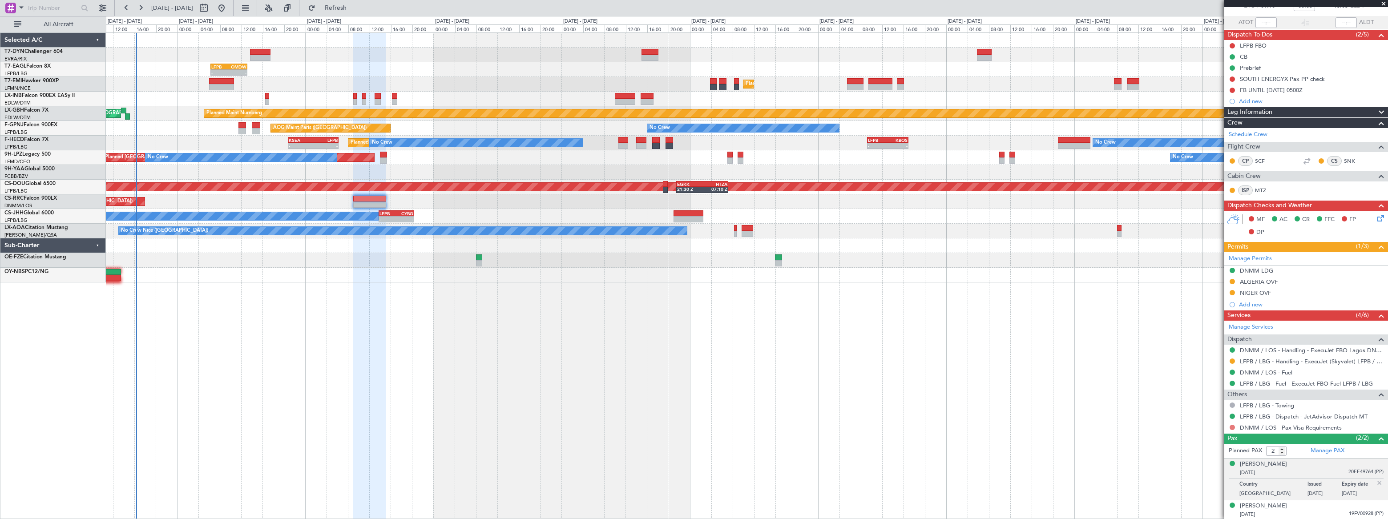
click at [1233, 429] on button at bounding box center [1232, 427] width 5 height 5
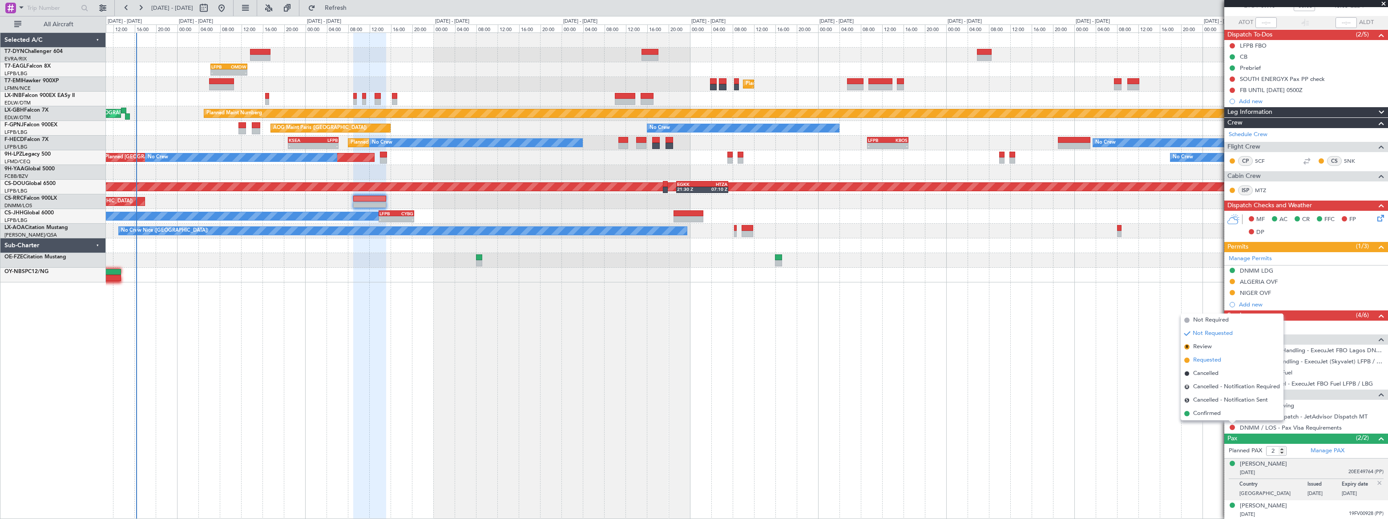
click at [1212, 360] on span "Requested" at bounding box center [1208, 360] width 28 height 9
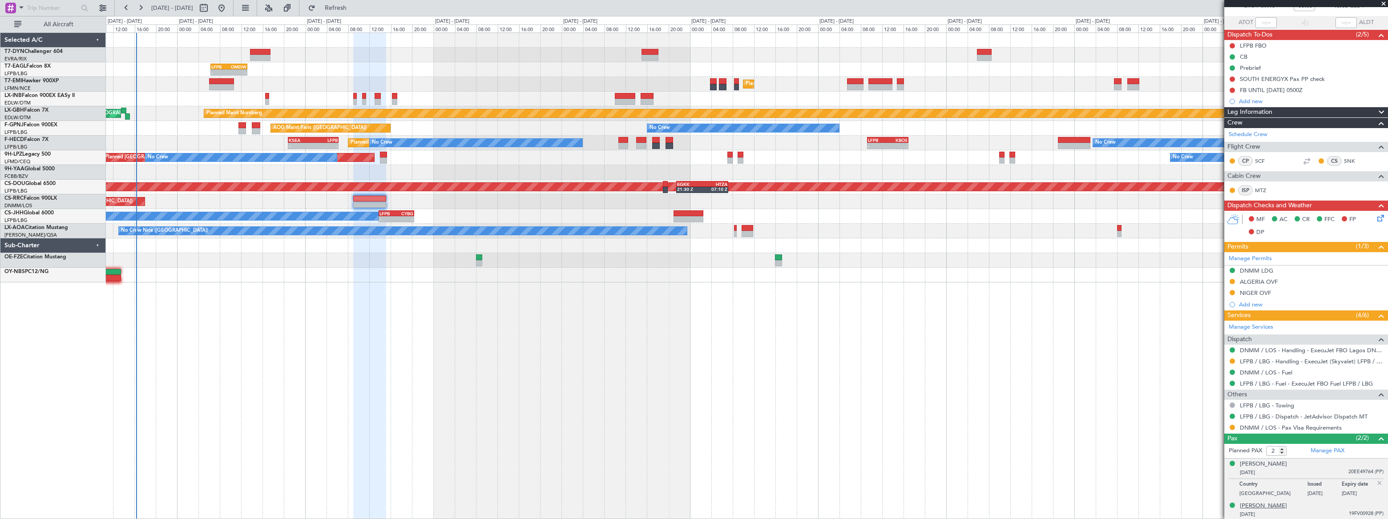
click at [1281, 506] on div "Ronald CHAGOURY" at bounding box center [1263, 506] width 47 height 9
click at [1320, 469] on div "08/01/1949 20EE49764 (PP)" at bounding box center [1312, 473] width 144 height 9
click at [1287, 460] on div "Ronald CHAGOURY" at bounding box center [1263, 464] width 47 height 9
click at [1232, 425] on button at bounding box center [1232, 427] width 5 height 5
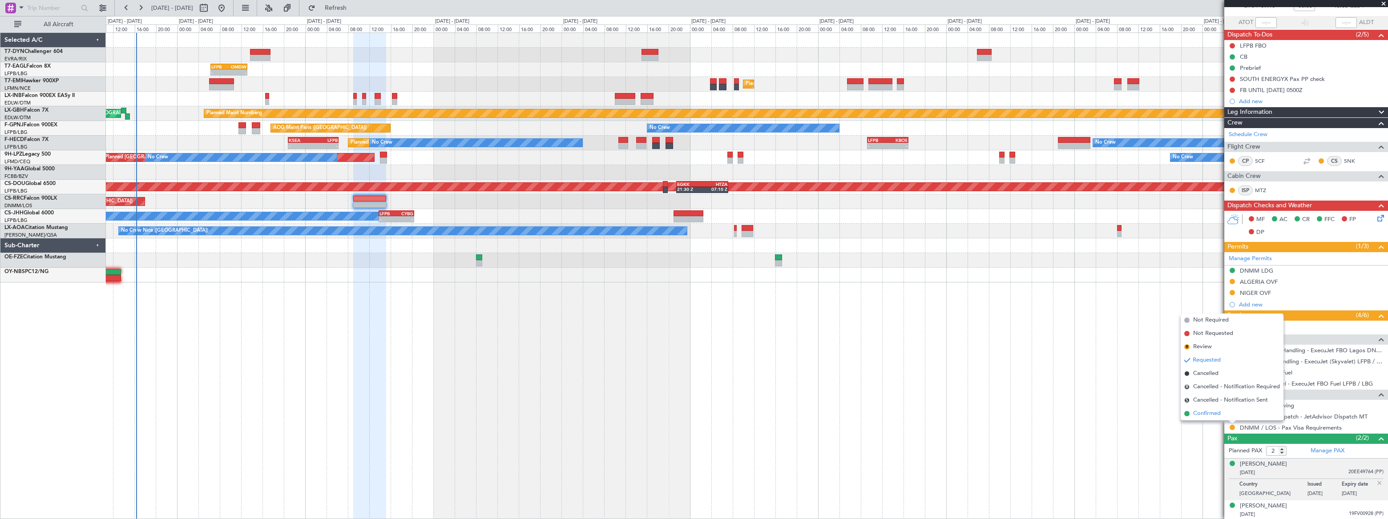
click at [1194, 415] on span "Confirmed" at bounding box center [1208, 413] width 28 height 9
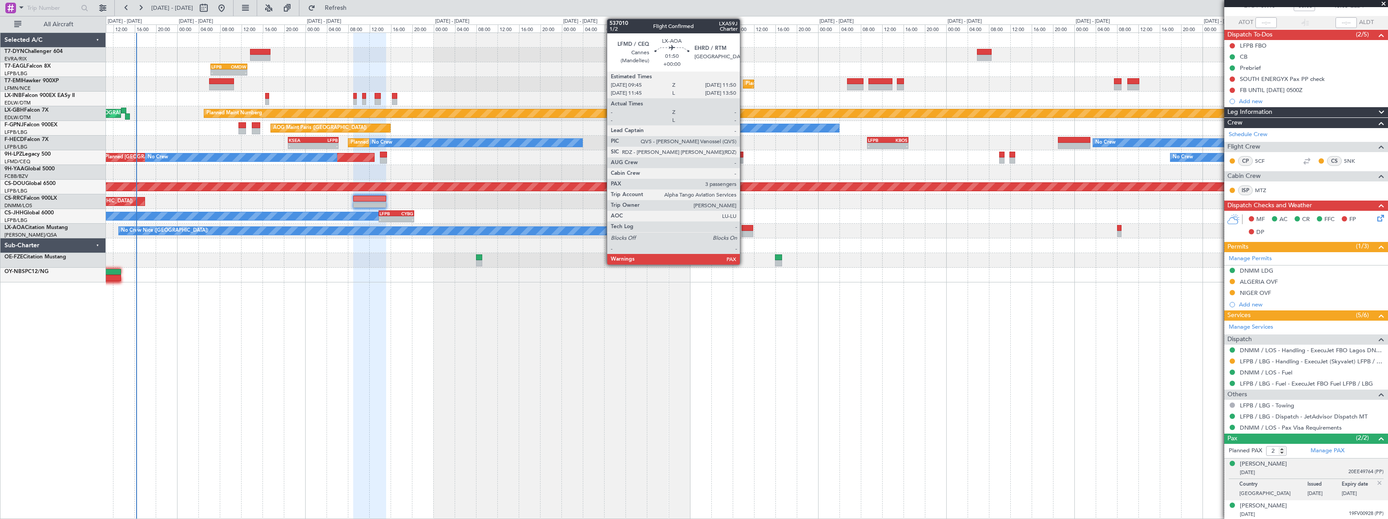
click at [745, 230] on div at bounding box center [748, 228] width 12 height 6
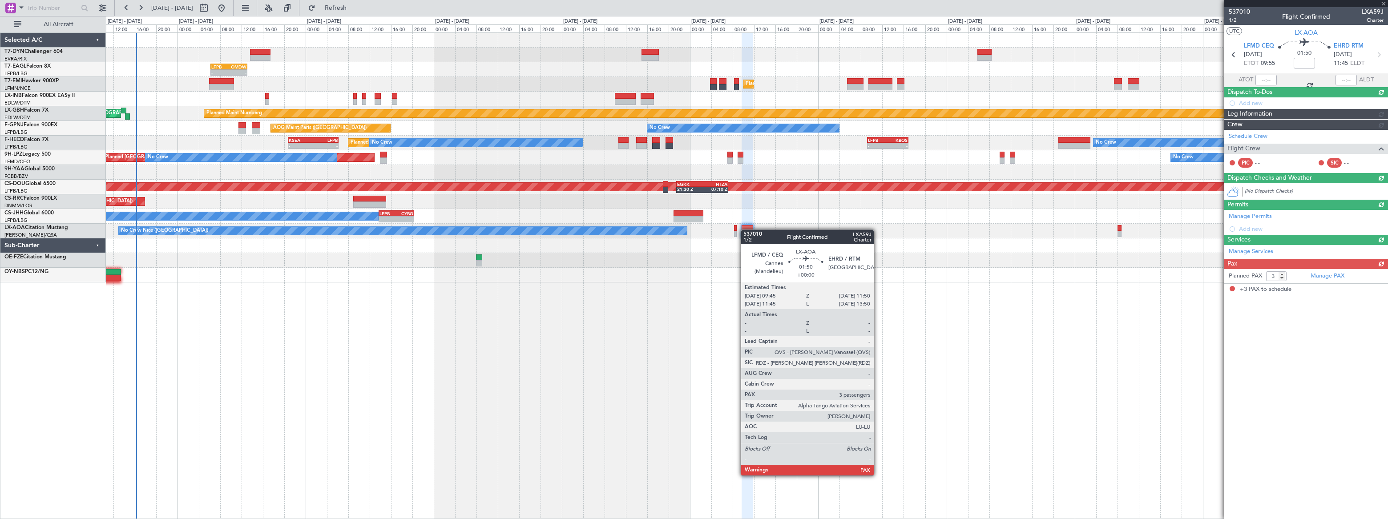
scroll to position [0, 0]
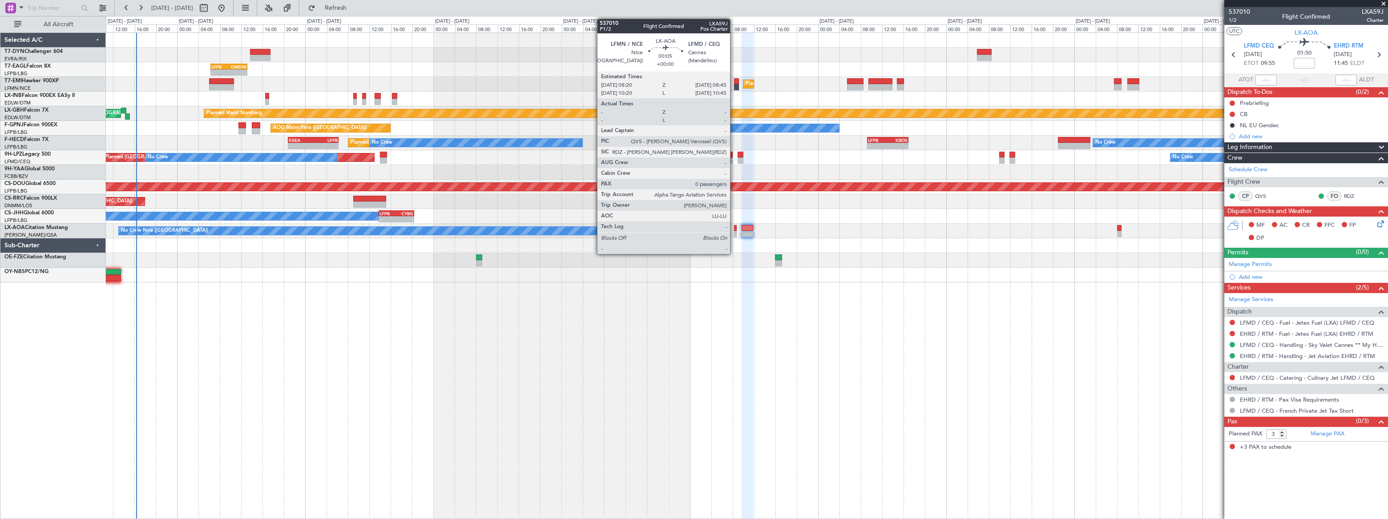
click at [734, 231] on div at bounding box center [735, 234] width 3 height 6
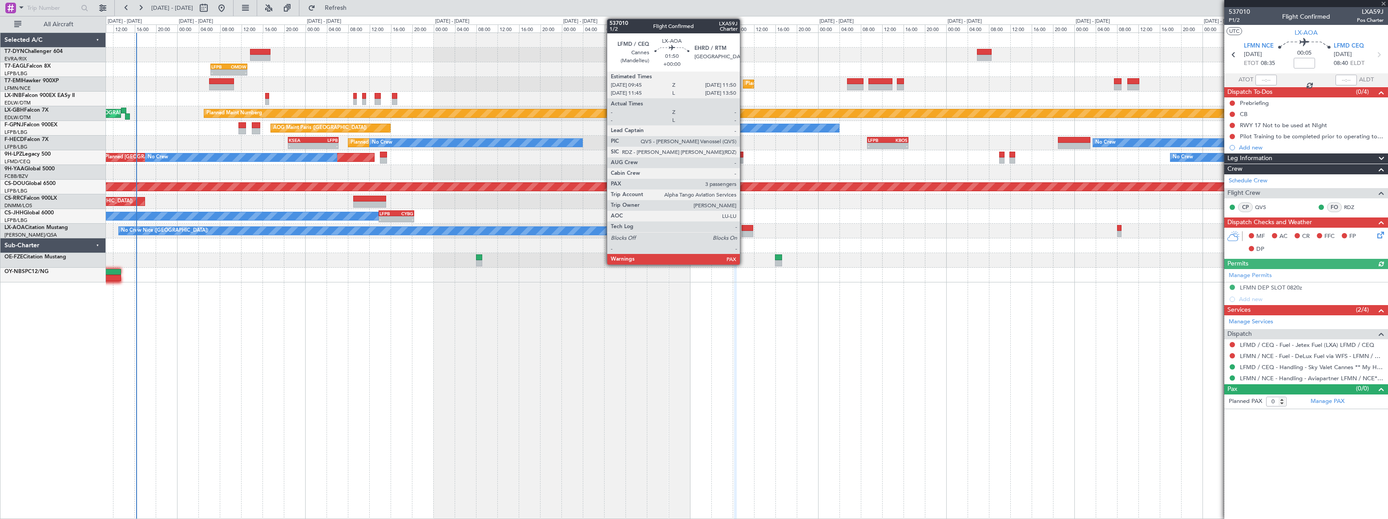
click at [745, 228] on div at bounding box center [748, 228] width 12 height 6
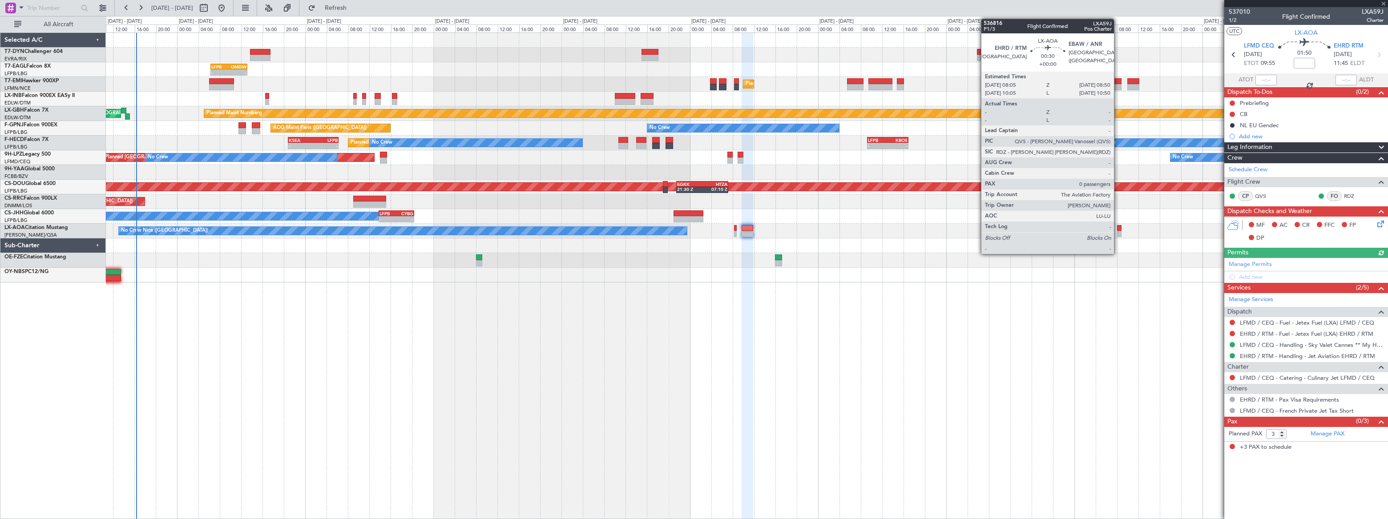
click at [1118, 229] on div at bounding box center [1119, 228] width 4 height 6
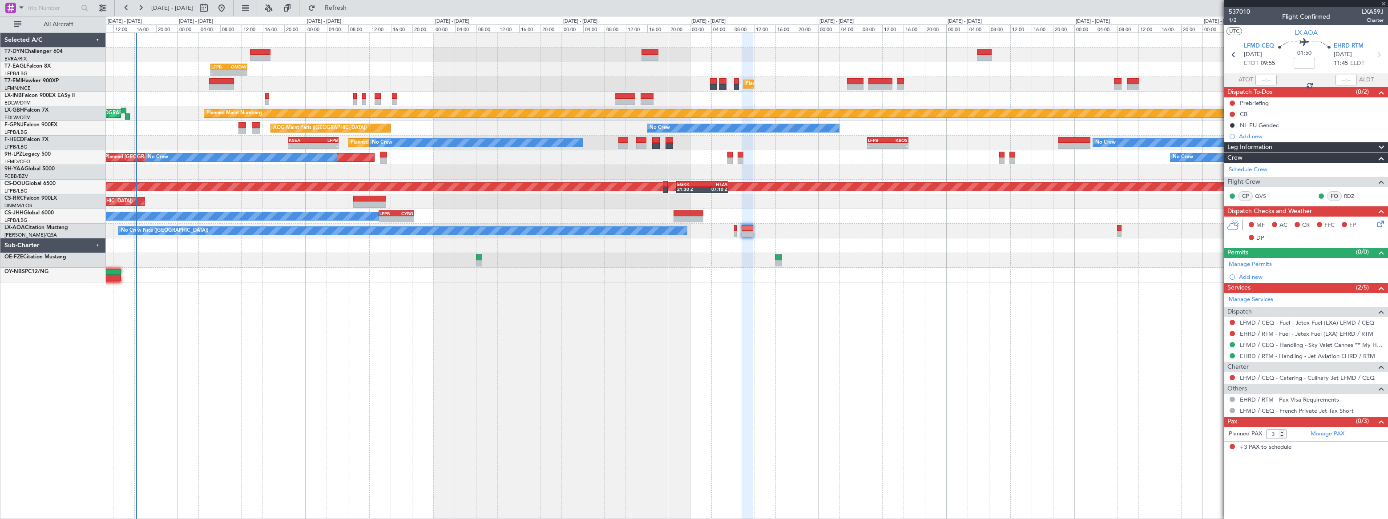
type input "0"
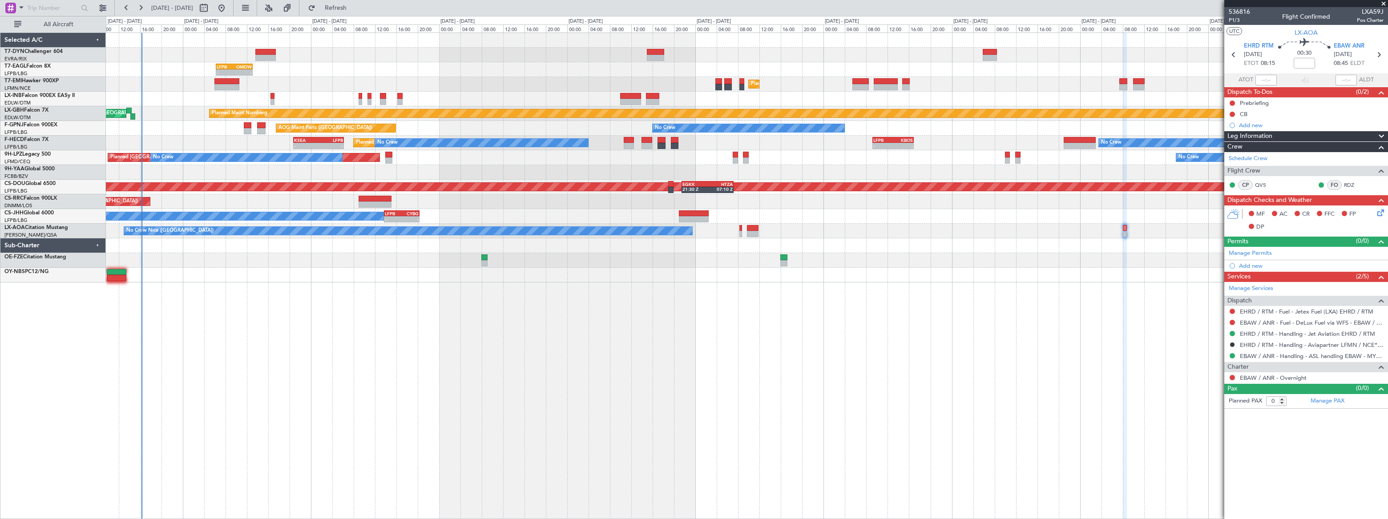
click at [1110, 262] on div at bounding box center [747, 260] width 1282 height 15
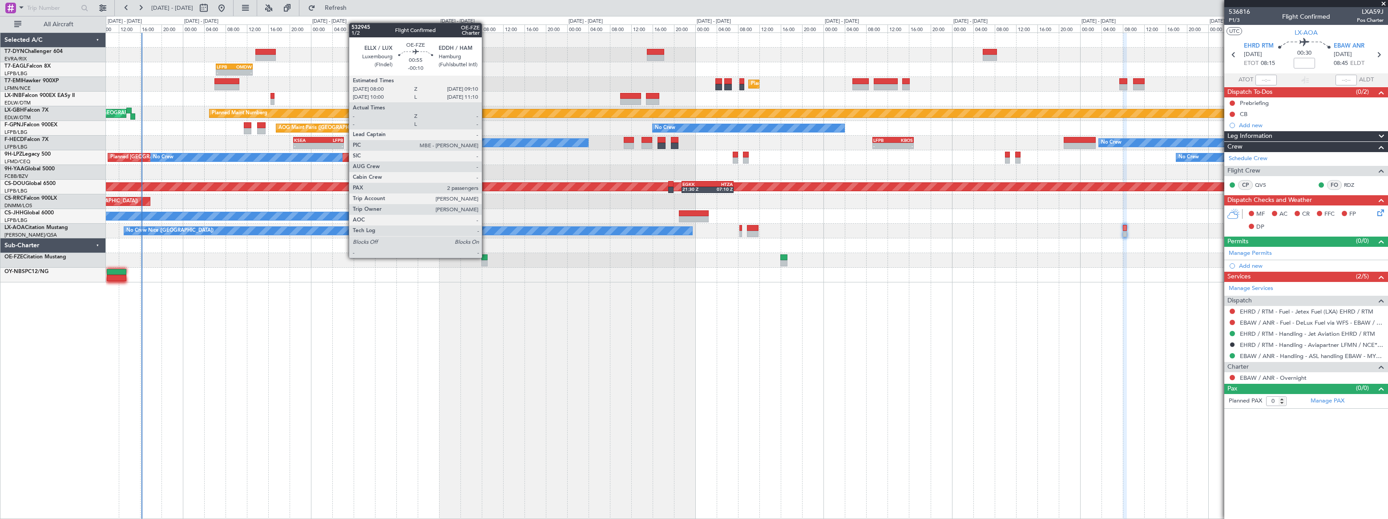
click at [485, 258] on div at bounding box center [485, 258] width 7 height 6
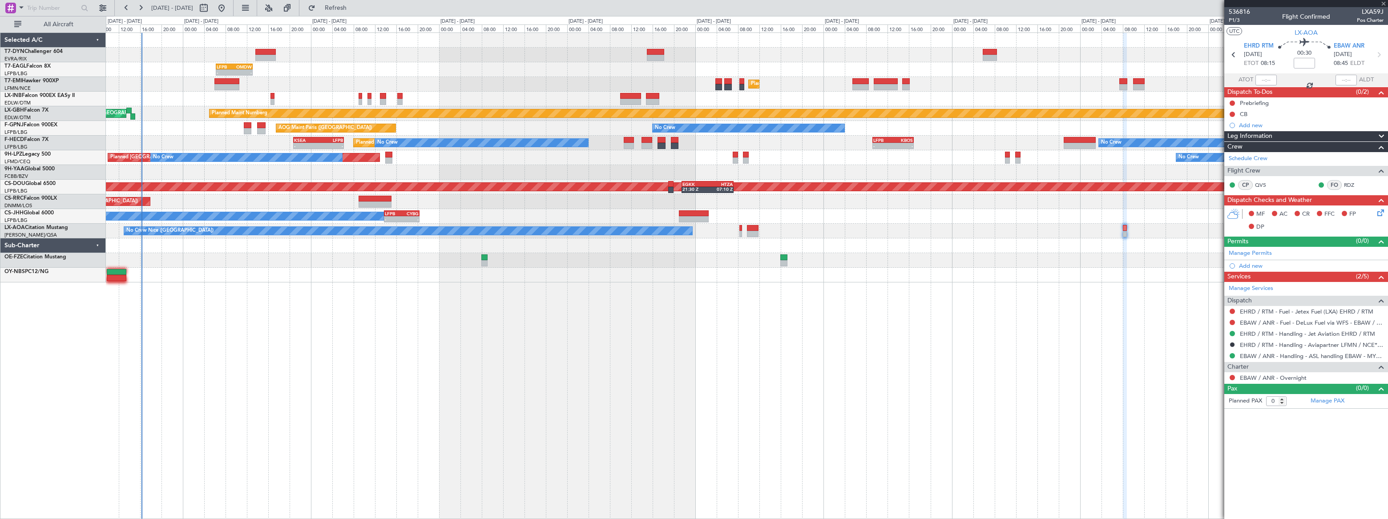
type input "-00:10"
type input "2"
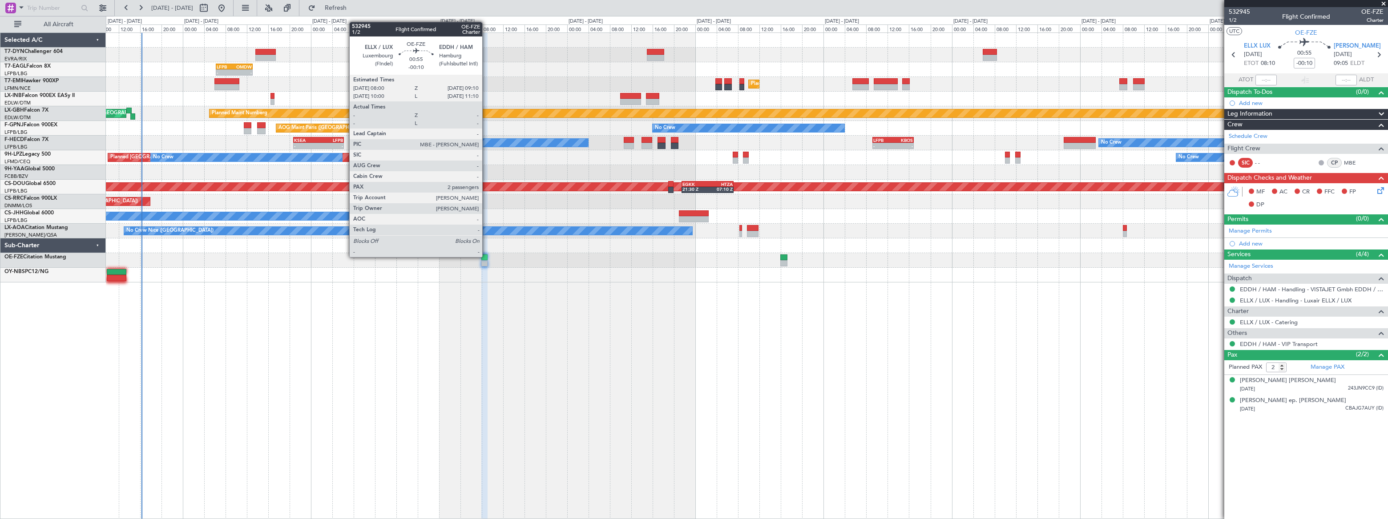
click at [486, 256] on div at bounding box center [485, 258] width 7 height 6
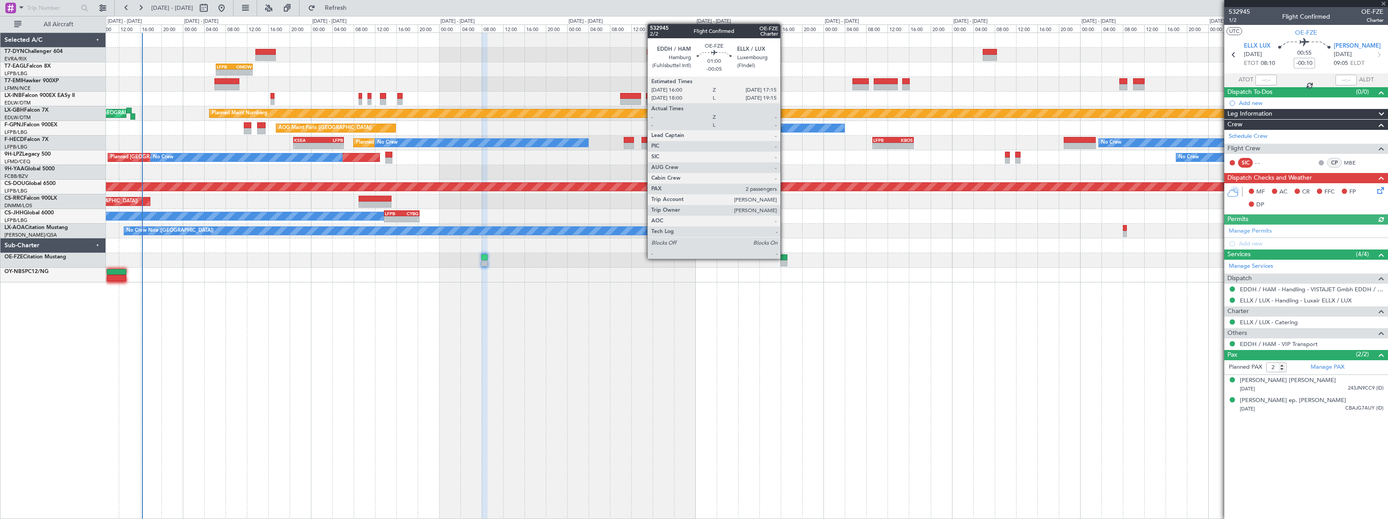
click at [785, 258] on div at bounding box center [784, 258] width 7 height 6
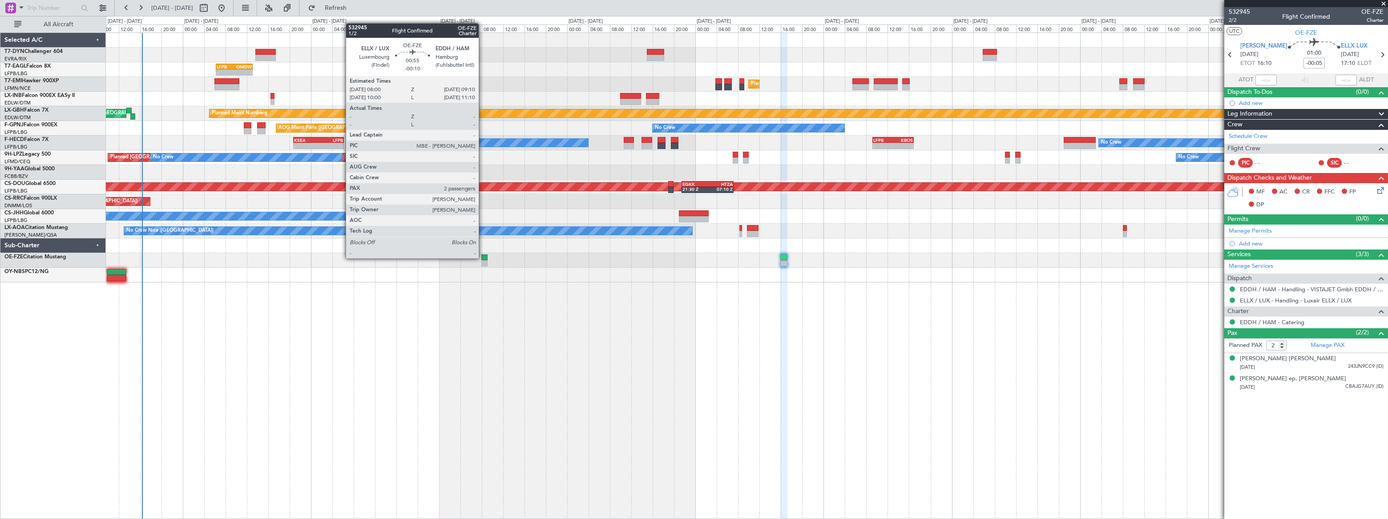
click at [483, 258] on div at bounding box center [485, 258] width 7 height 6
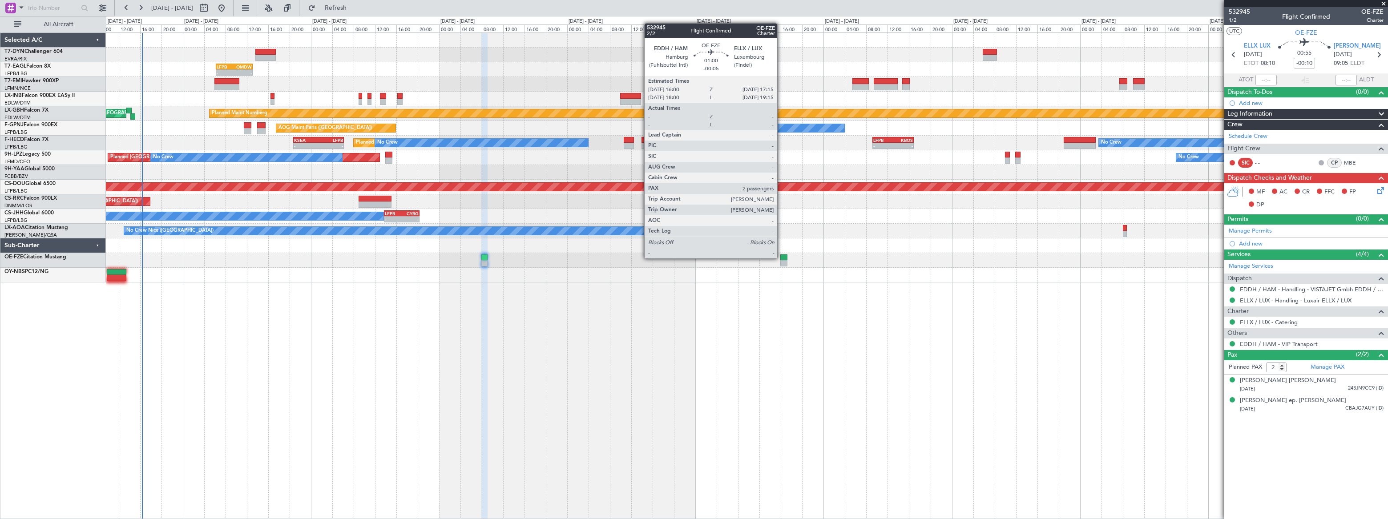
click at [781, 258] on div at bounding box center [784, 258] width 7 height 6
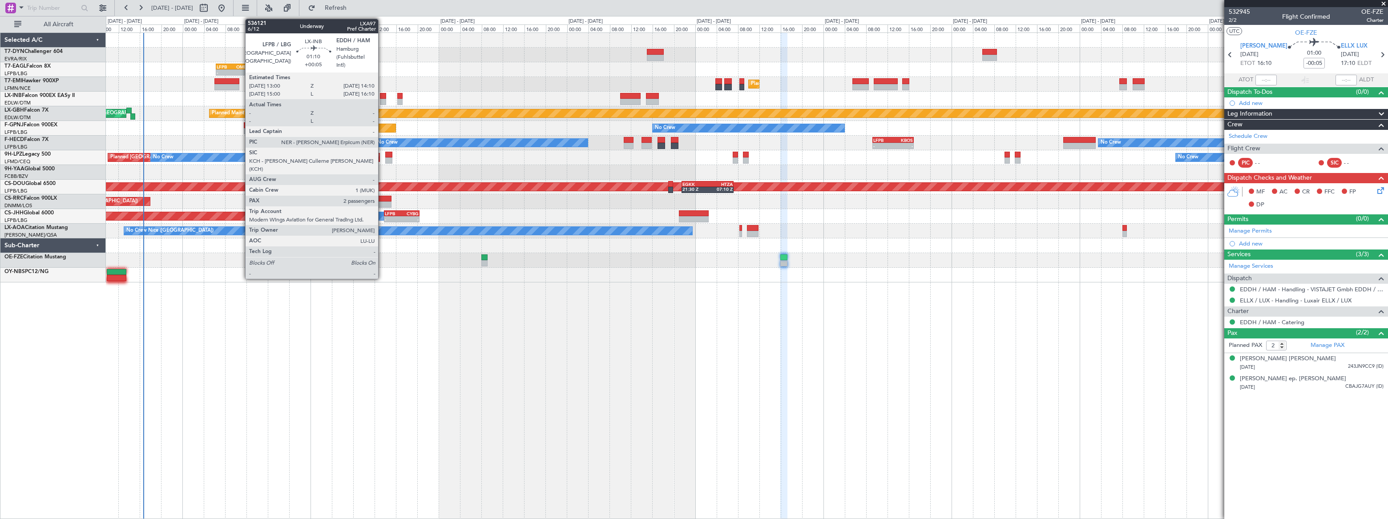
click at [382, 95] on div at bounding box center [383, 96] width 7 height 6
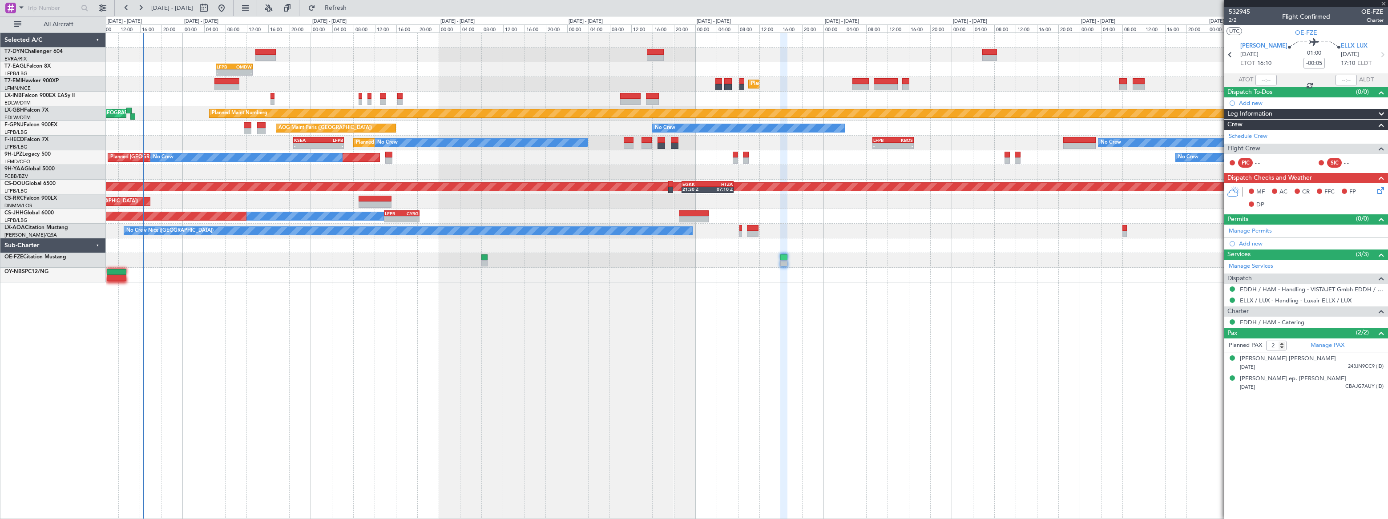
type input "+00:05"
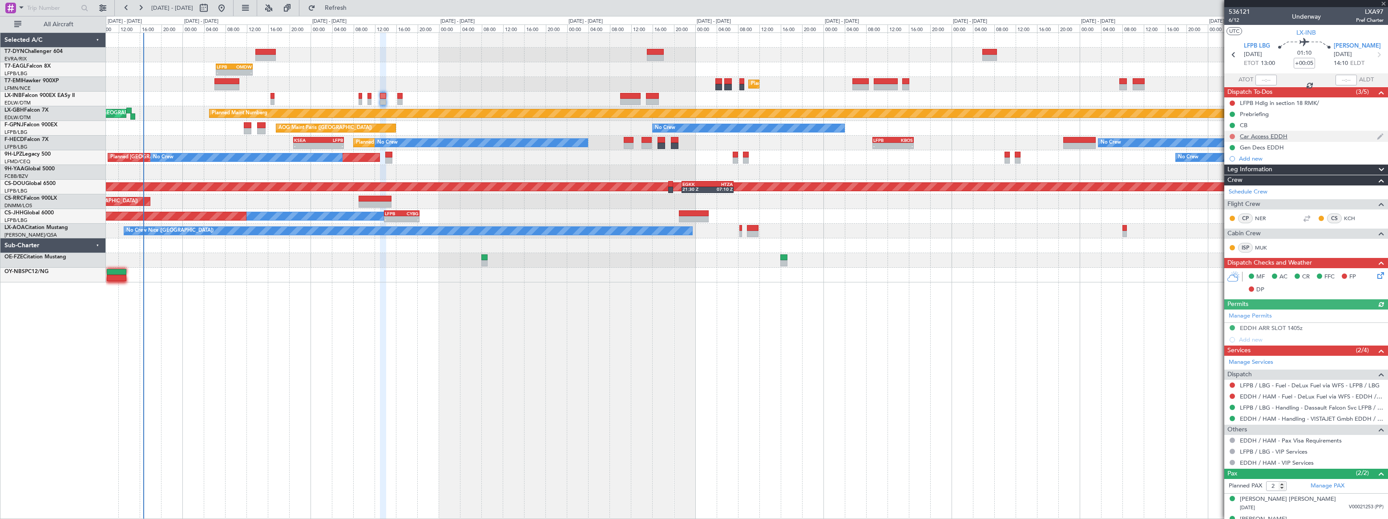
click at [1234, 137] on button at bounding box center [1232, 136] width 5 height 5
click at [1231, 164] on span "In Progress" at bounding box center [1237, 162] width 30 height 9
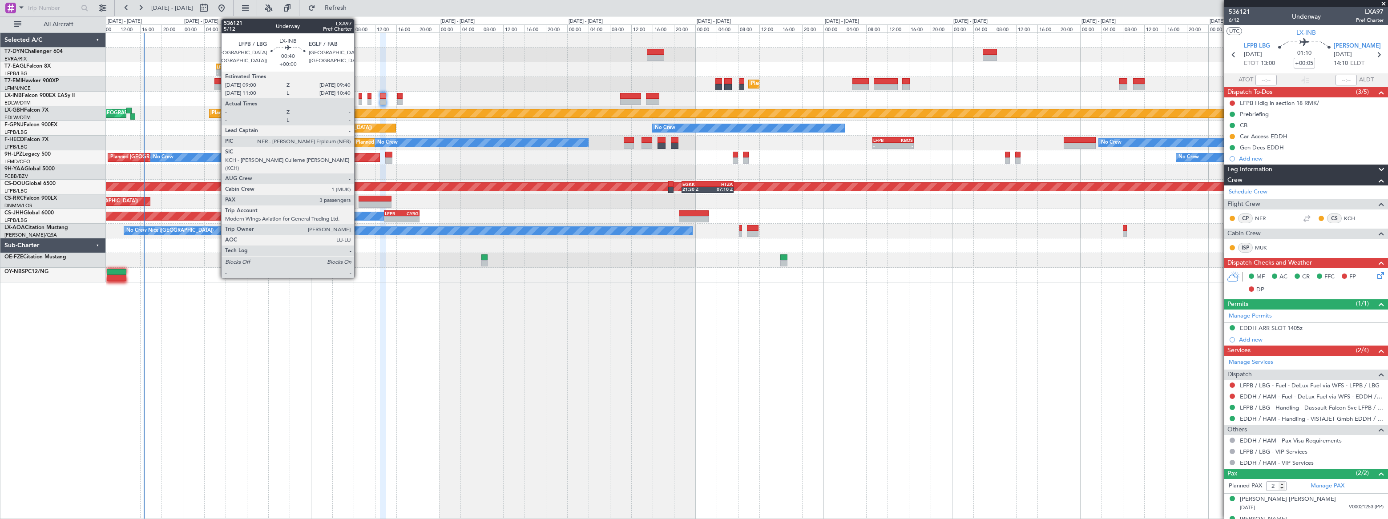
click at [359, 99] on div at bounding box center [361, 102] width 4 height 6
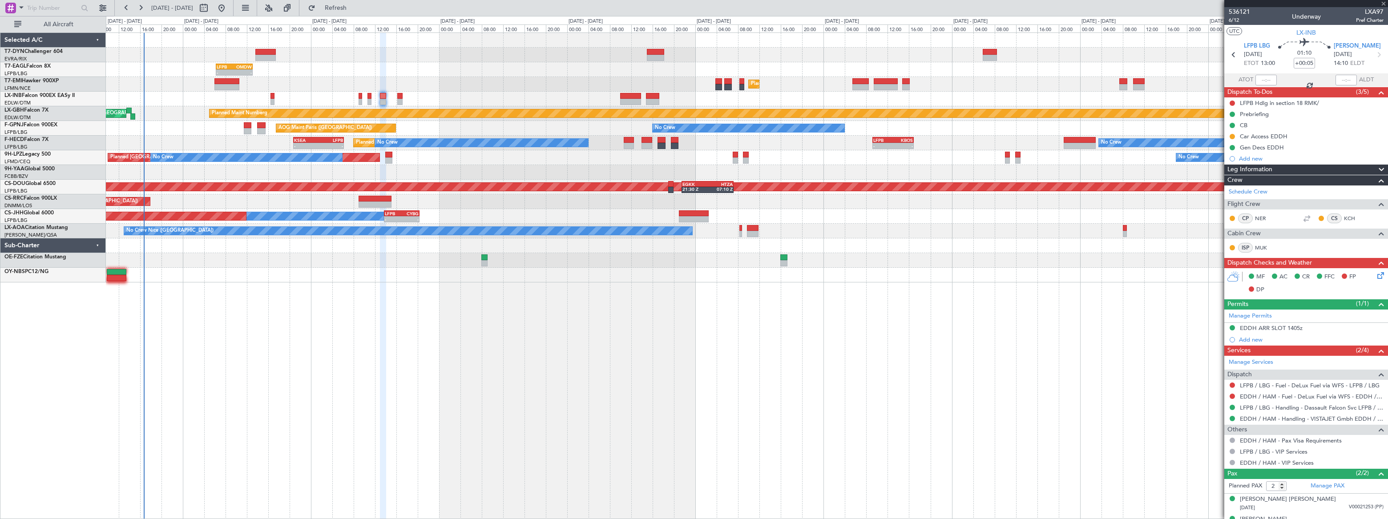
click at [360, 101] on div at bounding box center [361, 102] width 4 height 6
type input "3"
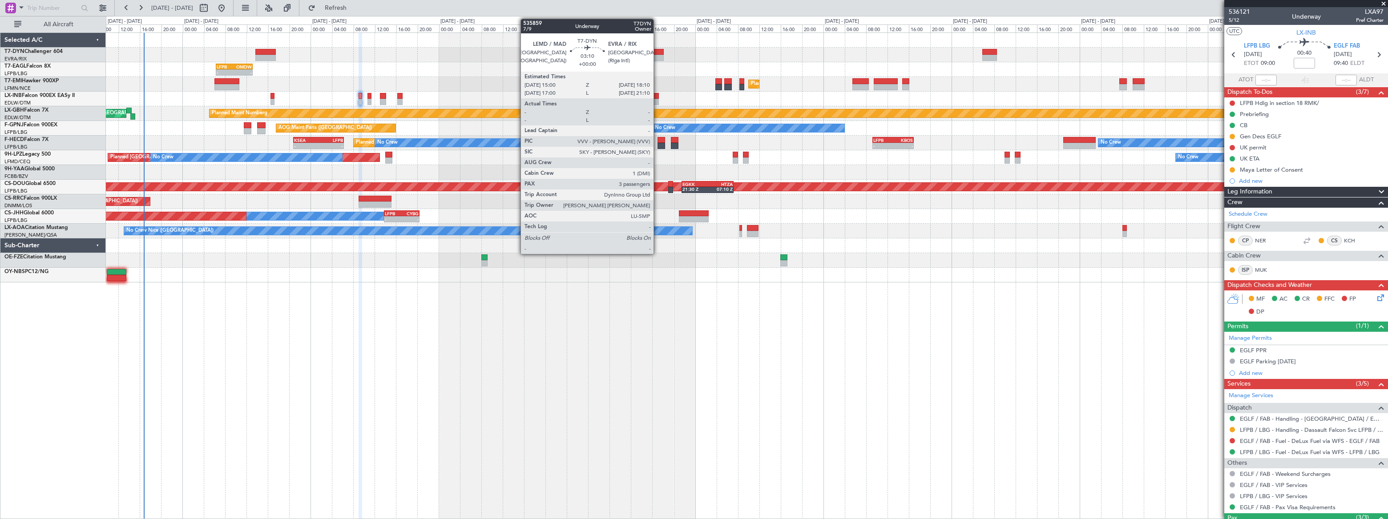
click at [656, 53] on div at bounding box center [655, 52] width 17 height 6
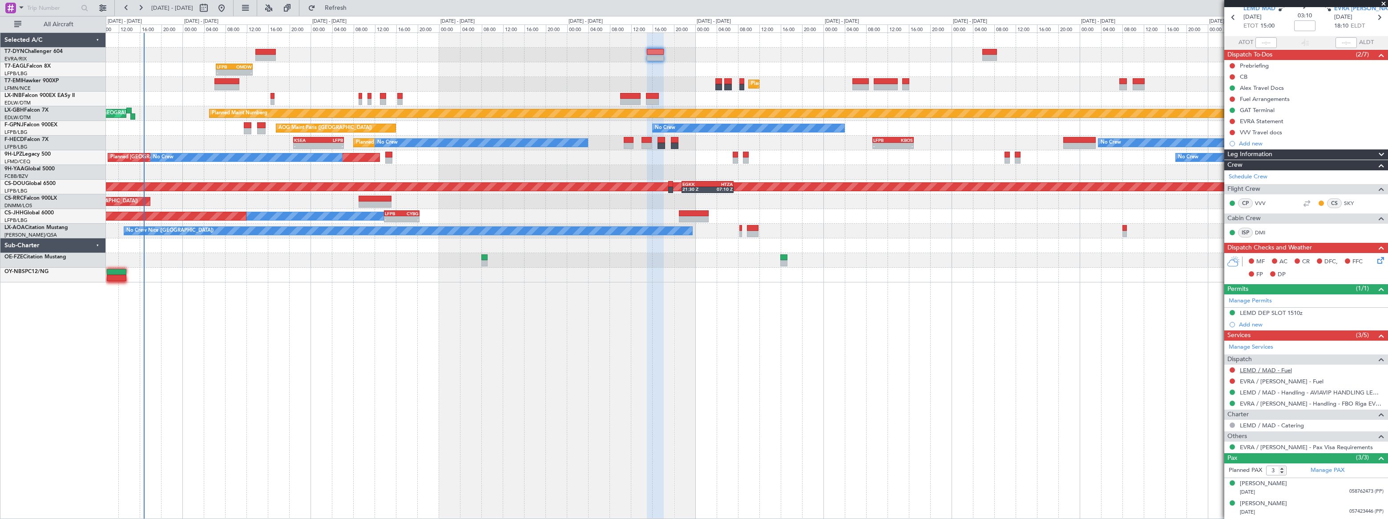
scroll to position [55, 0]
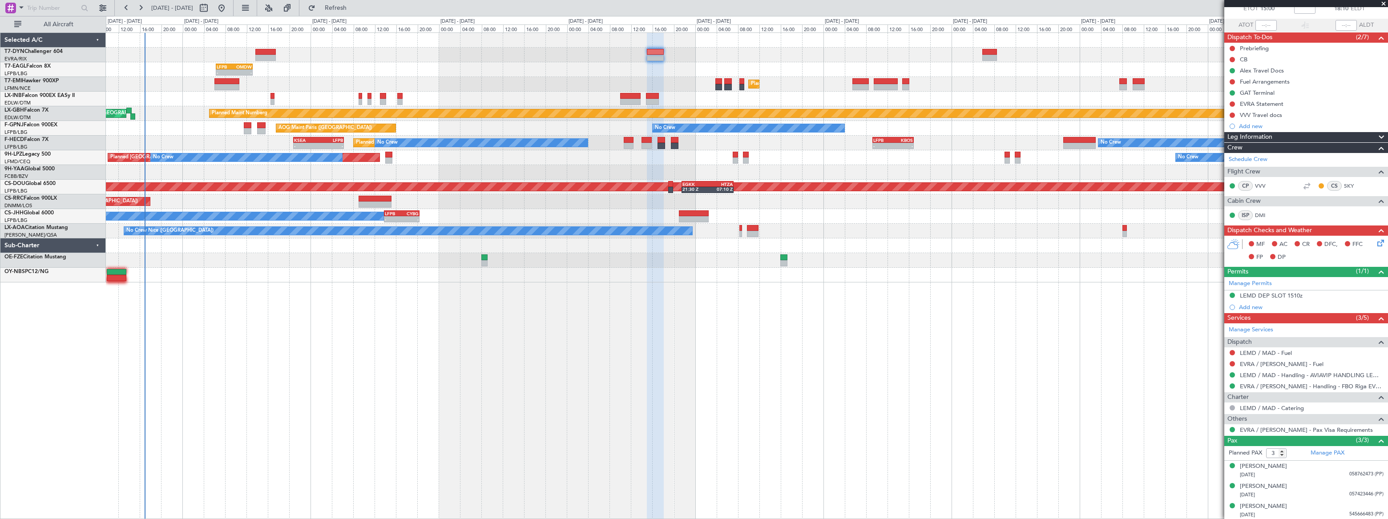
click at [983, 256] on div at bounding box center [747, 260] width 1282 height 15
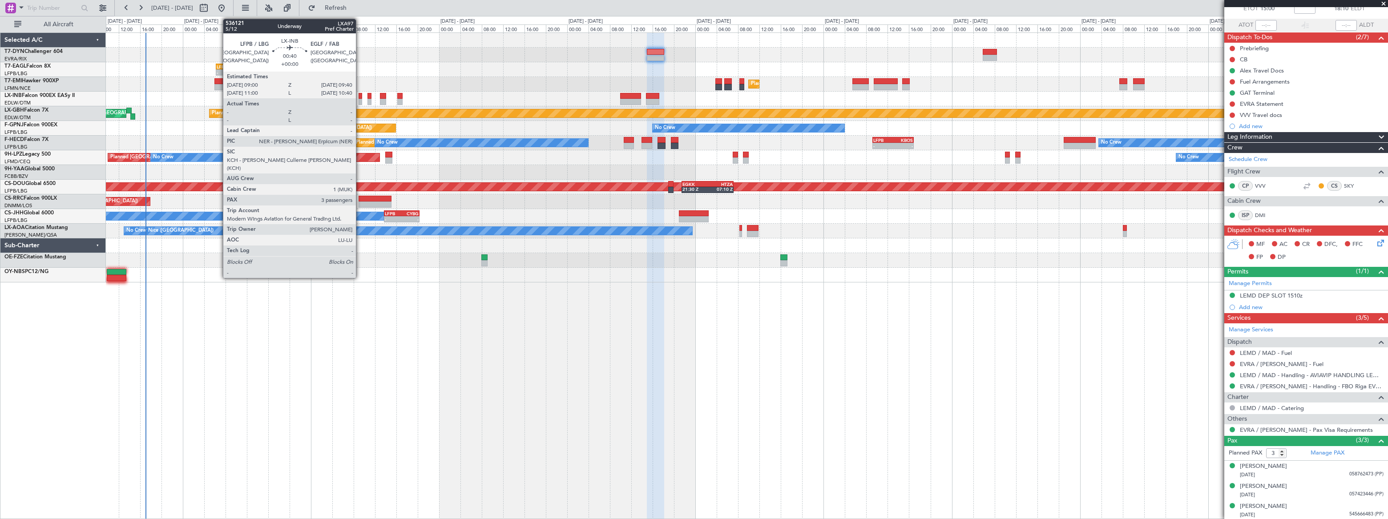
click at [360, 99] on div at bounding box center [361, 102] width 4 height 6
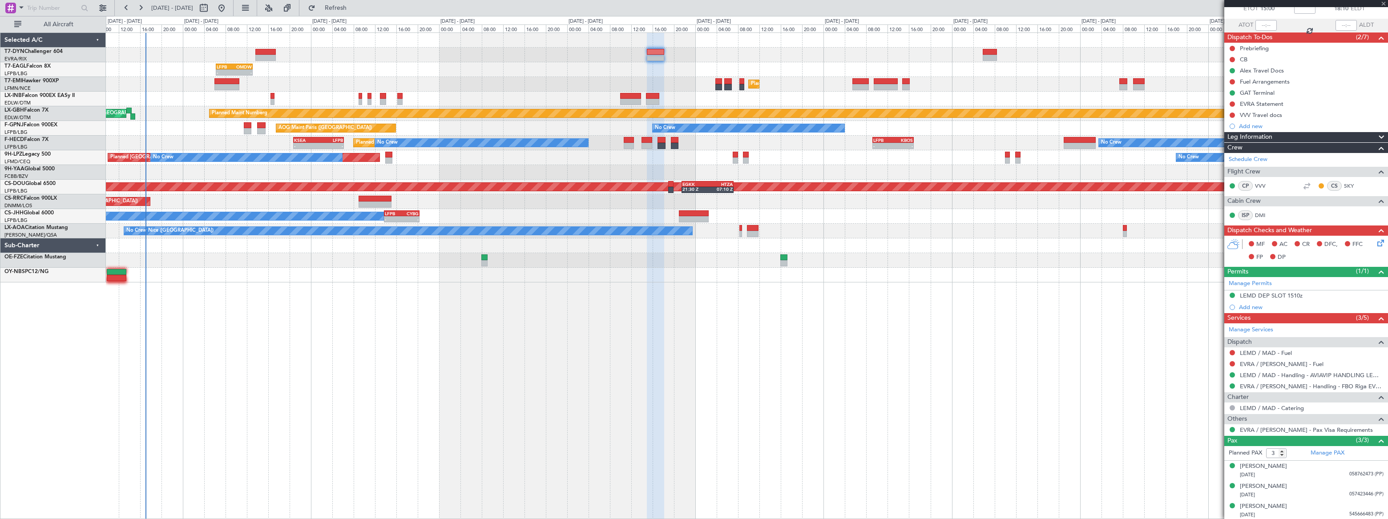
scroll to position [0, 0]
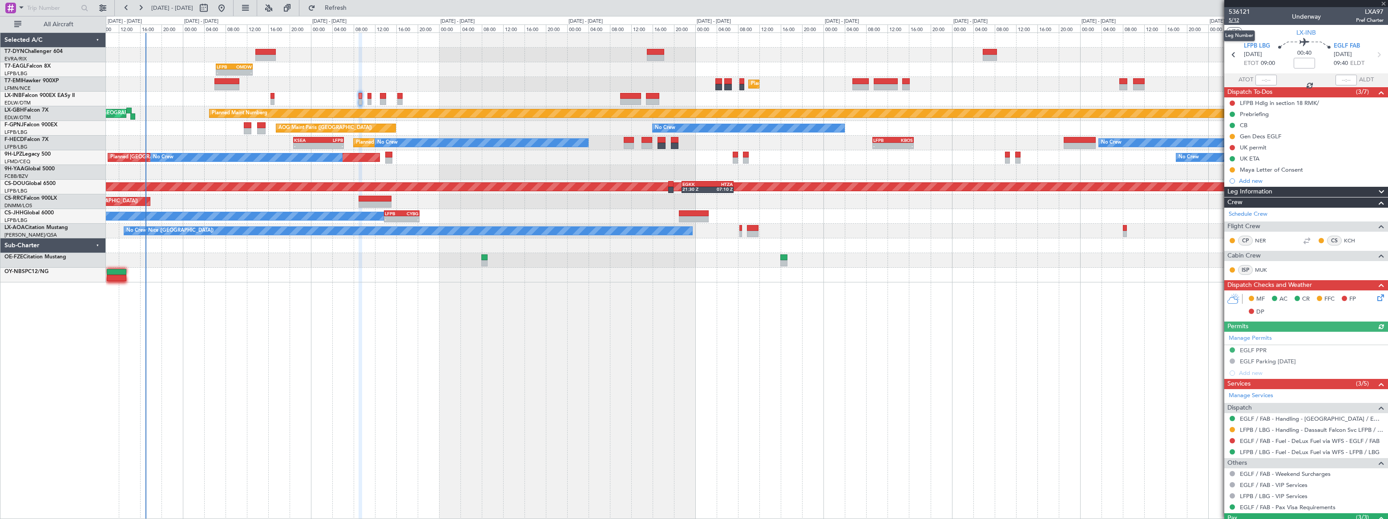
click at [1232, 22] on span "5/12" at bounding box center [1239, 20] width 21 height 8
click at [1232, 136] on button at bounding box center [1232, 136] width 5 height 5
click at [1222, 175] on span "Completed" at bounding box center [1236, 175] width 29 height 9
click at [1376, 293] on icon at bounding box center [1379, 296] width 7 height 7
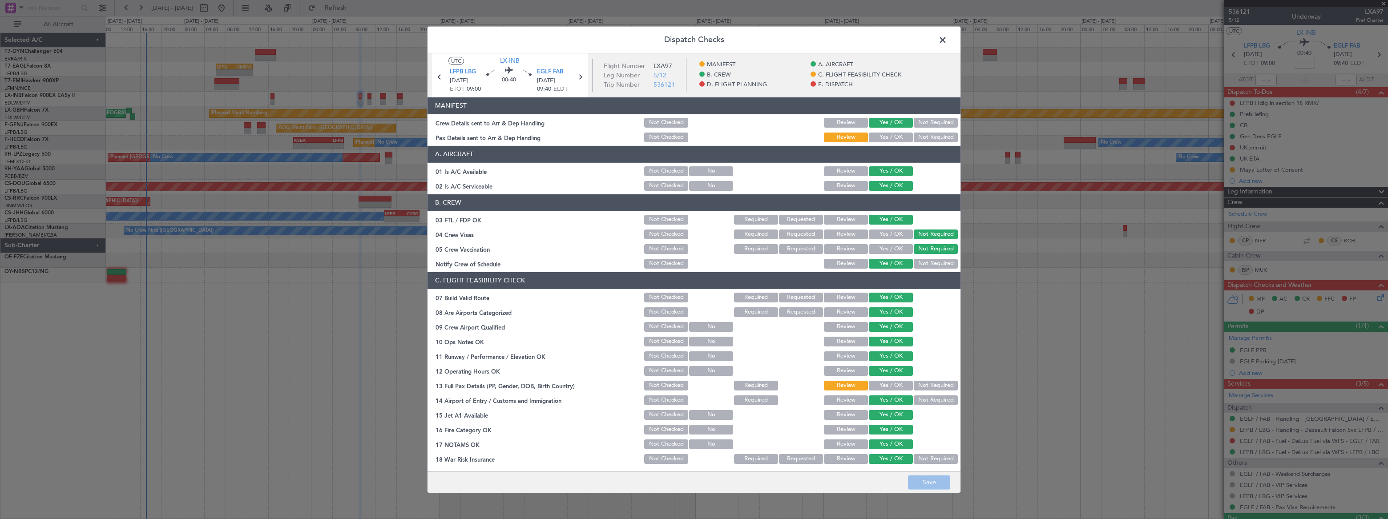
drag, startPoint x: 886, startPoint y: 137, endPoint x: 890, endPoint y: 152, distance: 16.1
click at [886, 136] on button "Yes / OK" at bounding box center [891, 138] width 44 height 10
click at [926, 478] on button "Save" at bounding box center [929, 483] width 42 height 14
drag, startPoint x: 945, startPoint y: 39, endPoint x: 930, endPoint y: 60, distance: 25.6
click at [947, 39] on span at bounding box center [947, 42] width 0 height 18
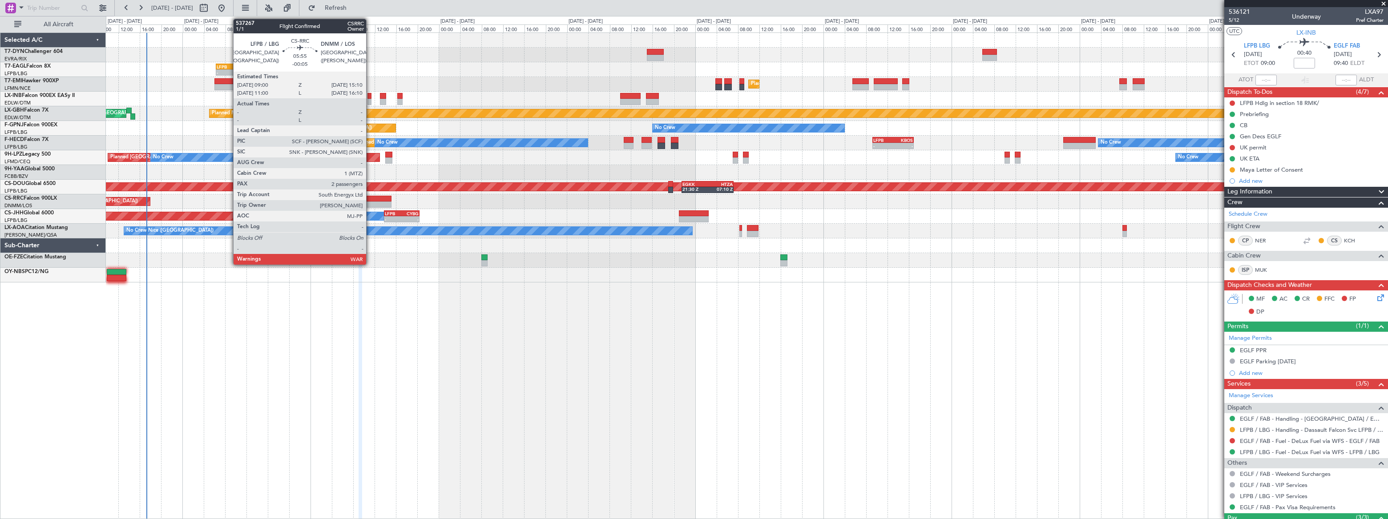
click at [371, 197] on div at bounding box center [375, 199] width 33 height 6
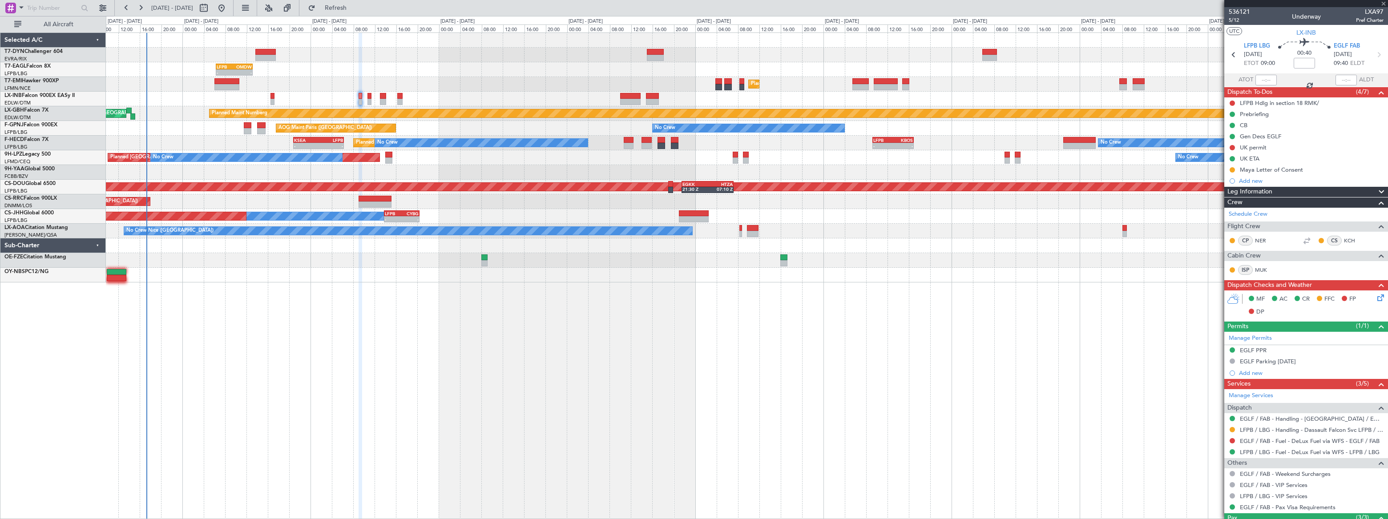
click at [372, 198] on div at bounding box center [375, 199] width 33 height 6
type input "-00:05"
type input "2"
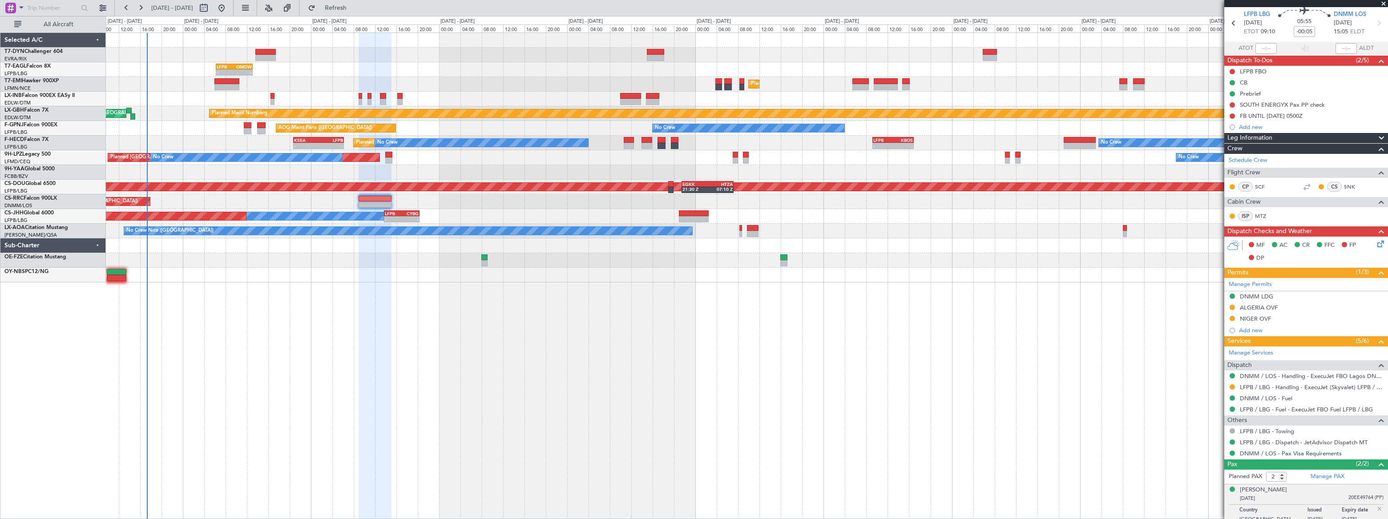
scroll to position [57, 0]
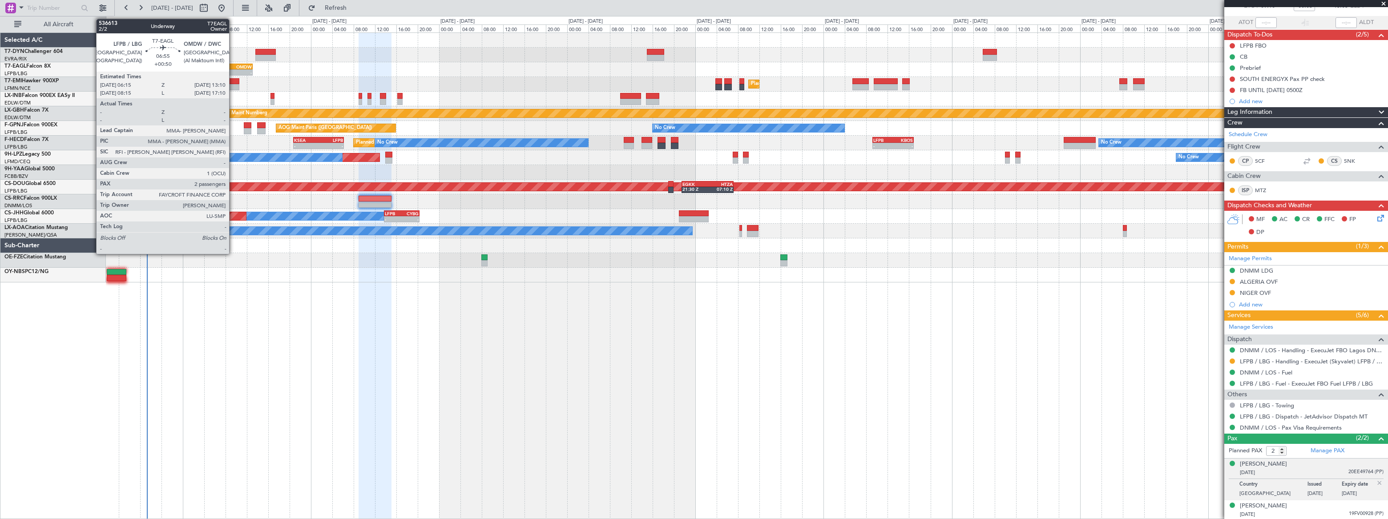
click at [233, 67] on div "LFPB" at bounding box center [226, 66] width 18 height 5
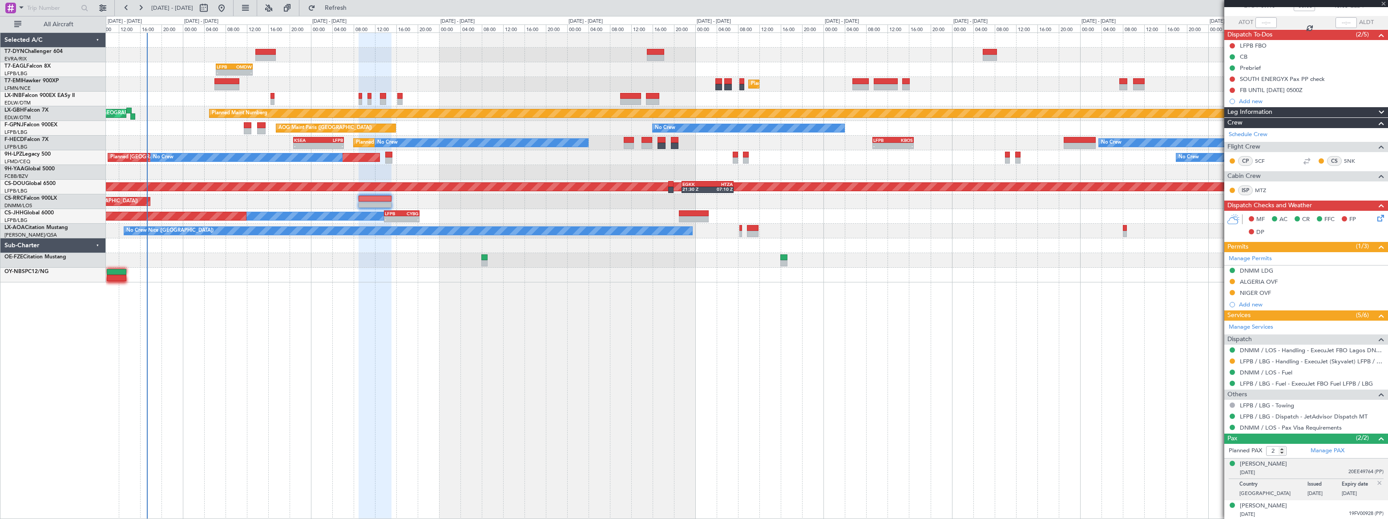
type input "+00:50"
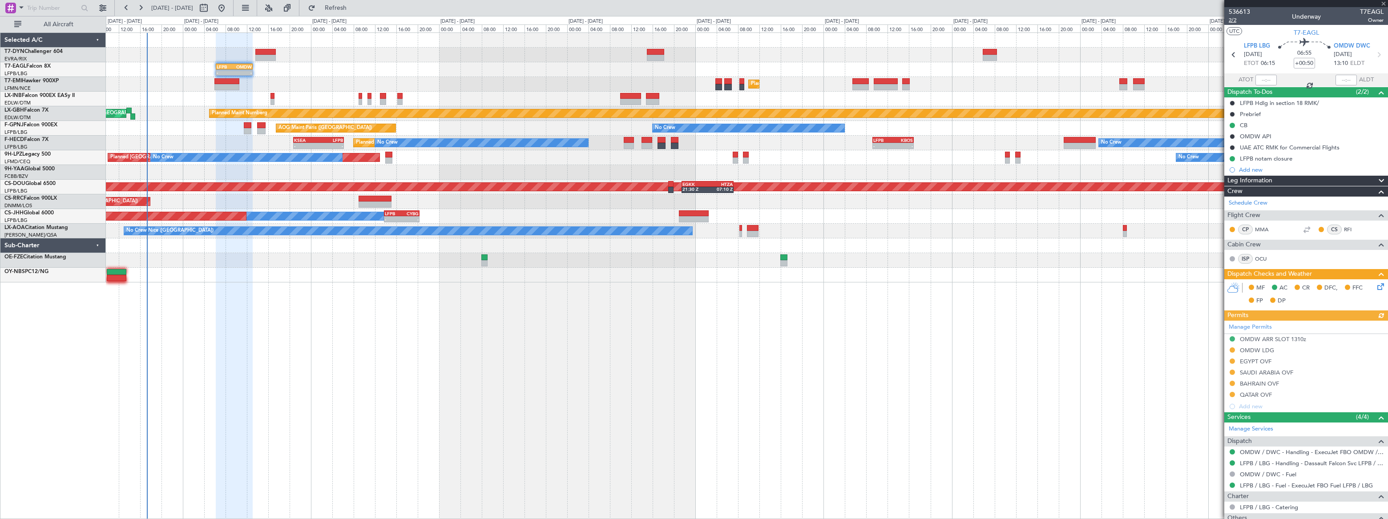
click at [1232, 22] on span "2/2" at bounding box center [1239, 20] width 21 height 8
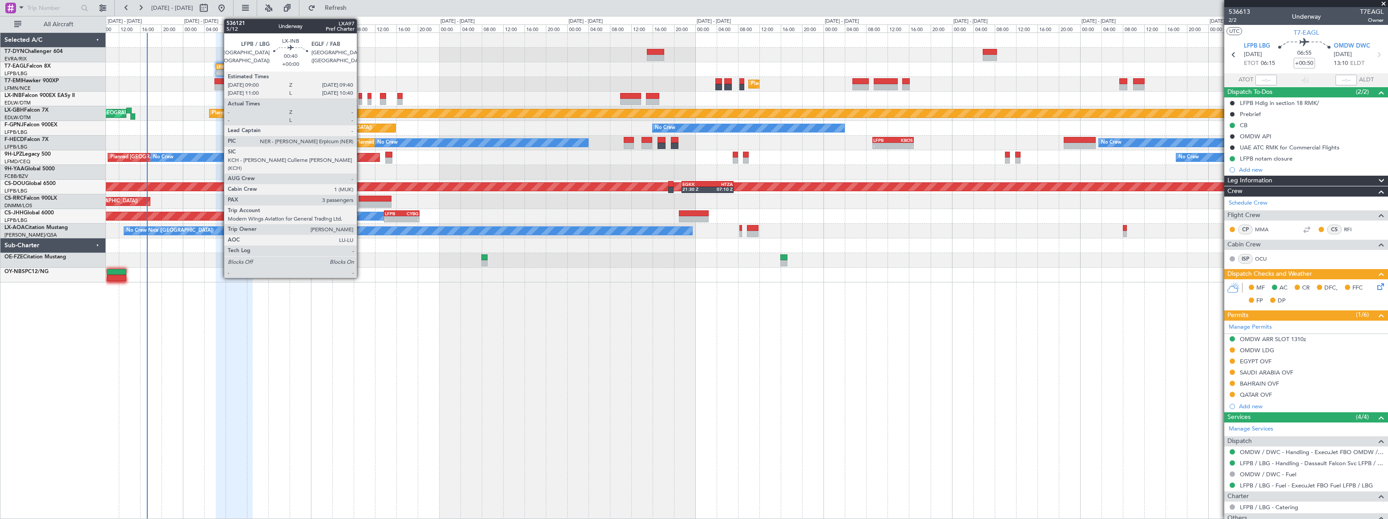
click at [360, 101] on div at bounding box center [361, 102] width 4 height 6
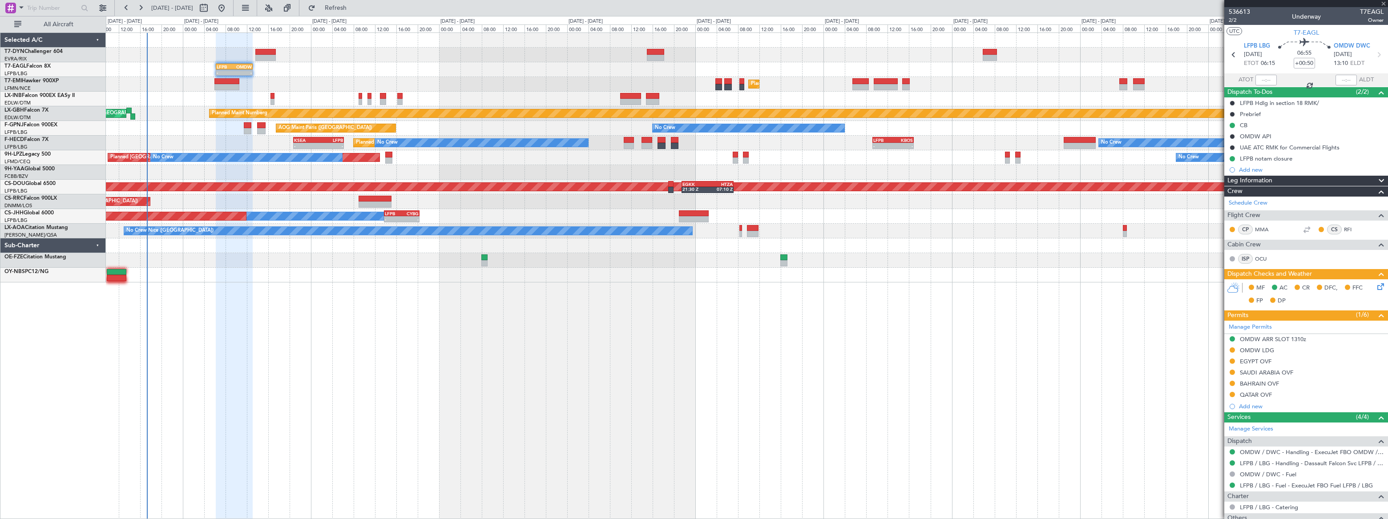
click at [359, 101] on div at bounding box center [361, 102] width 4 height 6
type input "3"
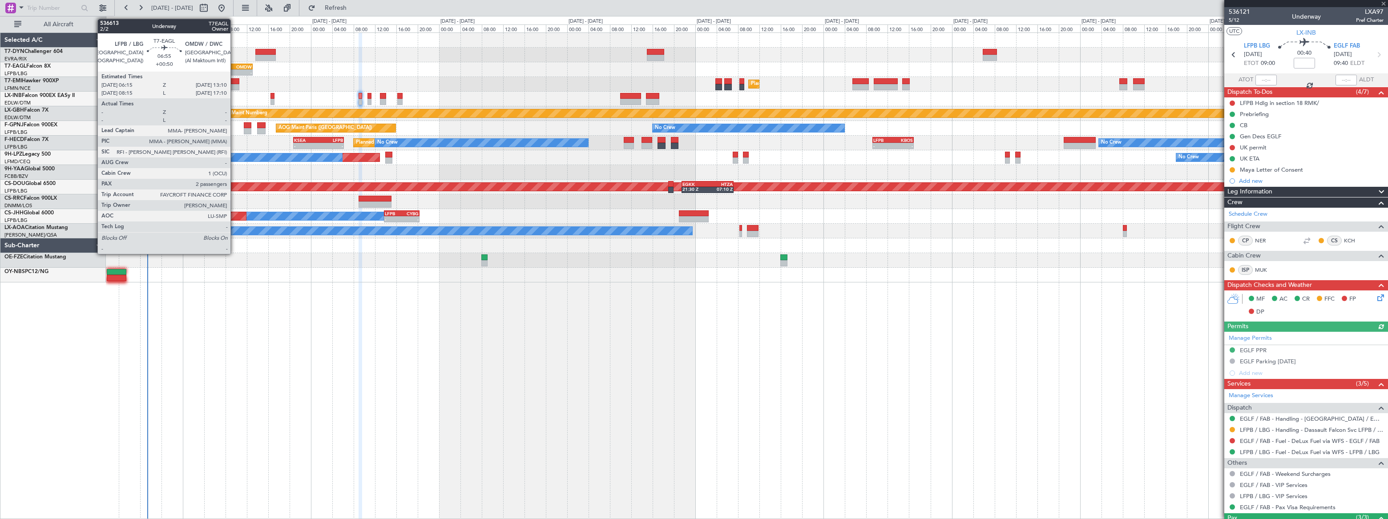
click at [235, 67] on div "OMDW" at bounding box center [243, 66] width 18 height 5
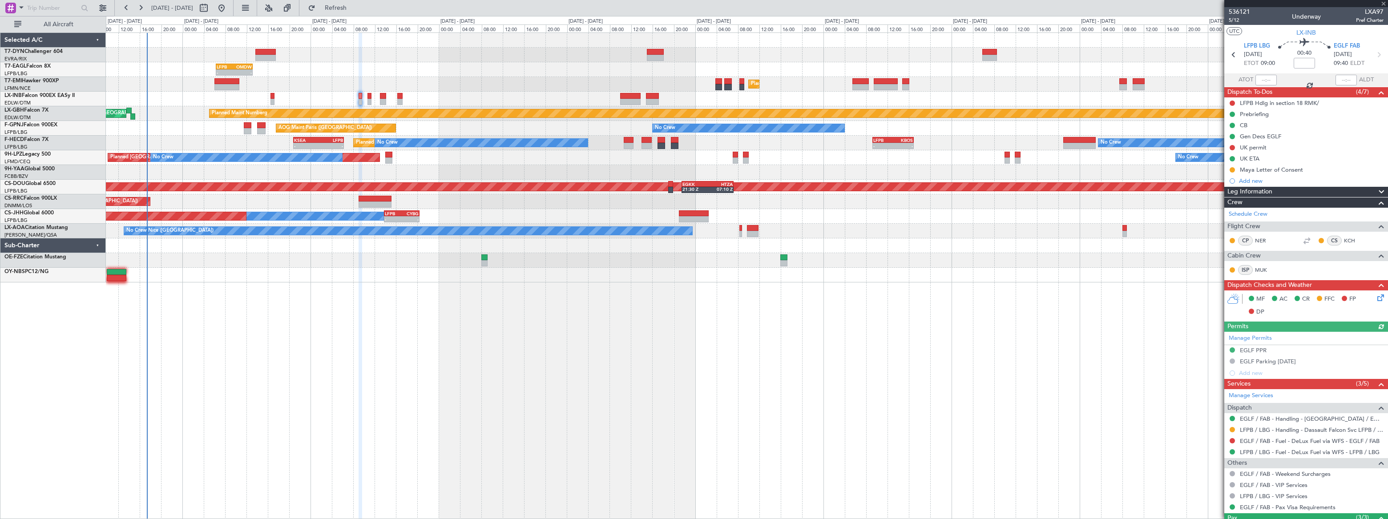
type input "+00:50"
type input "2"
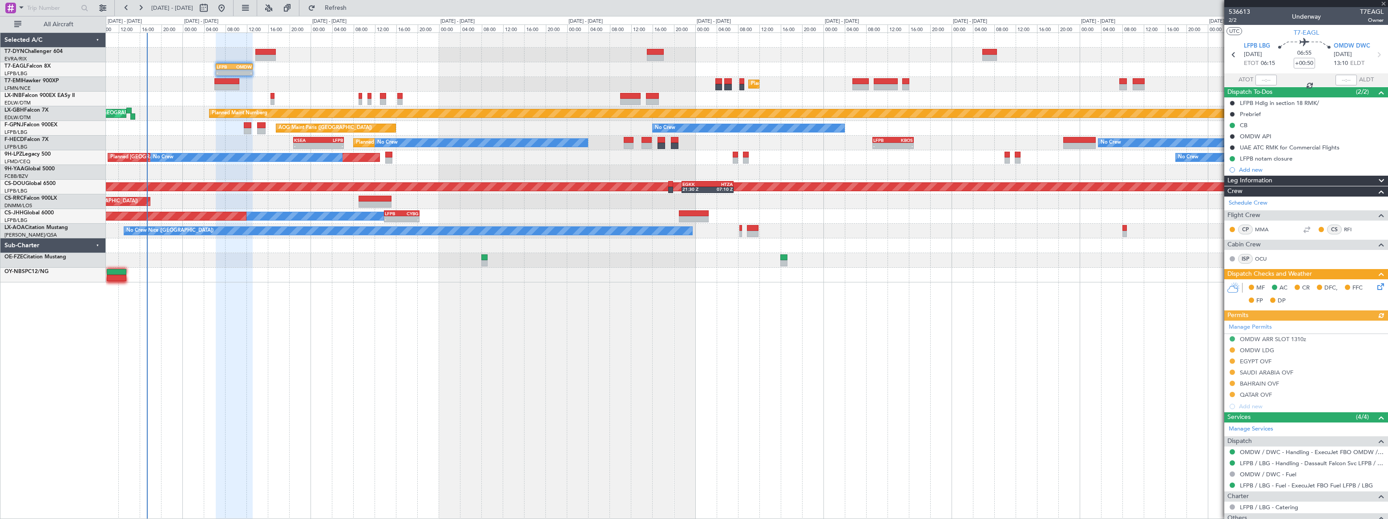
click at [1376, 288] on icon at bounding box center [1379, 285] width 7 height 7
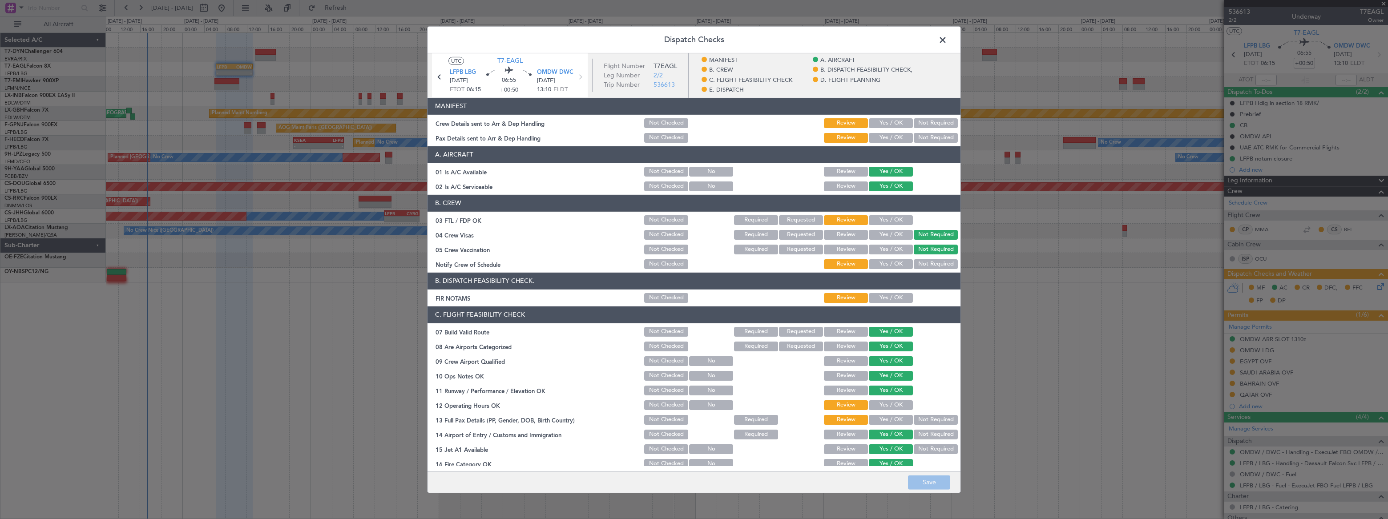
click at [896, 121] on button "Yes / OK" at bounding box center [891, 123] width 44 height 10
drag, startPoint x: 890, startPoint y: 132, endPoint x: 898, endPoint y: 151, distance: 20.6
click at [890, 133] on div "Yes / OK" at bounding box center [890, 137] width 45 height 12
click at [891, 131] on section "MANIFEST Crew Details sent to Arr & Dep Handling Not Checked Review Yes / OK No…" at bounding box center [694, 120] width 533 height 46
click at [891, 137] on button "Yes / OK" at bounding box center [891, 138] width 44 height 10
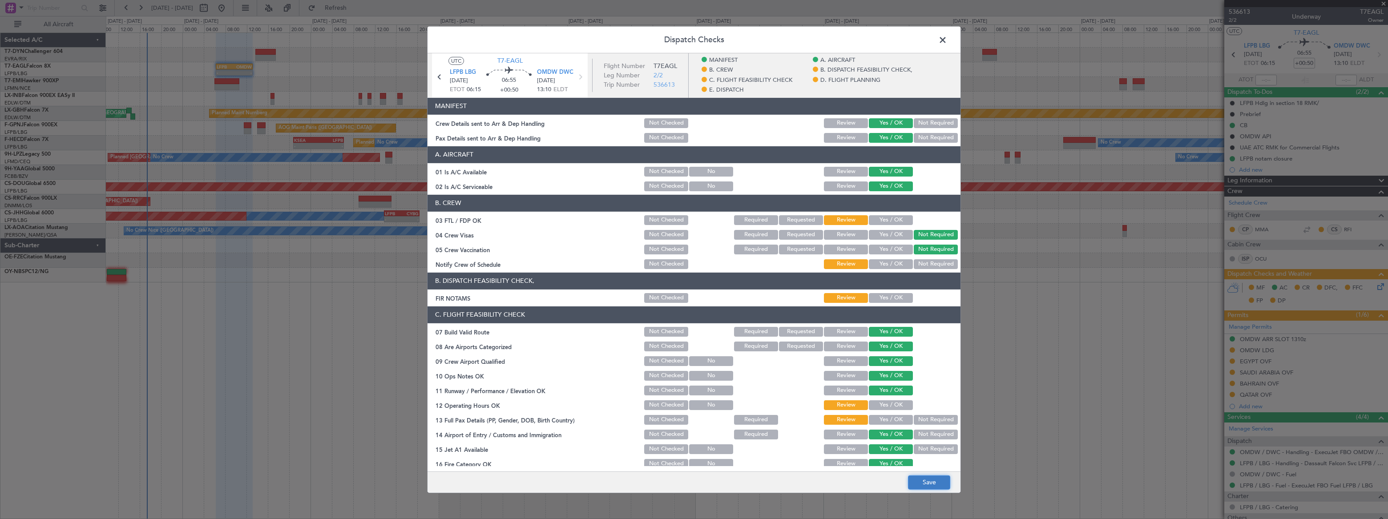
click at [943, 483] on button "Save" at bounding box center [929, 483] width 42 height 14
click at [947, 33] on span at bounding box center [947, 42] width 0 height 18
